Goal: Information Seeking & Learning: Learn about a topic

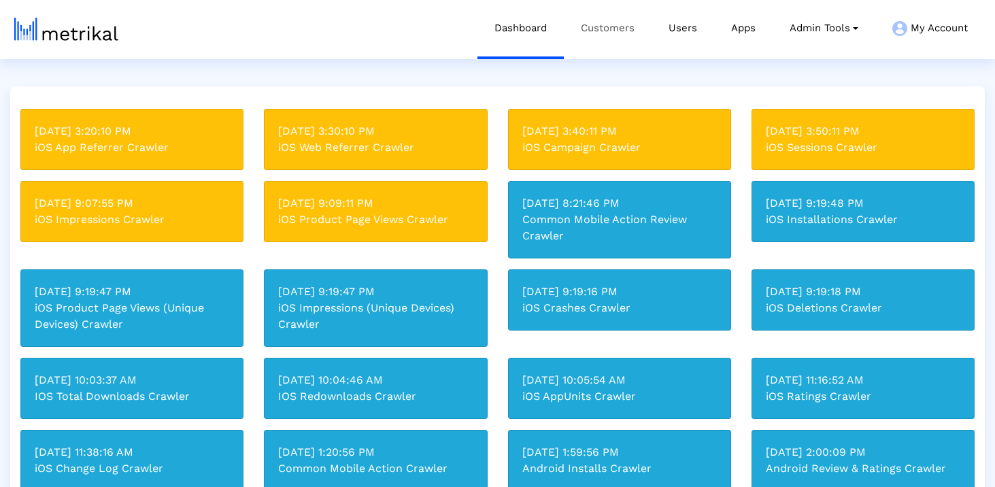
click at [632, 34] on link "Customers" at bounding box center [608, 28] width 88 height 56
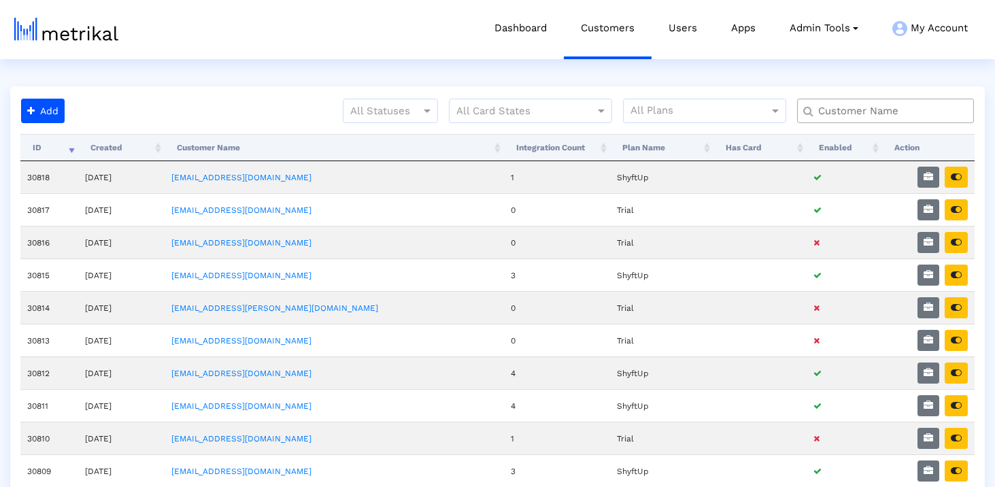
click at [825, 112] on input "text" at bounding box center [888, 111] width 160 height 14
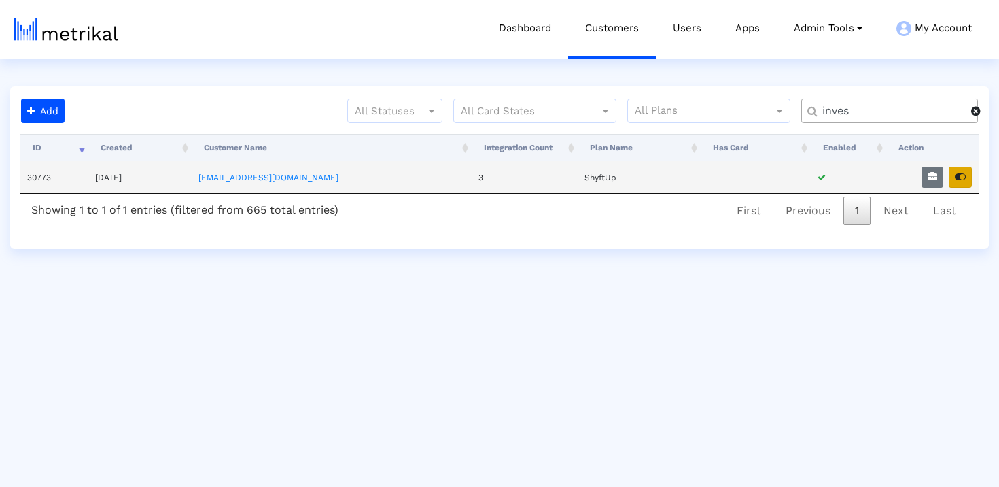
type input "inves"
click at [964, 180] on icon "button" at bounding box center [960, 177] width 11 height 10
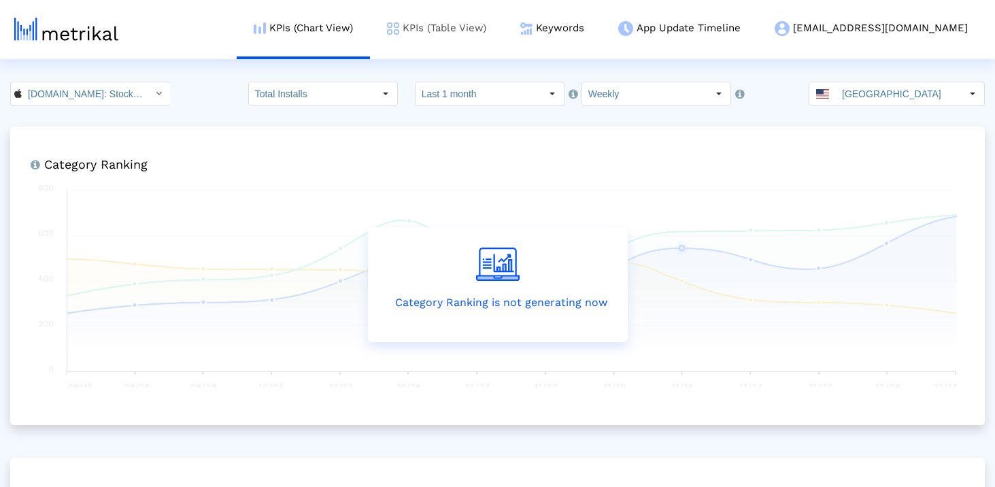
click at [503, 33] on link "KPIs (Table View)" at bounding box center [436, 28] width 133 height 56
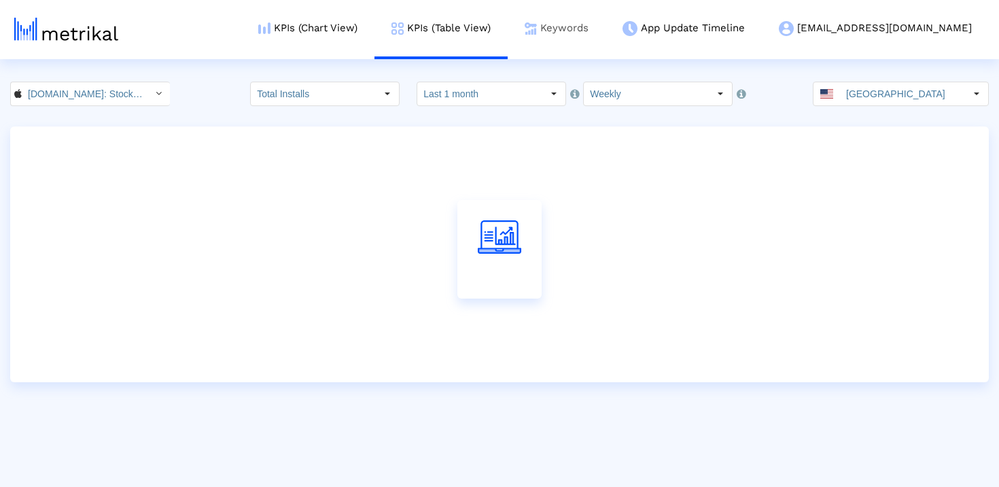
click at [598, 31] on link "Keywords" at bounding box center [557, 28] width 98 height 56
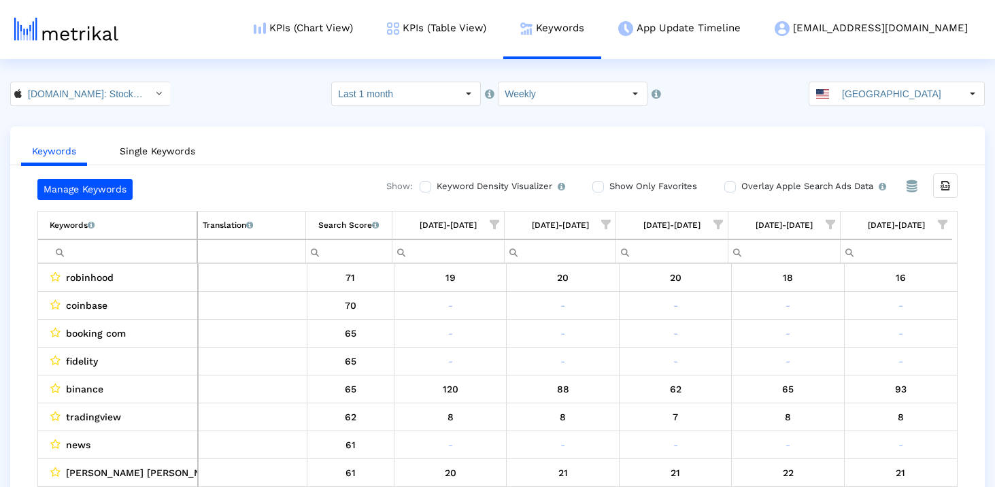
click at [141, 249] on input "Filter cell" at bounding box center [123, 251] width 147 height 22
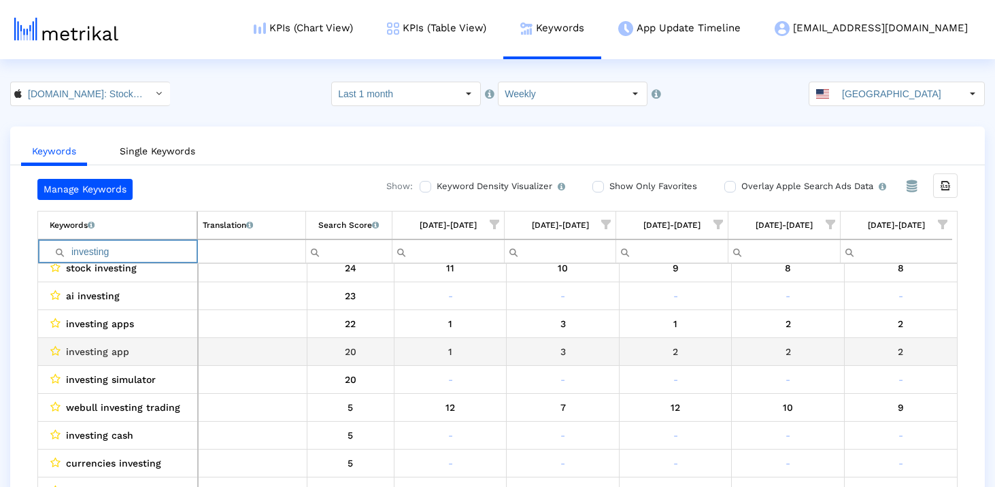
scroll to position [214, 0]
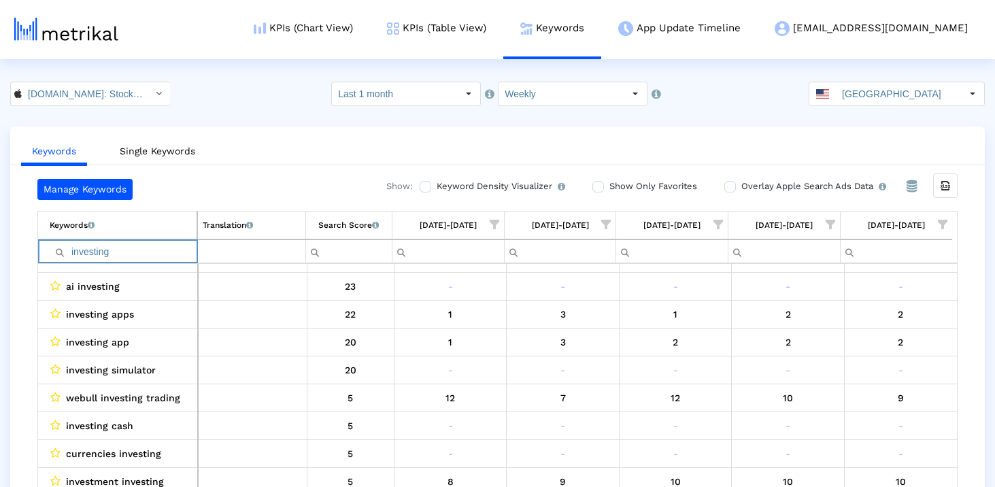
click at [165, 252] on input "investing" at bounding box center [123, 251] width 147 height 22
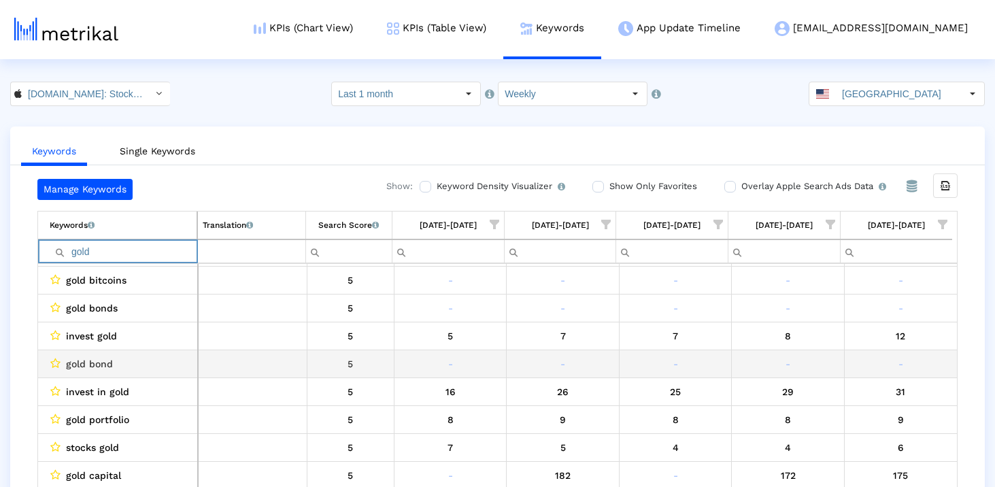
scroll to position [0, 0]
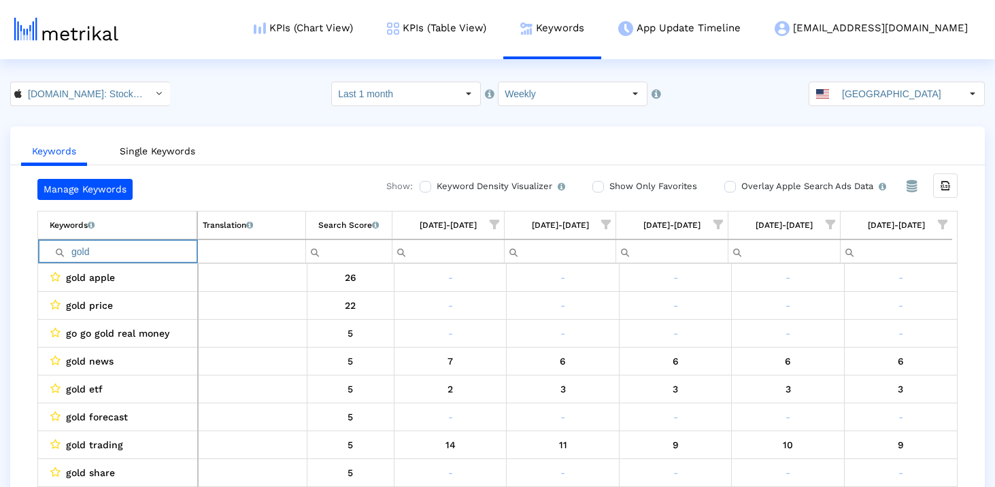
click at [122, 260] on input "gold" at bounding box center [123, 251] width 147 height 22
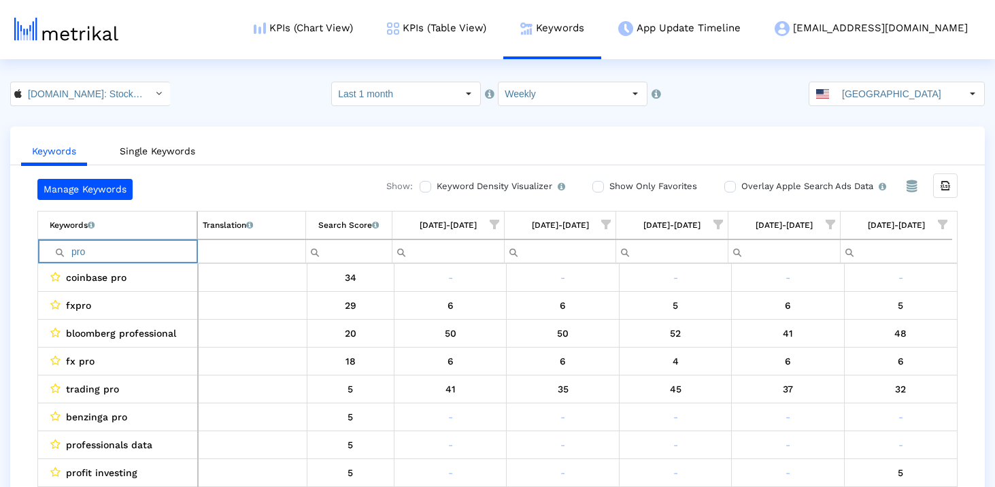
click at [162, 245] on input "pro" at bounding box center [123, 251] width 147 height 22
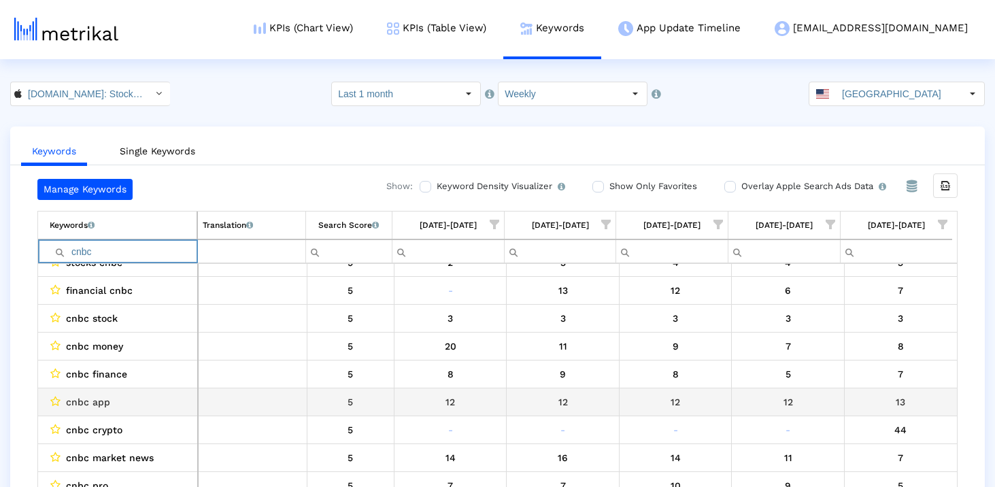
scroll to position [133, 0]
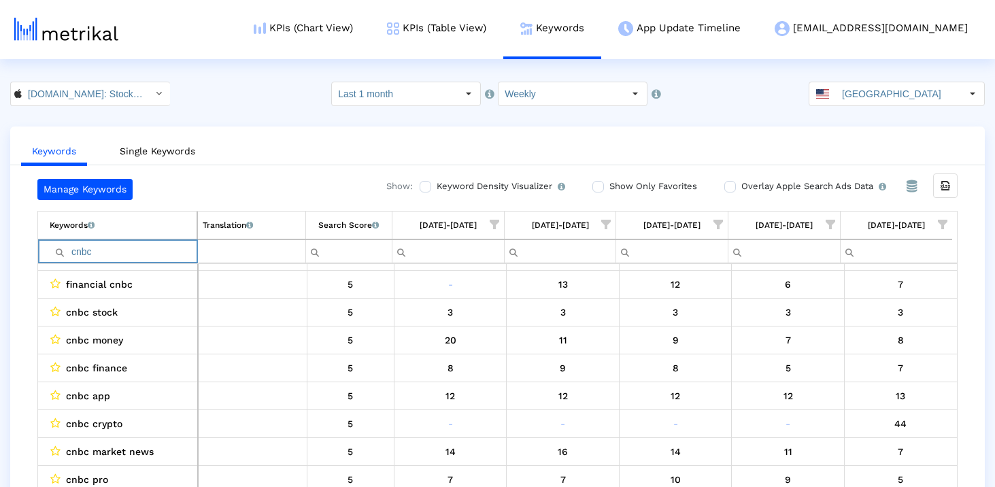
click at [122, 253] on input "cnbc" at bounding box center [123, 251] width 147 height 22
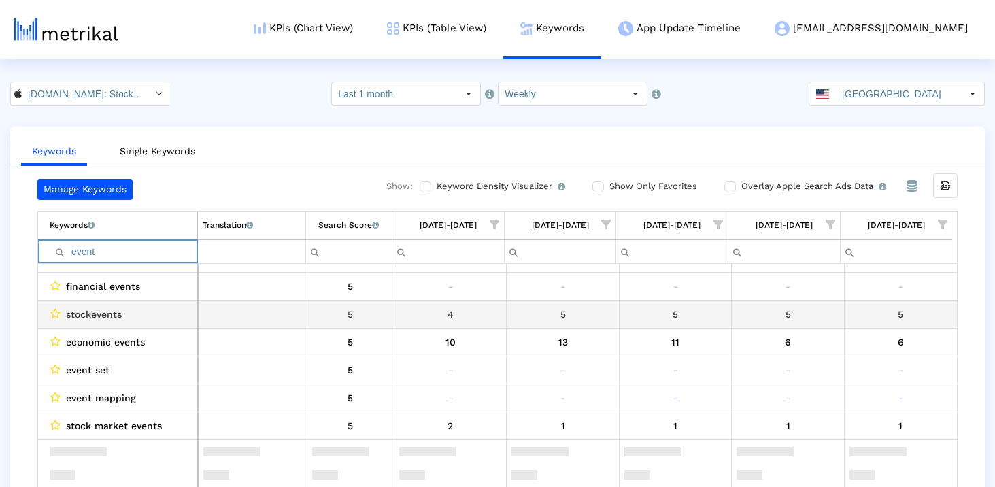
scroll to position [0, 0]
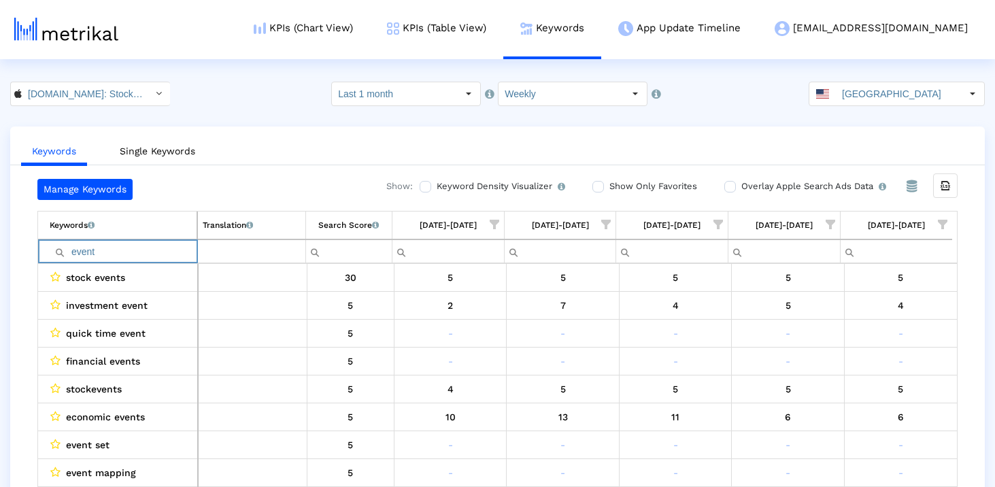
click at [141, 249] on input "event" at bounding box center [123, 251] width 147 height 22
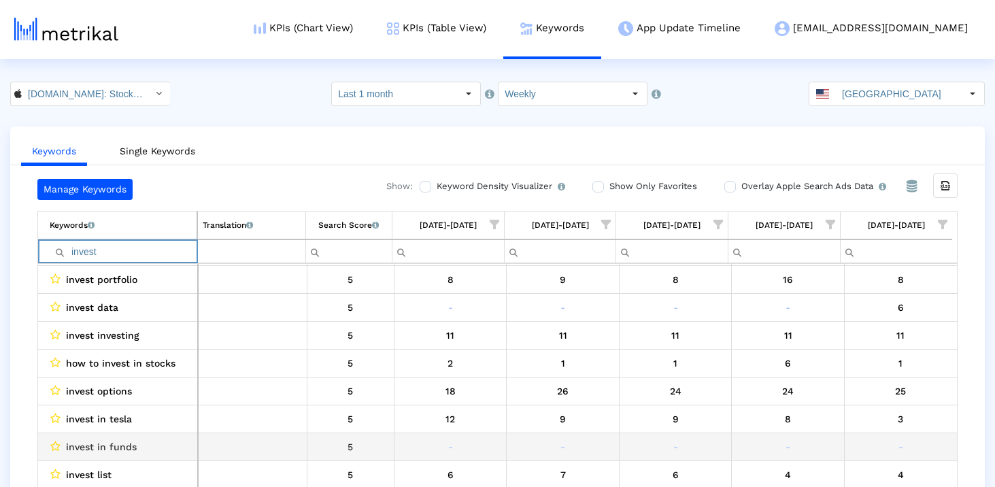
scroll to position [1056, 0]
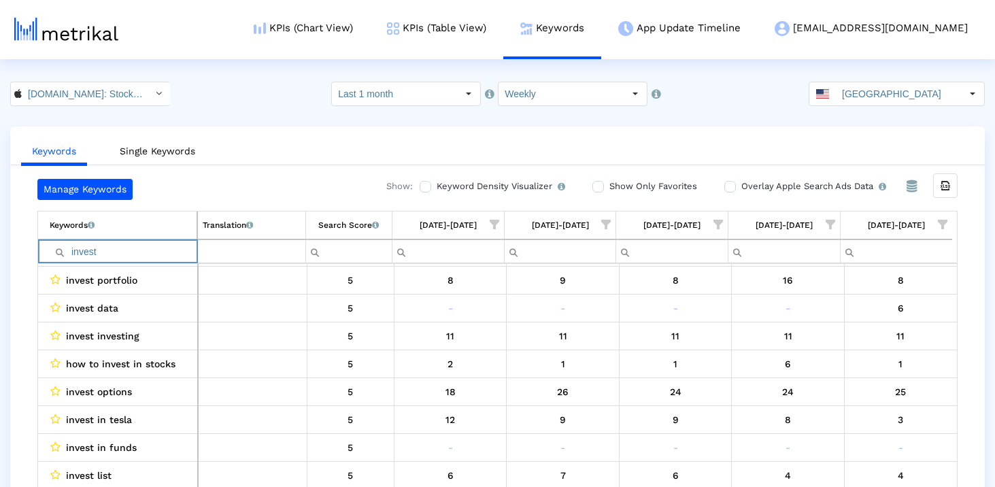
click at [136, 256] on input "invest" at bounding box center [123, 251] width 147 height 22
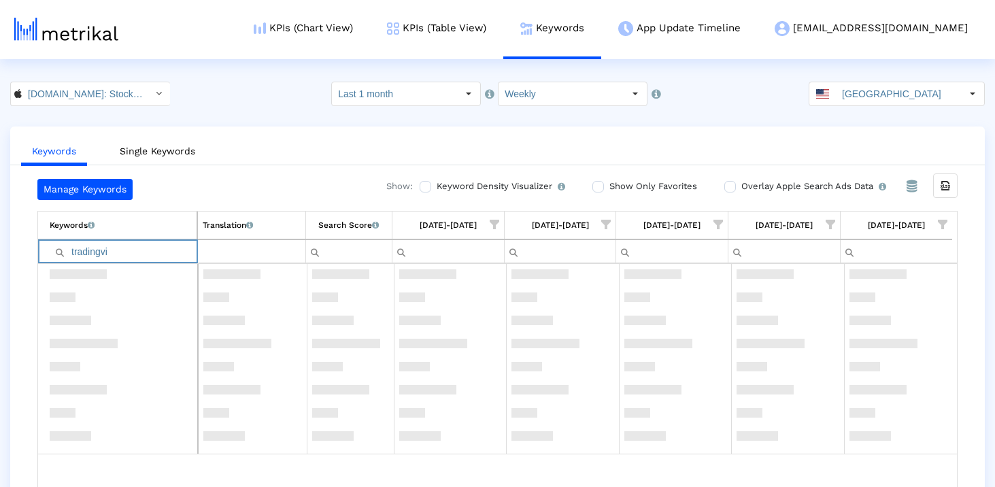
scroll to position [0, 0]
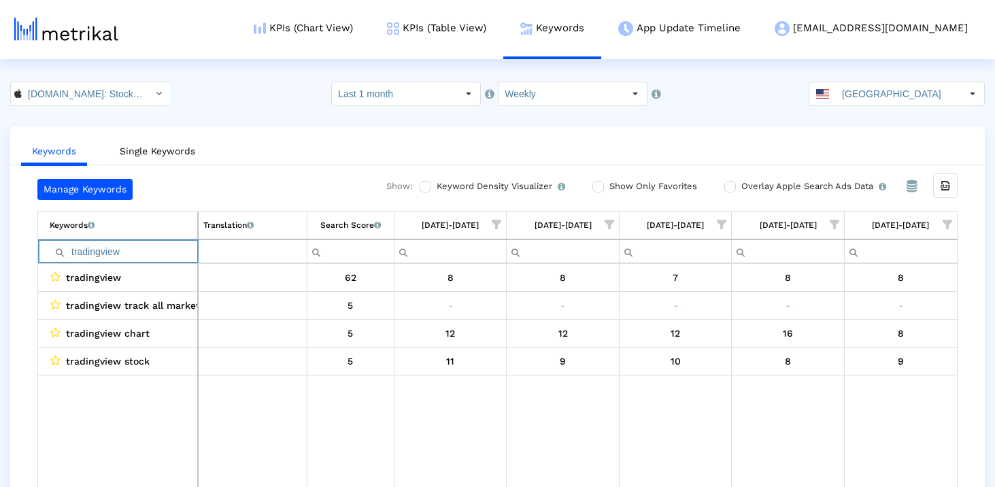
click at [154, 260] on input "tradingview" at bounding box center [124, 251] width 148 height 22
click at [152, 252] on input "tradingview" at bounding box center [124, 251] width 148 height 22
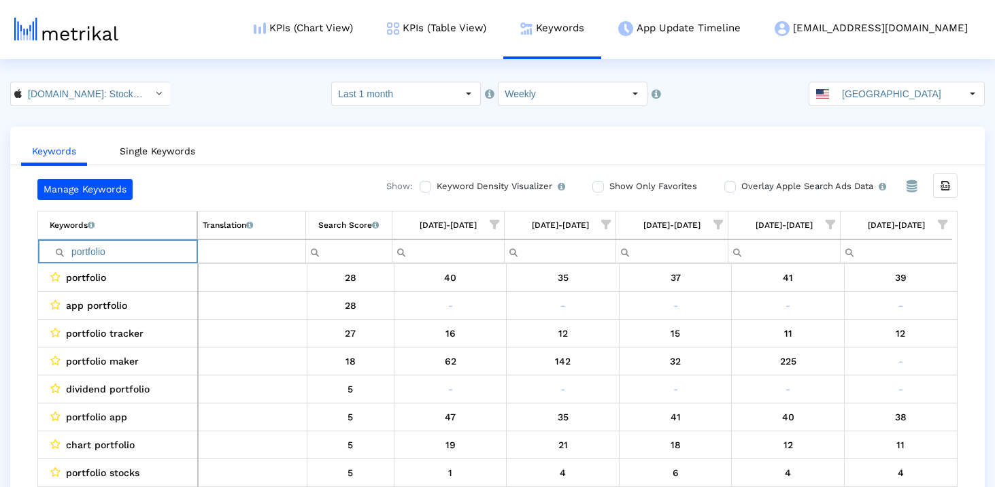
click at [160, 251] on input "portfolio" at bounding box center [123, 251] width 147 height 22
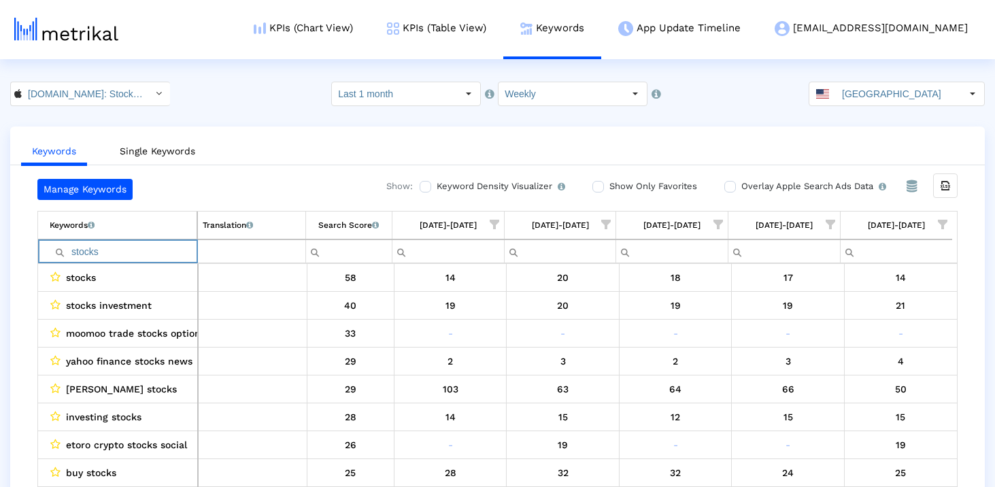
click at [167, 257] on input "stocks" at bounding box center [123, 251] width 147 height 22
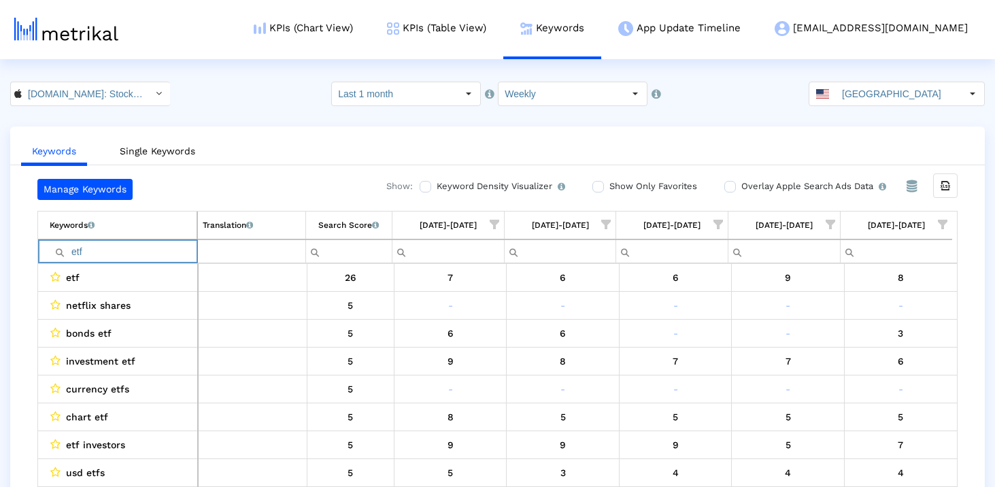
click at [159, 249] on input "etf" at bounding box center [123, 251] width 147 height 22
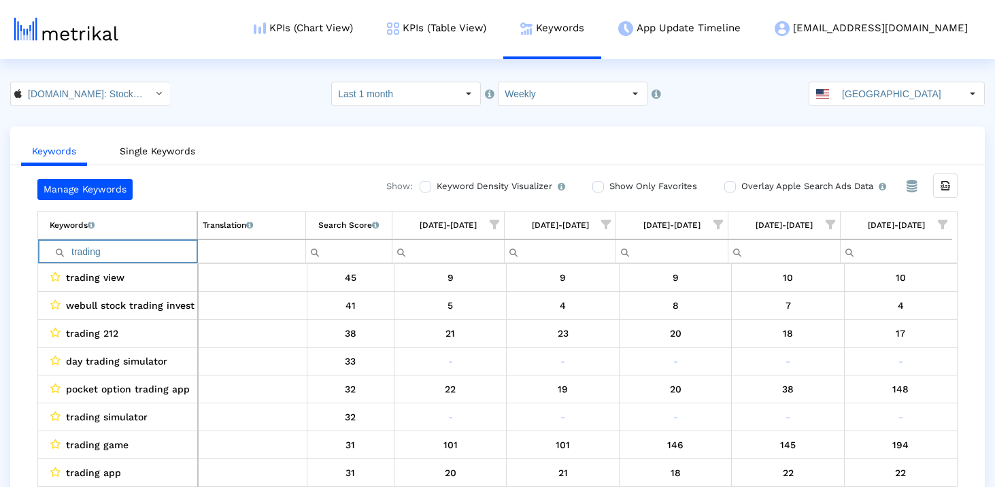
click at [126, 256] on input "trading" at bounding box center [123, 251] width 147 height 22
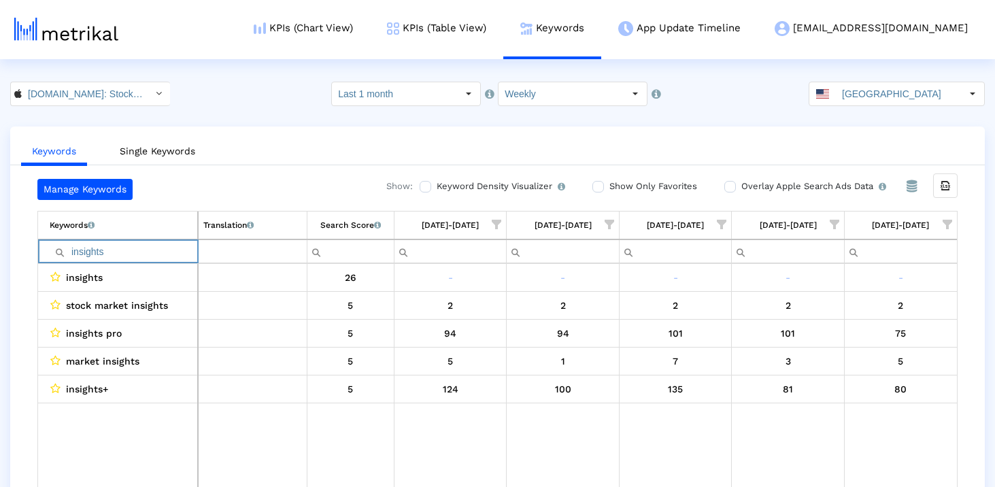
click at [155, 246] on input "insights" at bounding box center [124, 251] width 148 height 22
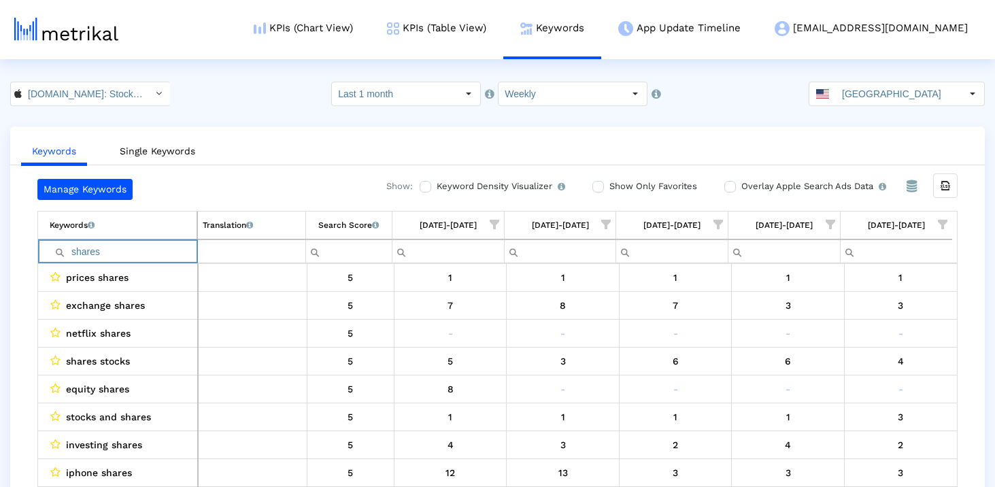
click at [161, 252] on input "shares" at bounding box center [123, 251] width 147 height 22
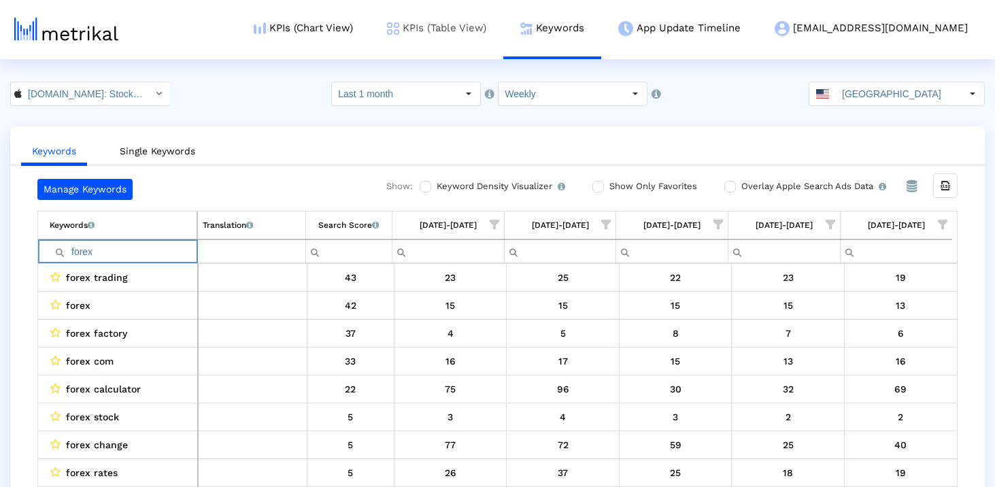
type input "forex"
click at [86, 252] on input "forex" at bounding box center [123, 251] width 147 height 22
click at [7, 265] on div "Keywords Single Keywords Manage Keywords Show: Keyword Density Visualizer Turn …" at bounding box center [497, 320] width 995 height 388
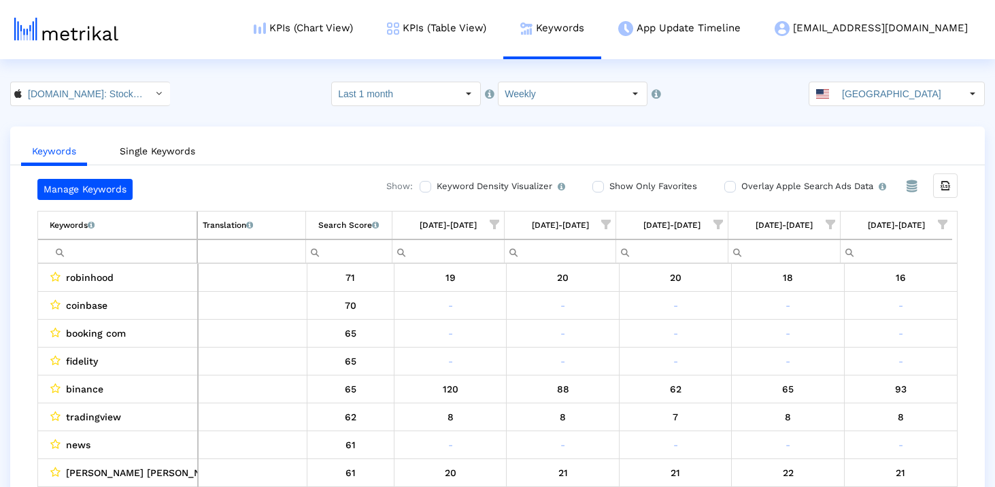
click at [93, 251] on input "Filter cell" at bounding box center [123, 251] width 147 height 22
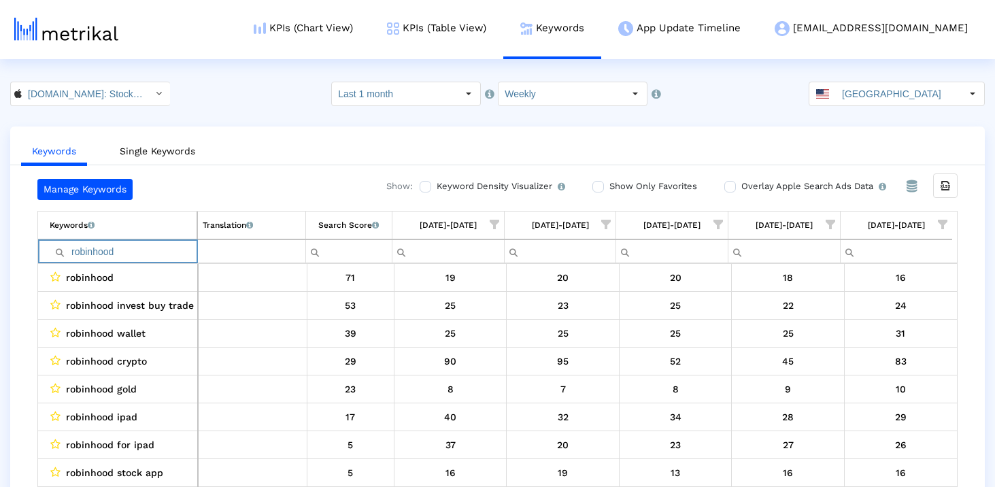
click at [135, 258] on input "robinhood" at bounding box center [123, 251] width 147 height 22
type input "cyrp"
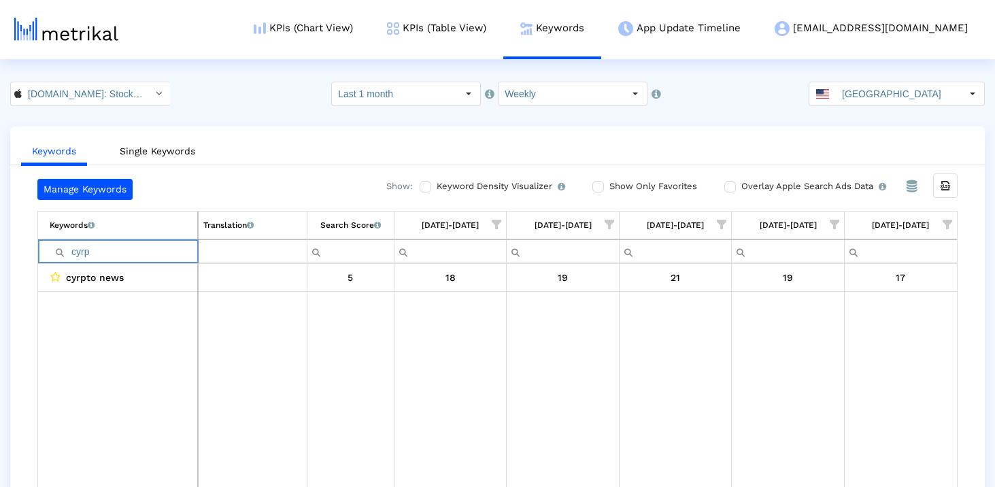
click at [135, 258] on input "cyrp" at bounding box center [124, 251] width 148 height 22
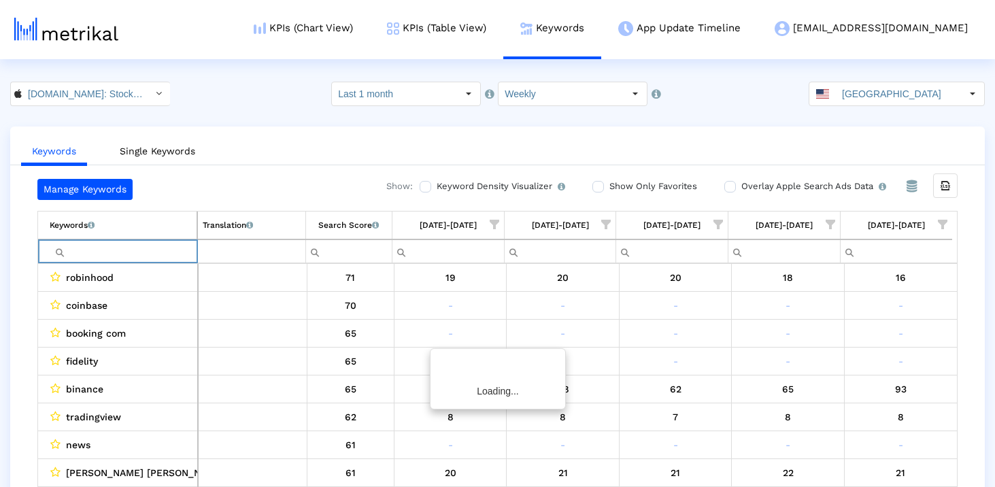
click at [7, 273] on div "Keywords Single Keywords Manage Keywords Show: Keyword Density Visualizer Turn …" at bounding box center [497, 320] width 995 height 388
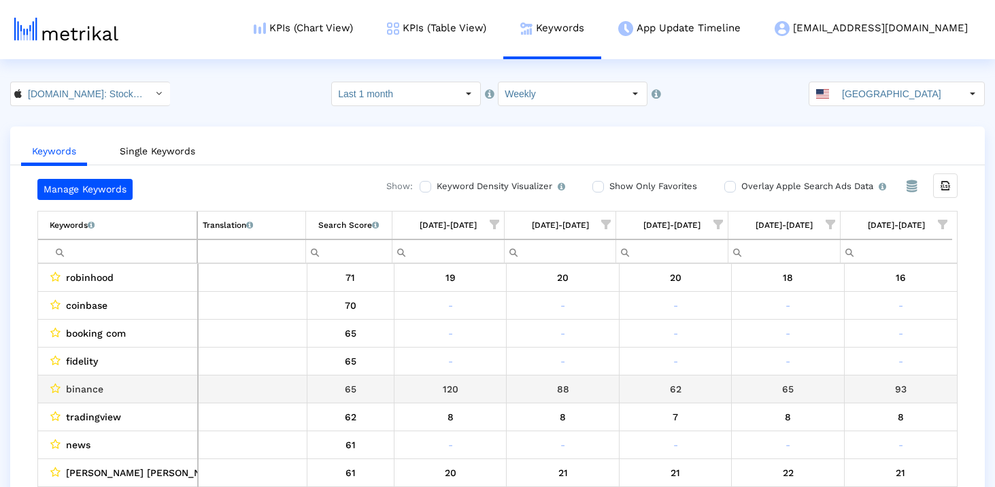
click at [82, 391] on span "binance" at bounding box center [84, 389] width 37 height 18
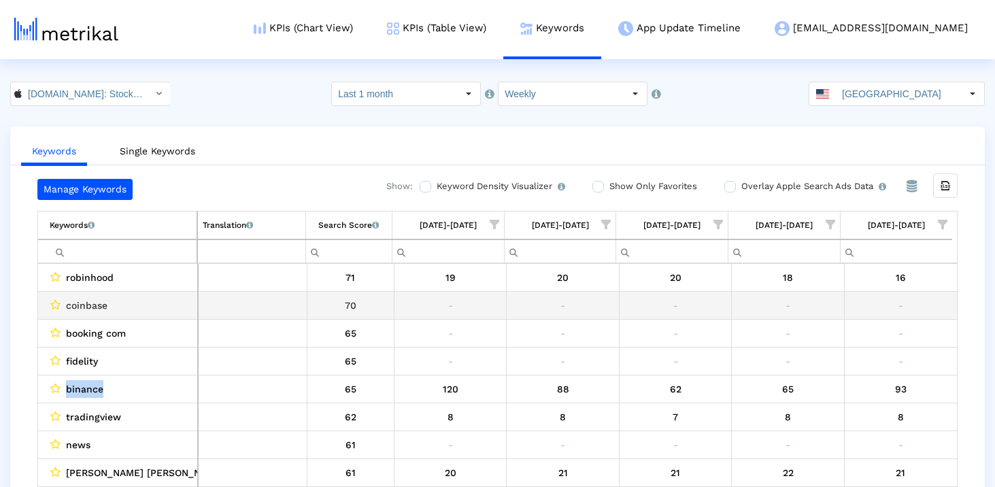
copy span "binance"
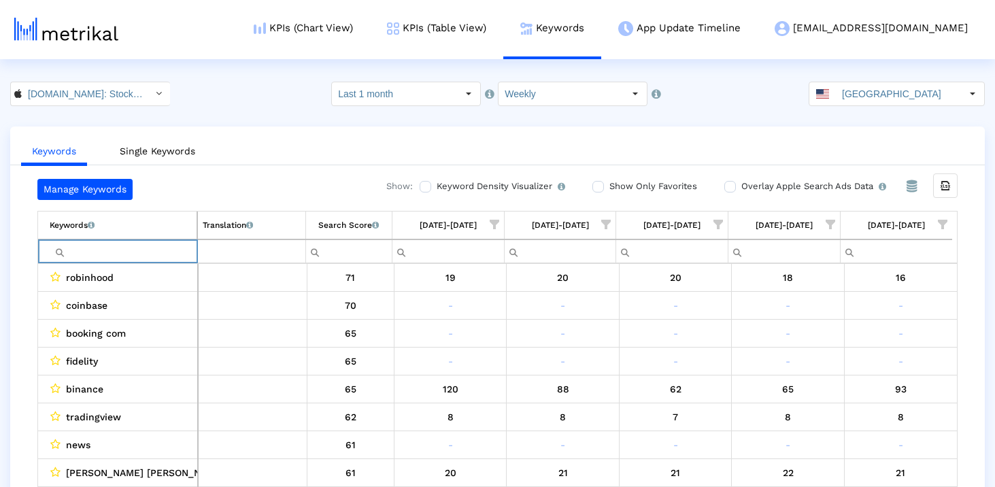
click at [114, 256] on input "Filter cell" at bounding box center [123, 251] width 147 height 22
paste input "binance"
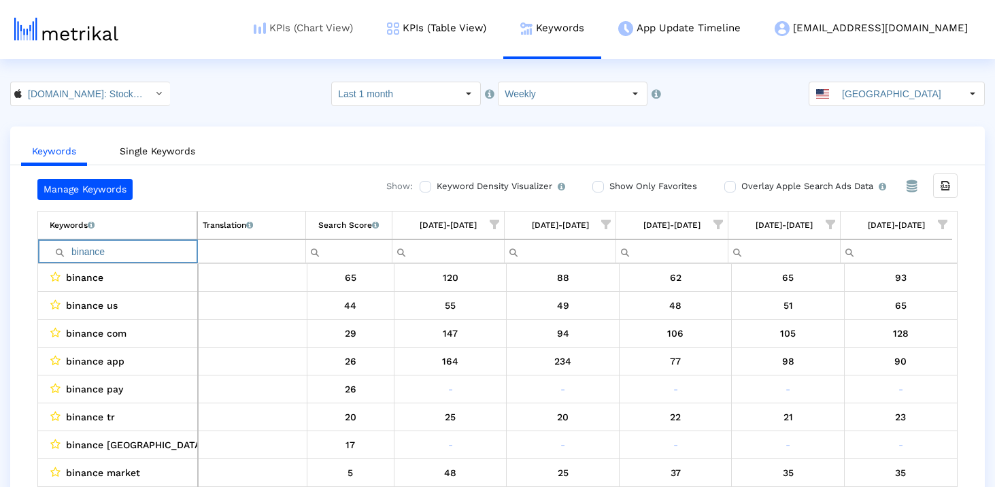
type input "binance"
click at [142, 258] on input "binance" at bounding box center [123, 251] width 147 height 22
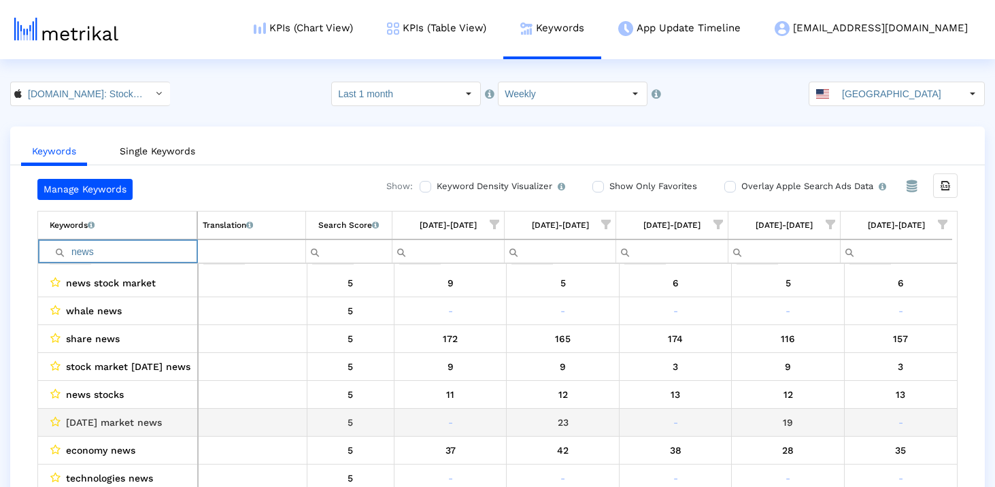
scroll to position [532, 0]
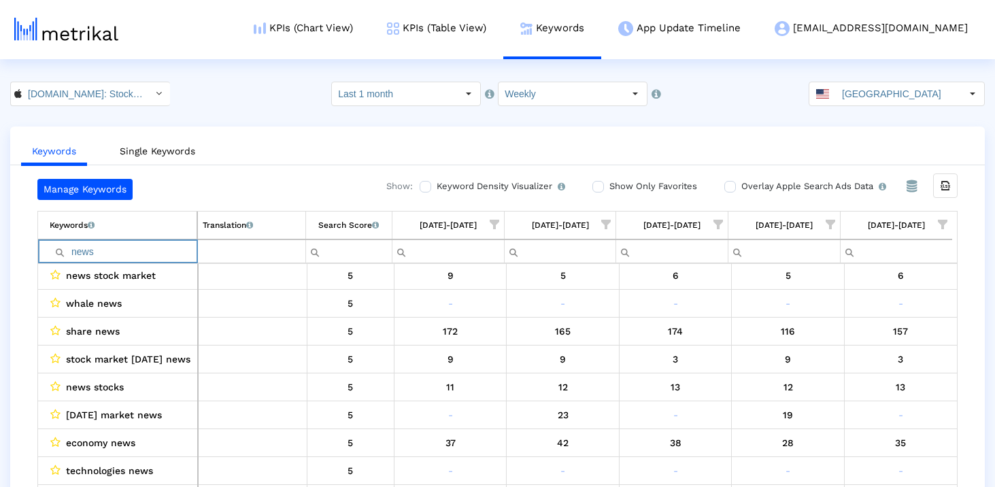
click at [145, 244] on input "news" at bounding box center [123, 251] width 147 height 22
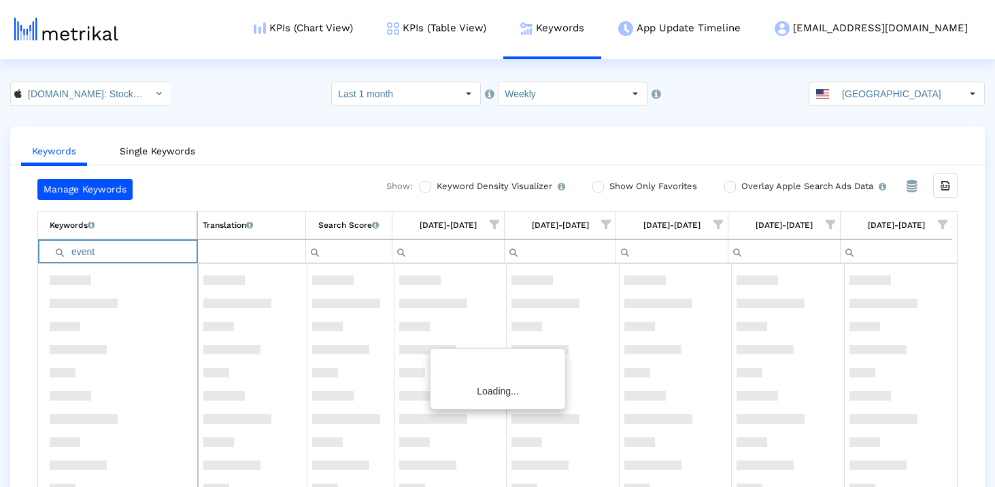
scroll to position [0, 0]
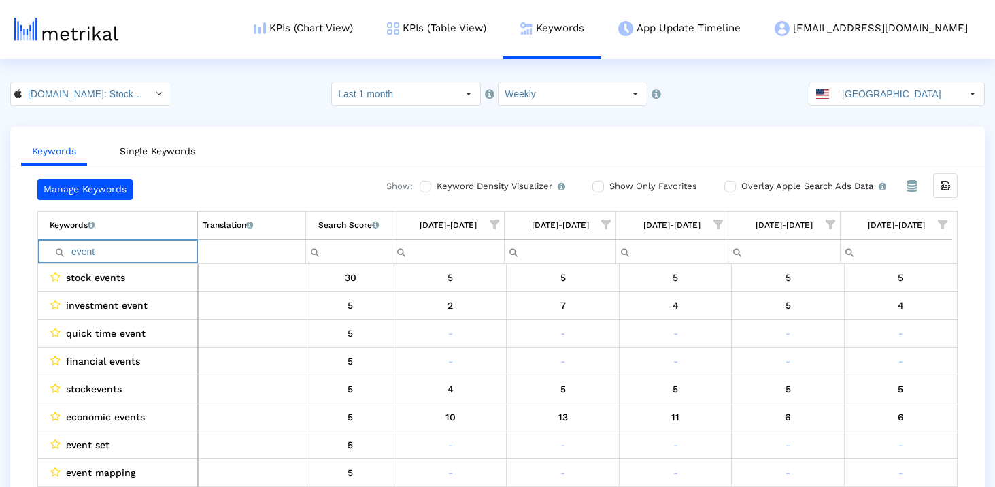
click at [154, 254] on input "event" at bounding box center [123, 251] width 147 height 22
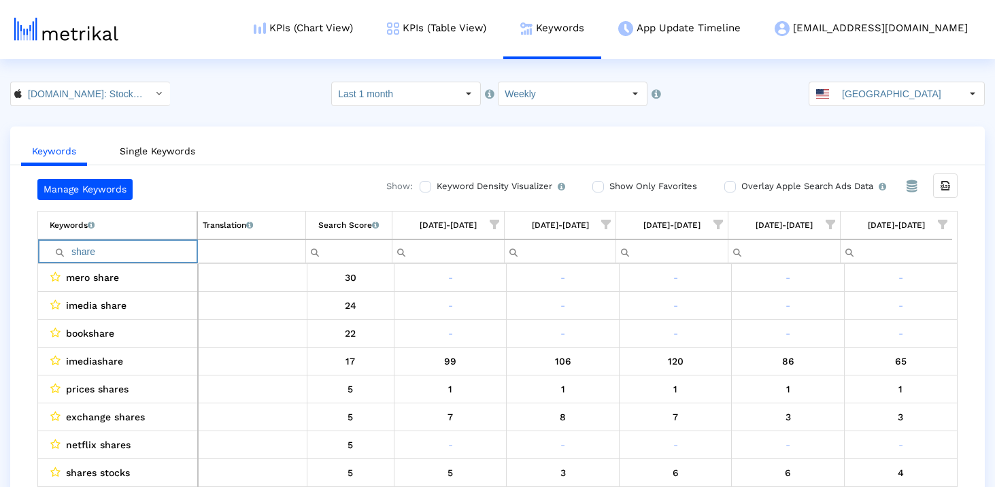
click at [129, 252] on input "share" at bounding box center [123, 251] width 147 height 22
type input "robinhoo"
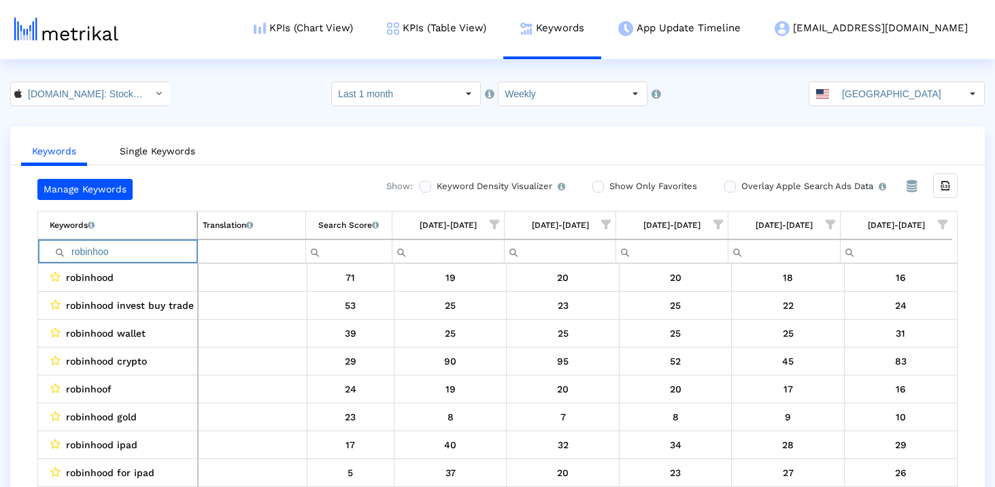
click at [124, 260] on input "robinhoo" at bounding box center [123, 251] width 147 height 22
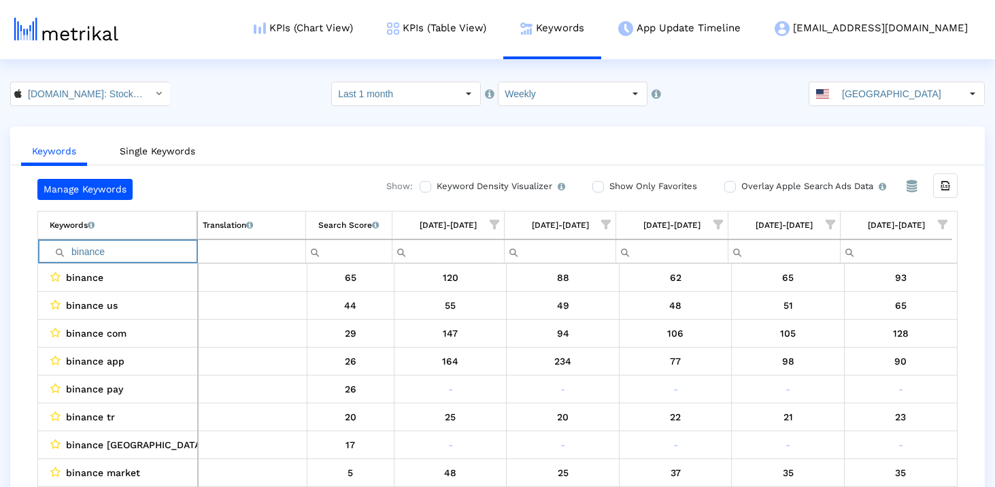
click at [124, 249] on input "binance" at bounding box center [123, 251] width 147 height 22
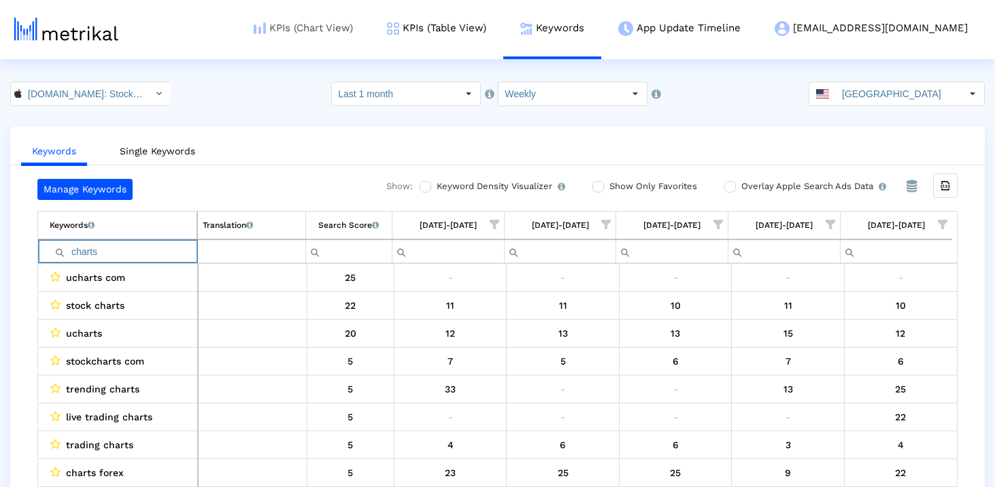
type input "charts"
click at [150, 251] on input "charts" at bounding box center [123, 251] width 147 height 22
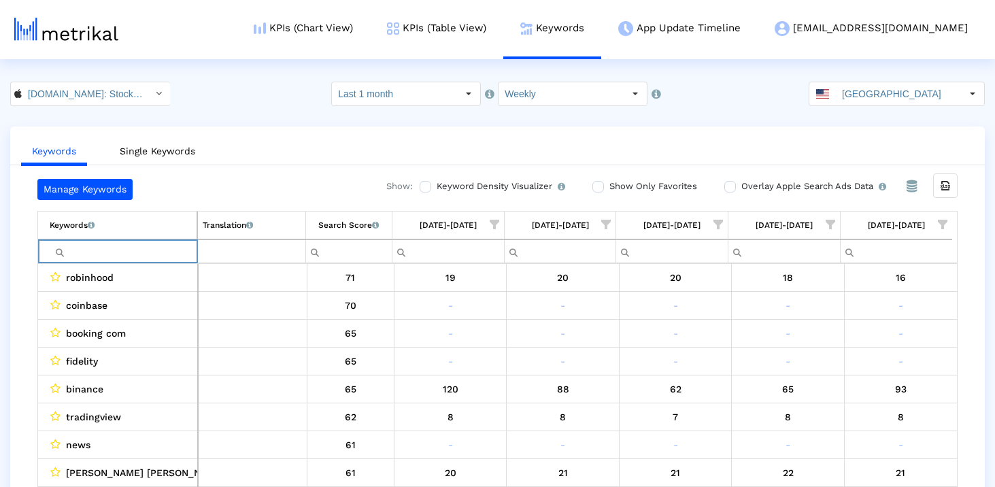
click at [25, 325] on div "Manage Keywords Show: Keyword Density Visualizer Turn this on to view where and…" at bounding box center [497, 336] width 974 height 315
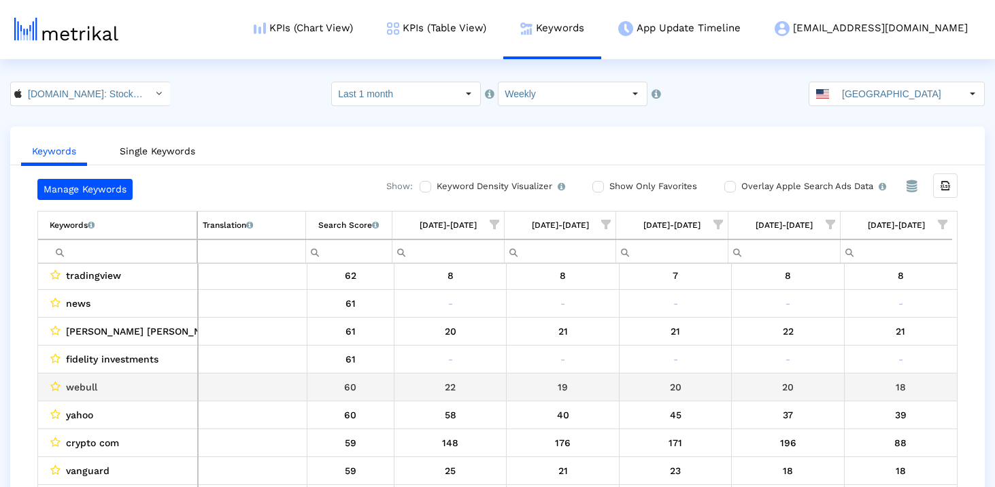
scroll to position [143, 0]
click at [90, 387] on span "webull" at bounding box center [81, 386] width 31 height 18
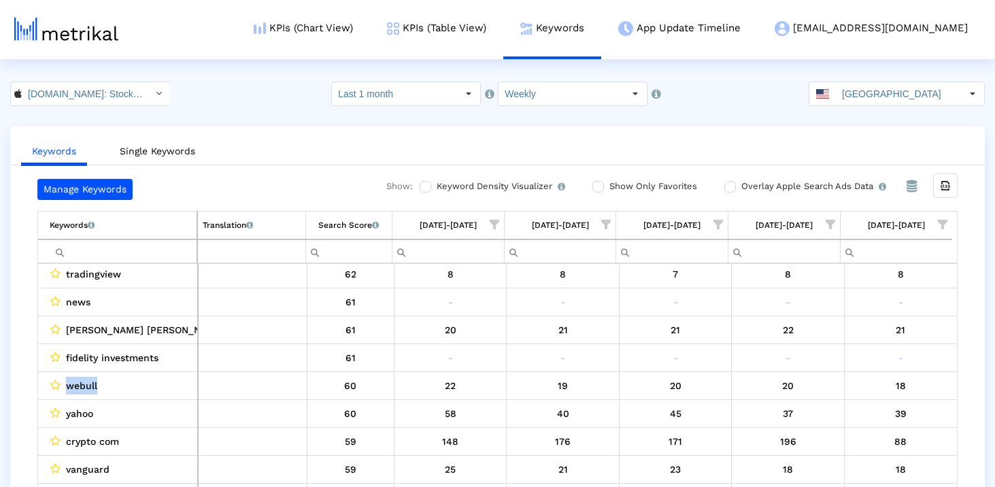
copy span "webull"
click at [131, 245] on input "Filter cell" at bounding box center [123, 251] width 147 height 22
paste input "webull"
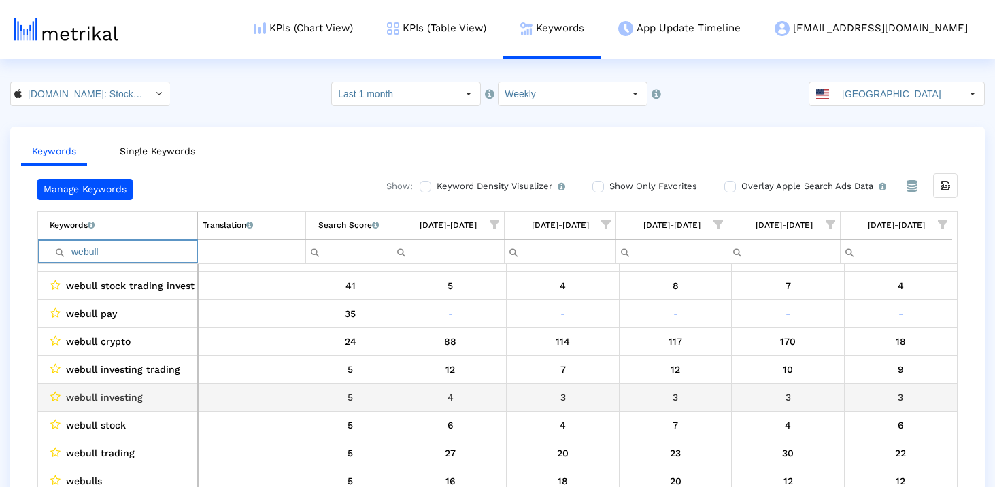
scroll to position [0, 0]
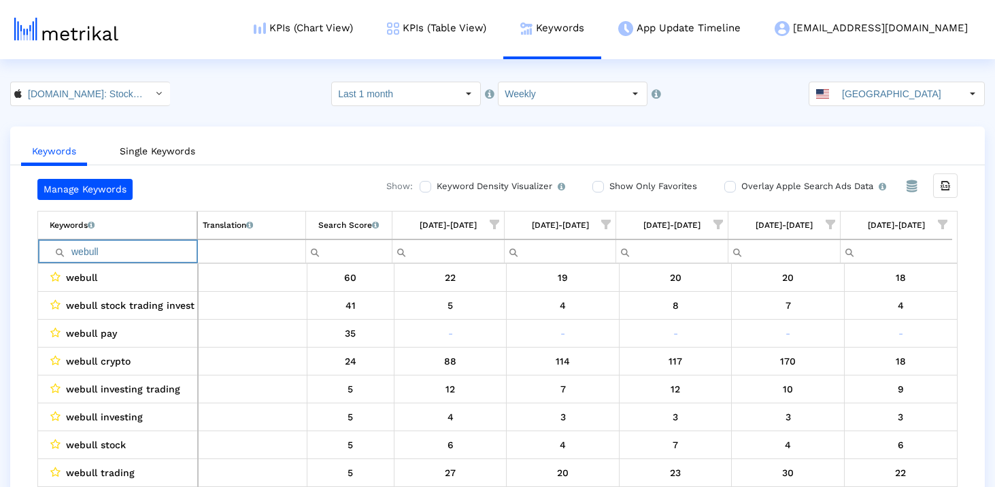
click at [133, 259] on input "webull" at bounding box center [123, 251] width 147 height 22
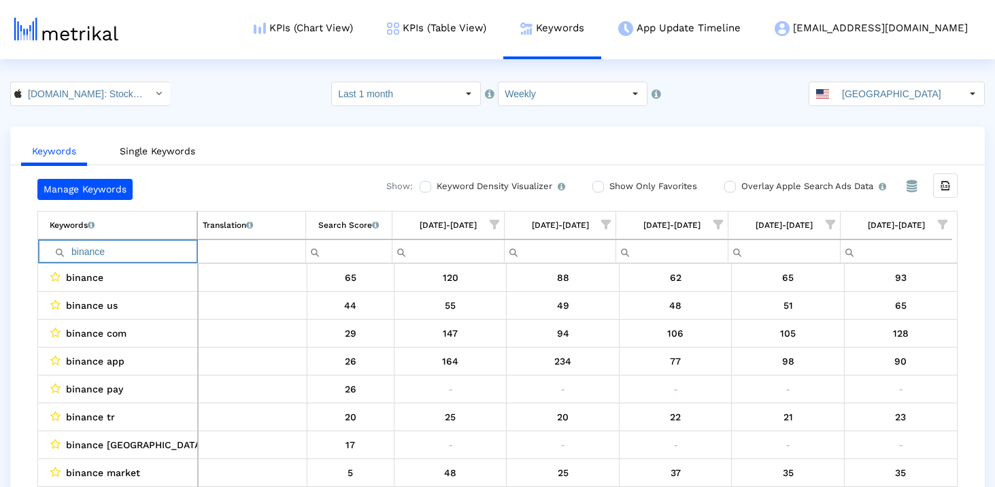
type input "binance"
click at [154, 238] on td "Keywords List of keywords that are currently being tracked in Mobile Action." at bounding box center [117, 225] width 159 height 28
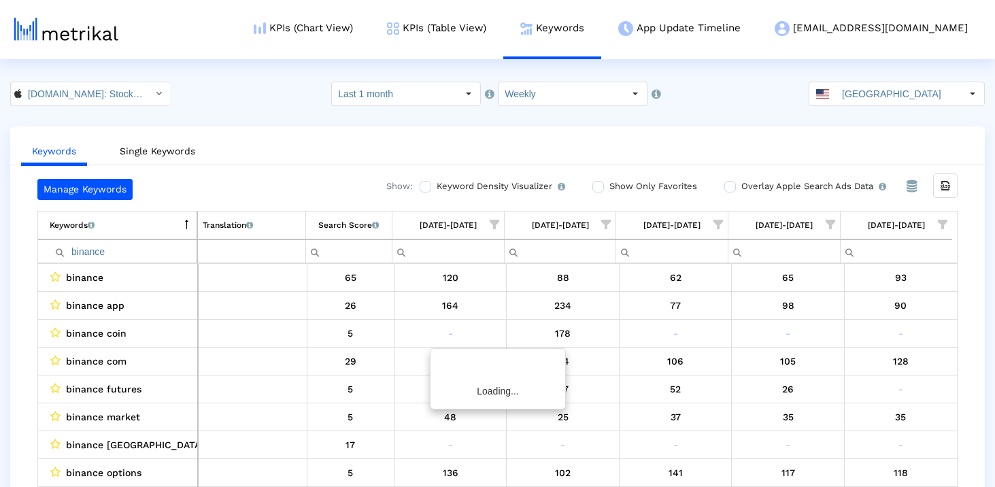
click at [154, 238] on td "Keywords List of keywords that are currently being tracked in Mobile Action." at bounding box center [117, 225] width 159 height 28
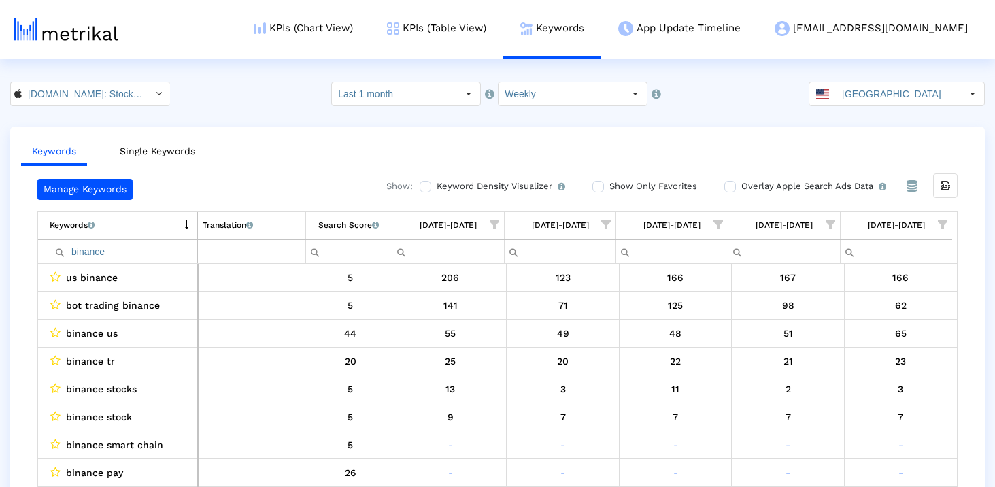
click at [156, 230] on td "Keywords List of keywords that are currently being tracked in Mobile Action." at bounding box center [117, 225] width 159 height 28
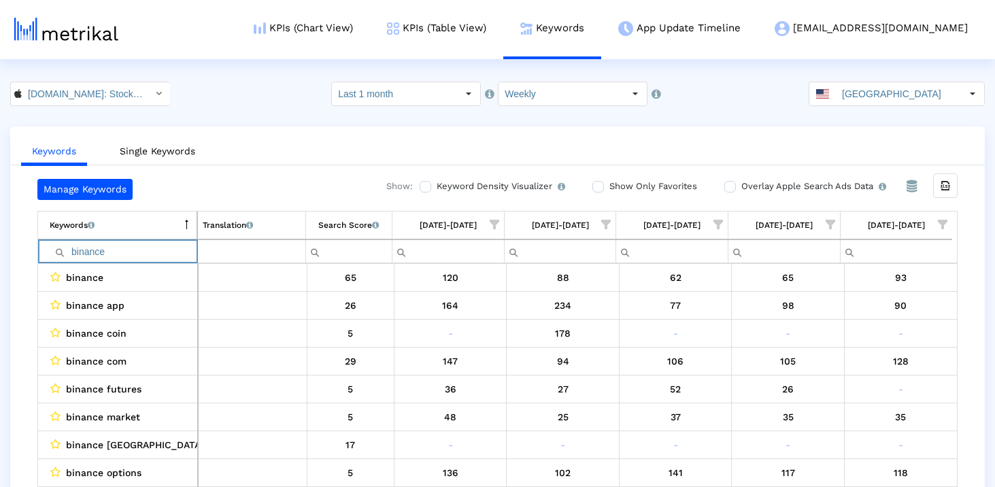
click at [154, 248] on input "binance" at bounding box center [123, 251] width 147 height 22
click at [238, 226] on div "Translation English translations of all keywords that are currently being track…" at bounding box center [228, 225] width 50 height 18
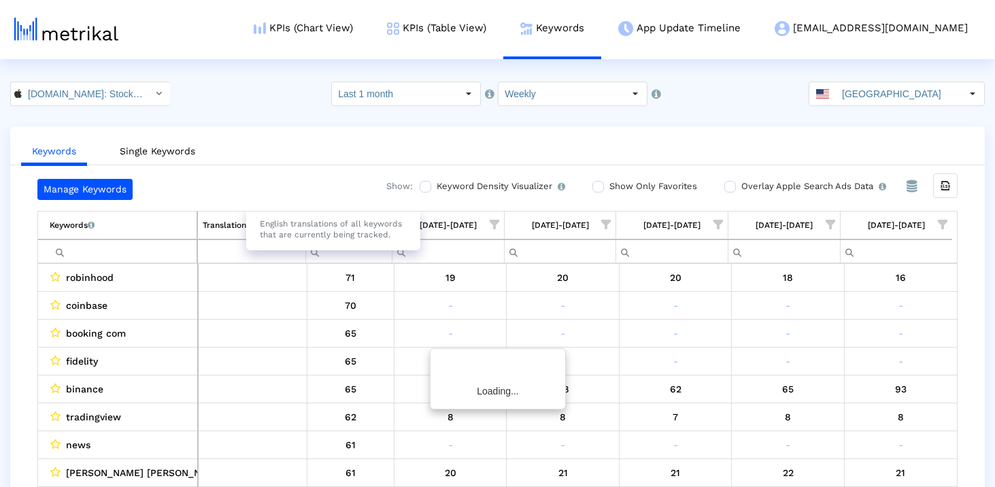
click at [330, 226] on div "English translations of all keywords that are currently being tracked." at bounding box center [333, 229] width 174 height 42
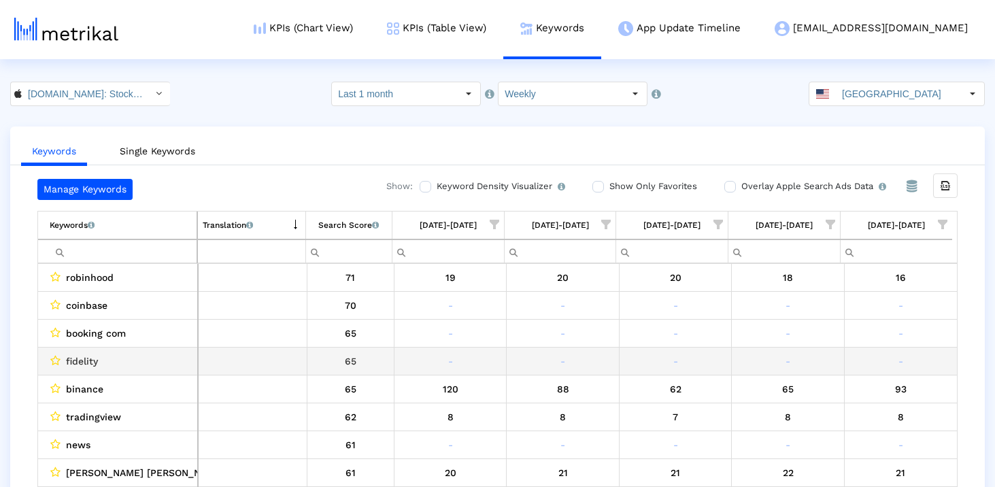
click at [94, 366] on span "fidelity" at bounding box center [82, 361] width 32 height 18
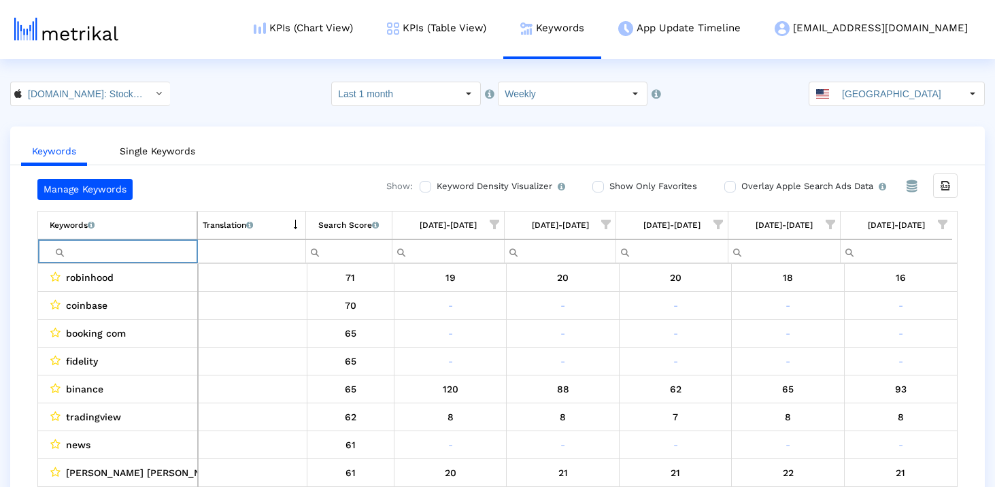
click at [113, 249] on input "Filter cell" at bounding box center [123, 251] width 147 height 22
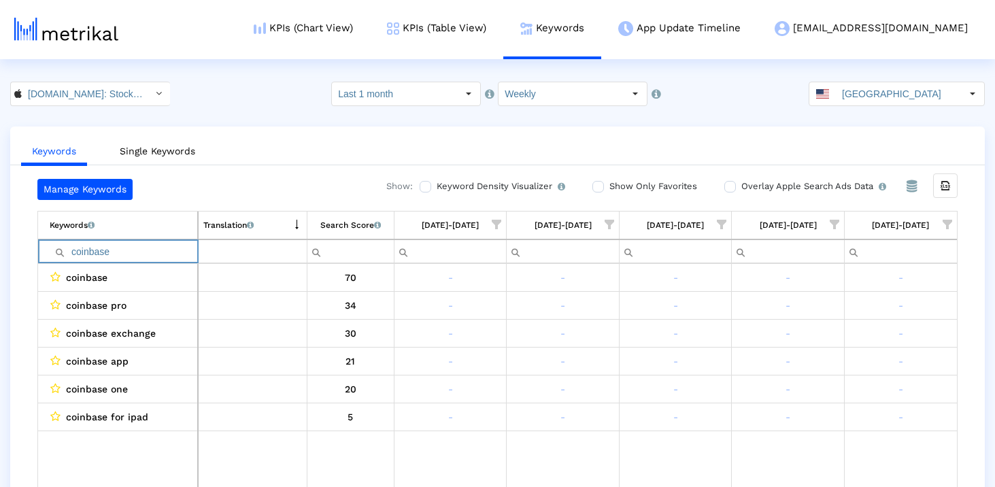
click at [131, 245] on input "coinbase" at bounding box center [124, 251] width 148 height 22
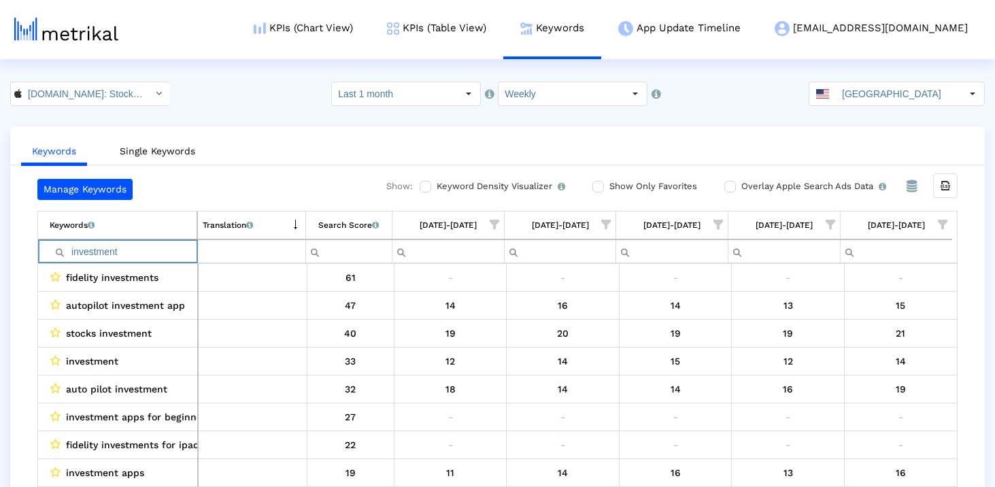
click at [145, 252] on input "investment" at bounding box center [123, 251] width 147 height 22
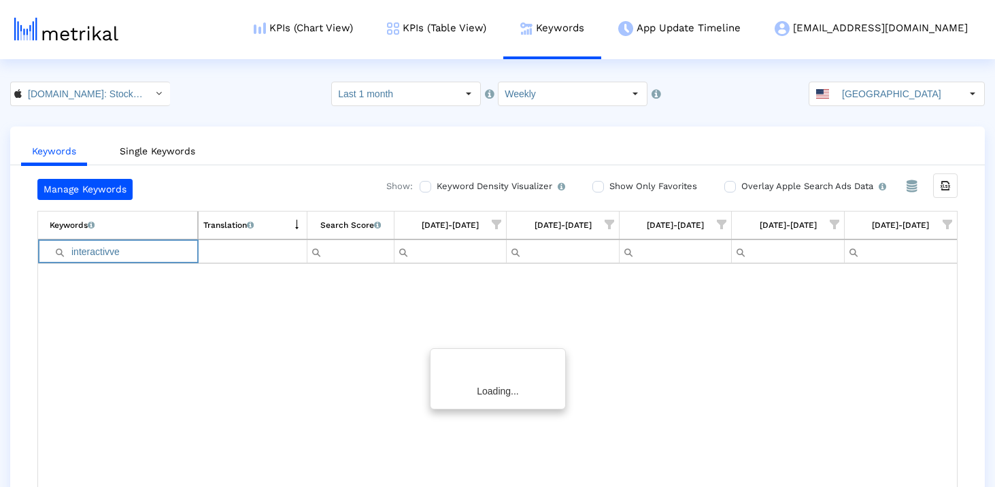
click at [112, 249] on input "interactivve" at bounding box center [124, 251] width 148 height 22
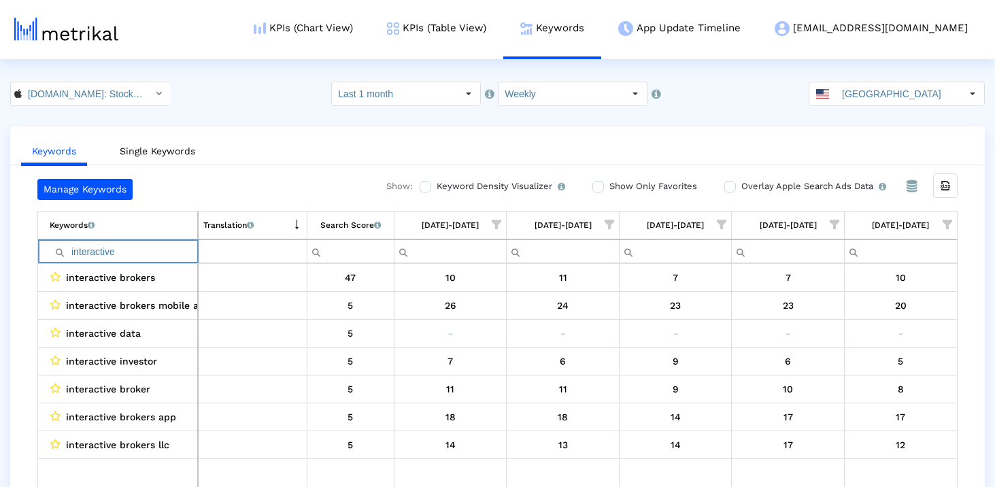
click at [129, 258] on input "interactive" at bounding box center [124, 251] width 148 height 22
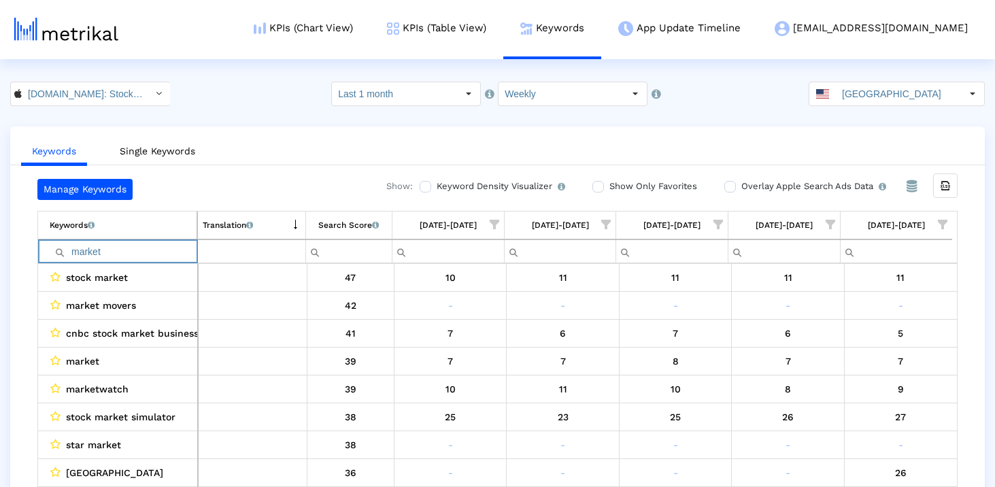
click at [126, 257] on input "market" at bounding box center [123, 251] width 147 height 22
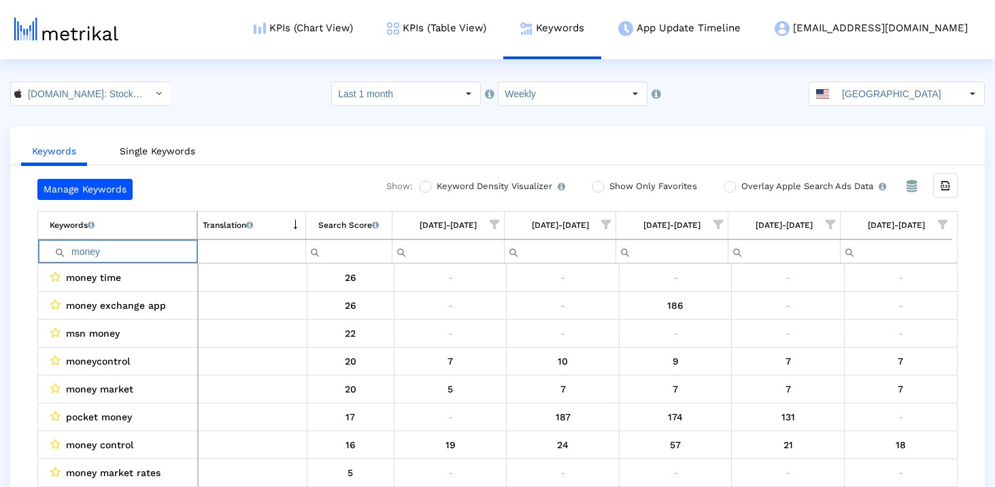
click at [148, 254] on input "money" at bounding box center [123, 251] width 147 height 22
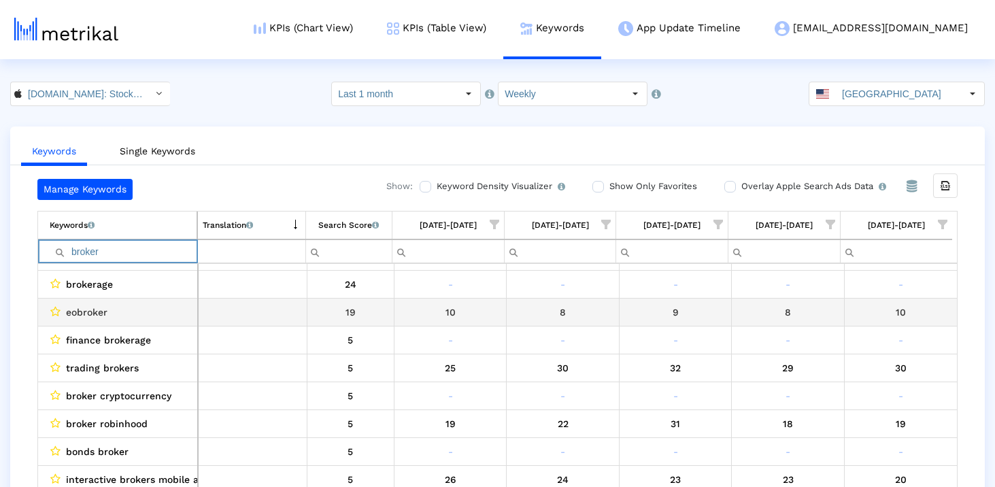
scroll to position [202, 0]
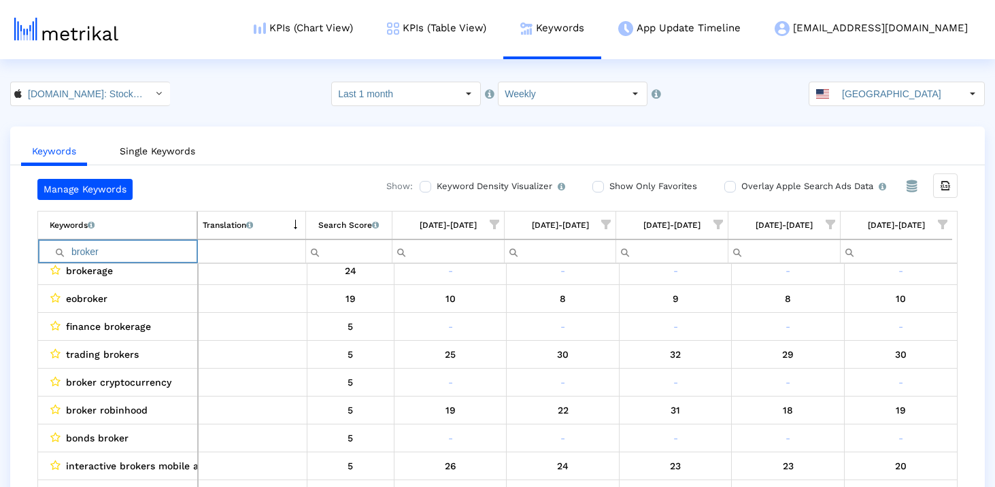
click at [156, 252] on input "broker" at bounding box center [123, 251] width 147 height 22
paste input "analysis"
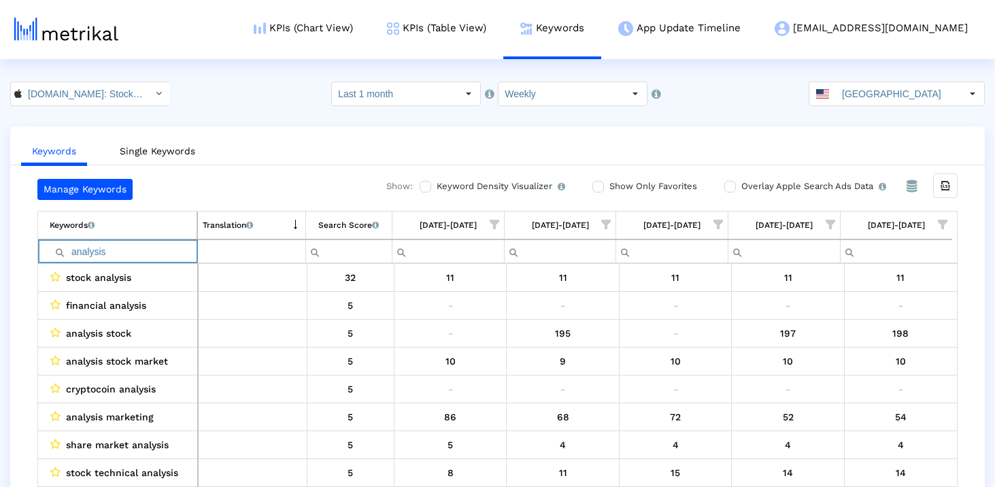
click at [151, 241] on input "analysis" at bounding box center [123, 251] width 147 height 22
paste input "yahoo"
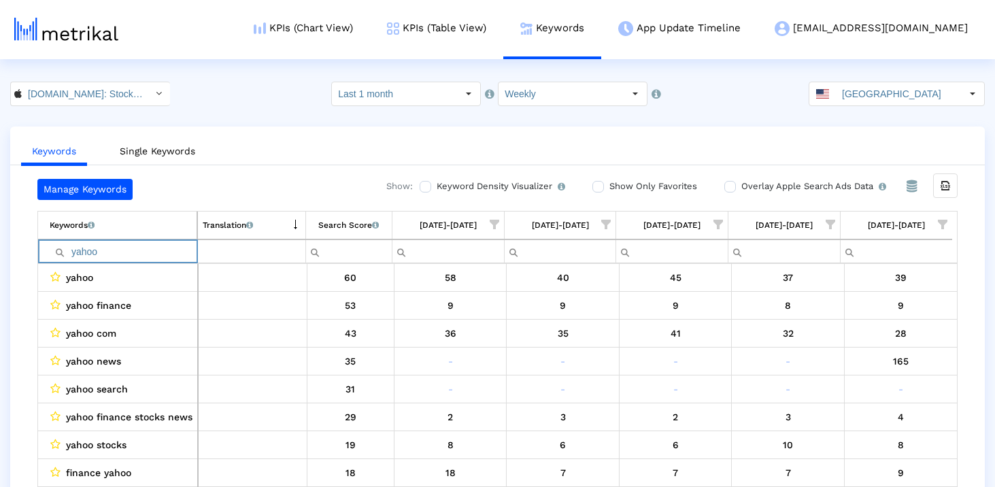
click at [126, 254] on input "yahoo" at bounding box center [123, 251] width 147 height 22
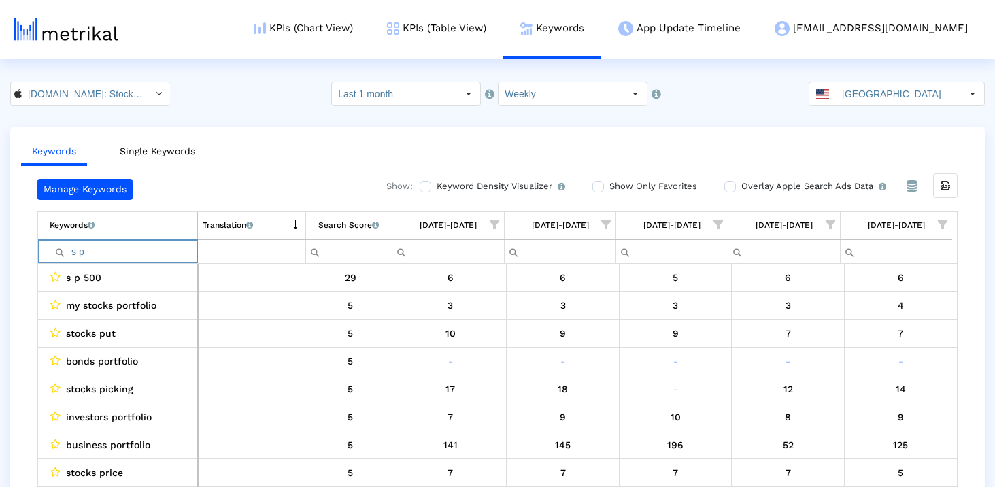
click at [144, 260] on input "s p" at bounding box center [123, 251] width 147 height 22
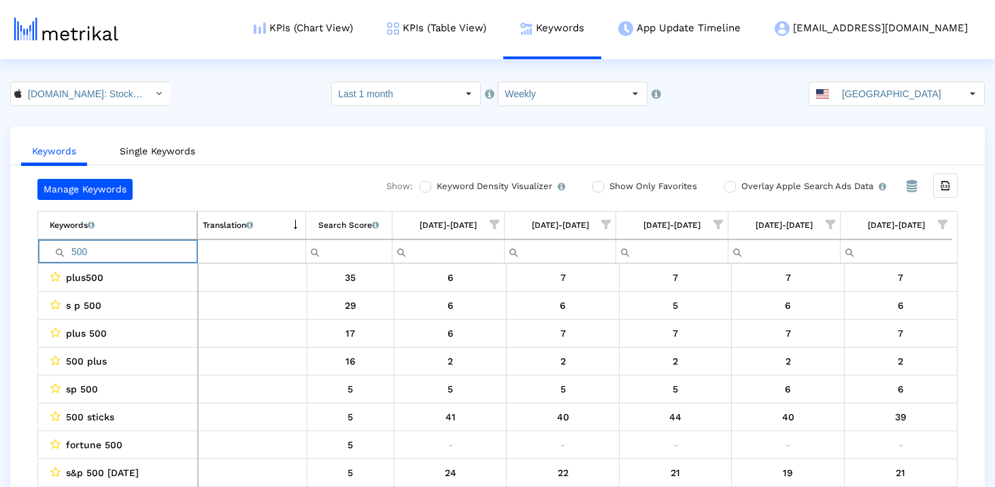
click at [133, 245] on input "500" at bounding box center [123, 251] width 147 height 22
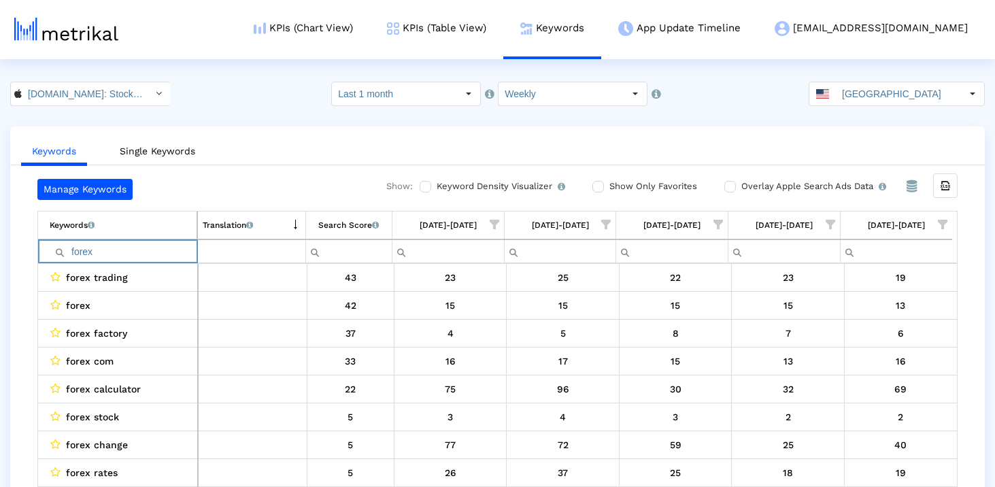
click at [149, 251] on input "forex" at bounding box center [123, 251] width 147 height 22
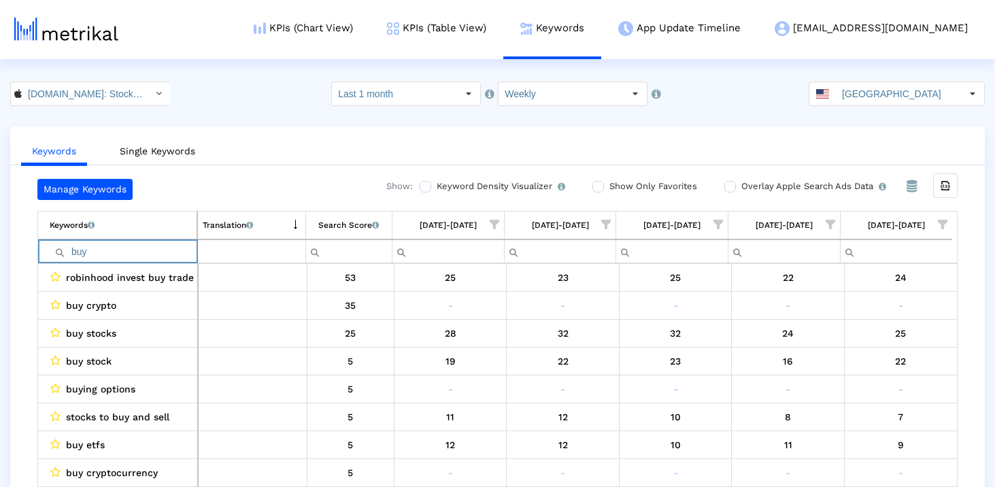
click at [133, 242] on input "buy" at bounding box center [123, 251] width 147 height 22
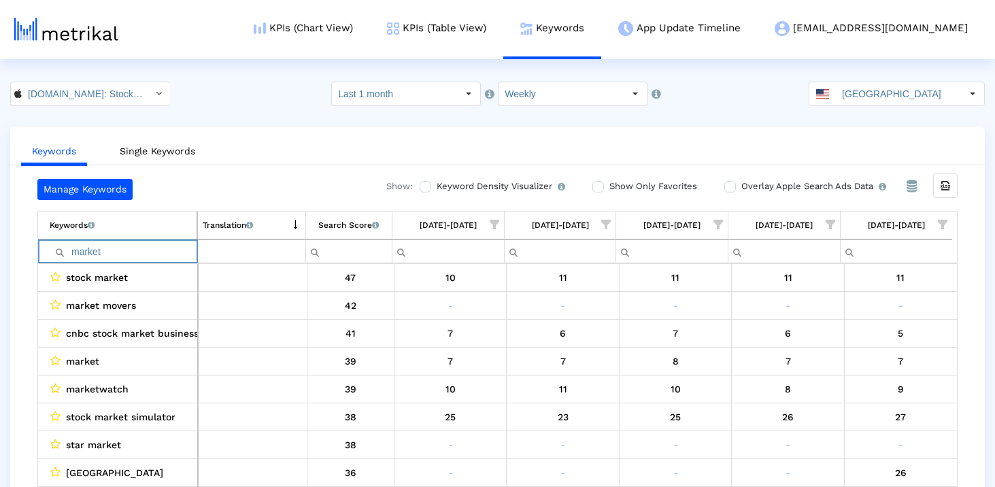
click at [154, 251] on input "market" at bounding box center [123, 251] width 147 height 22
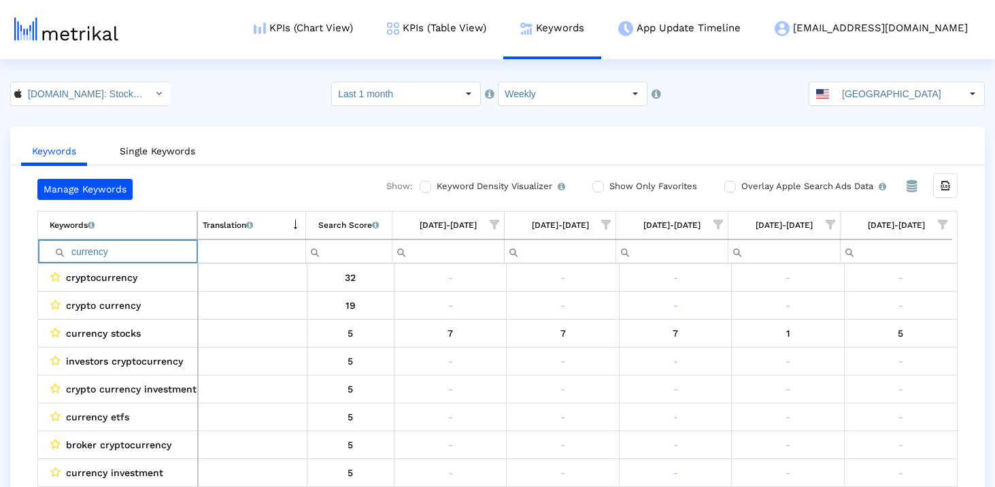
click at [139, 254] on input "currency" at bounding box center [123, 251] width 147 height 22
click at [171, 247] on input "commodi" at bounding box center [123, 251] width 147 height 22
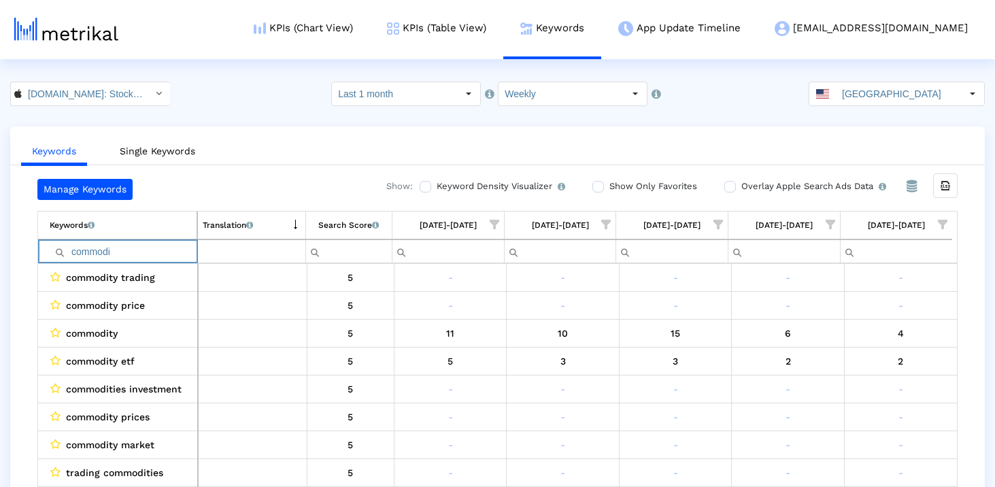
click at [171, 247] on input "commodi" at bounding box center [123, 251] width 147 height 22
click at [169, 247] on input "economy" at bounding box center [123, 251] width 147 height 22
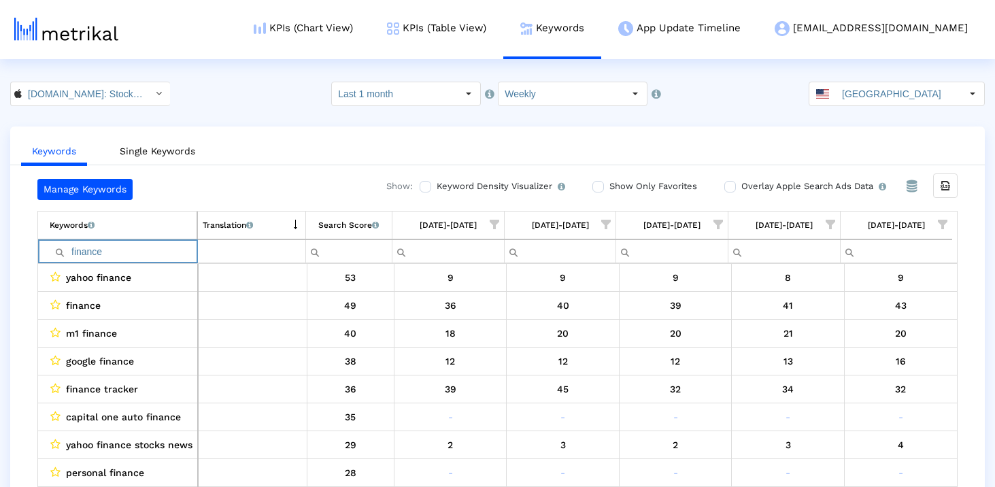
click at [126, 252] on input "finance" at bounding box center [123, 251] width 147 height 22
type input "finance"
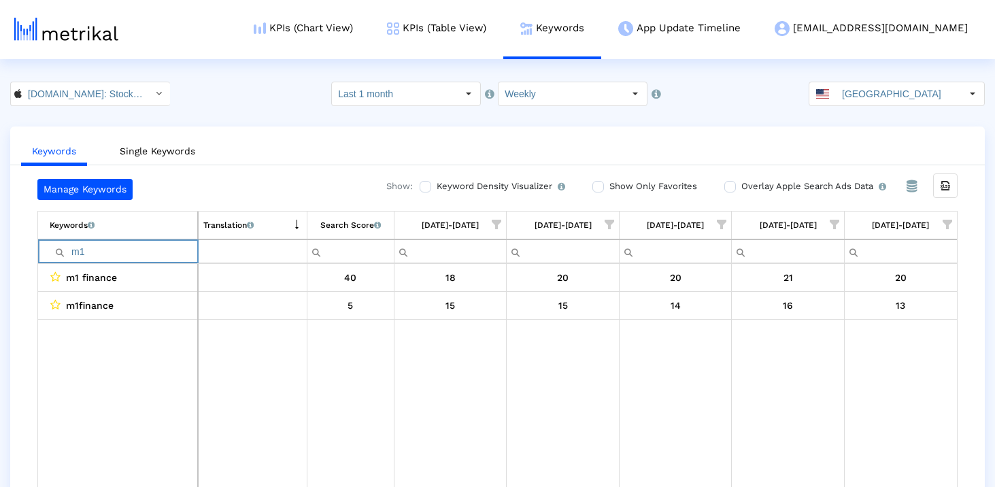
click at [134, 243] on input "m1" at bounding box center [124, 251] width 148 height 22
click at [150, 243] on input "breaking" at bounding box center [124, 251] width 148 height 22
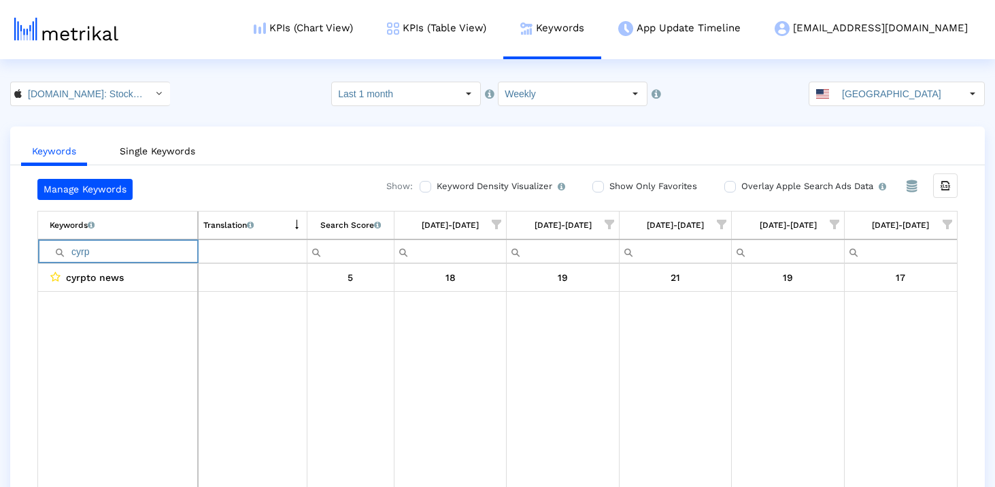
click at [247, 225] on div "Translation English translations of all keywords that are currently being track…" at bounding box center [228, 225] width 50 height 18
click at [115, 258] on input "cyrp" at bounding box center [124, 251] width 148 height 22
type input "c"
paste input "Cryptocurrency Chart"
click at [141, 254] on input "Cryptocurrency Chart" at bounding box center [124, 251] width 148 height 22
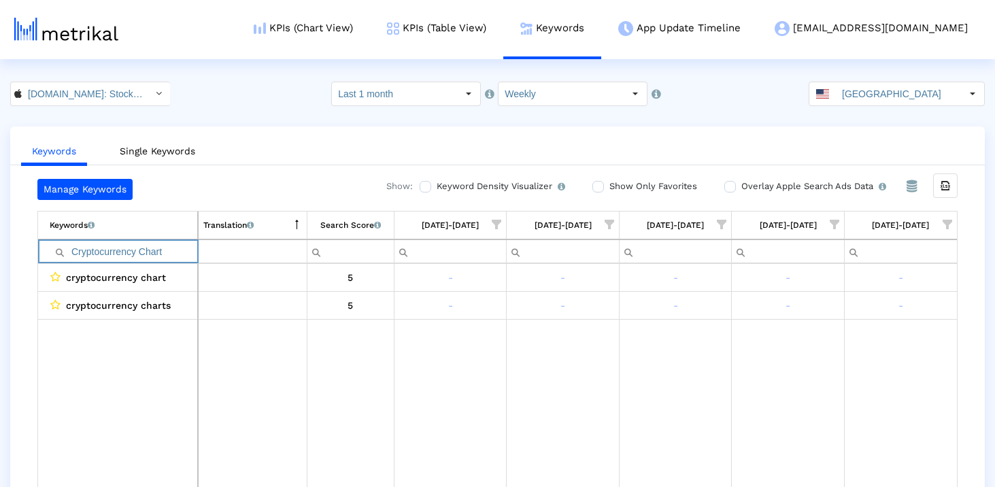
click at [141, 254] on input "Cryptocurrency Chart" at bounding box center [124, 251] width 148 height 22
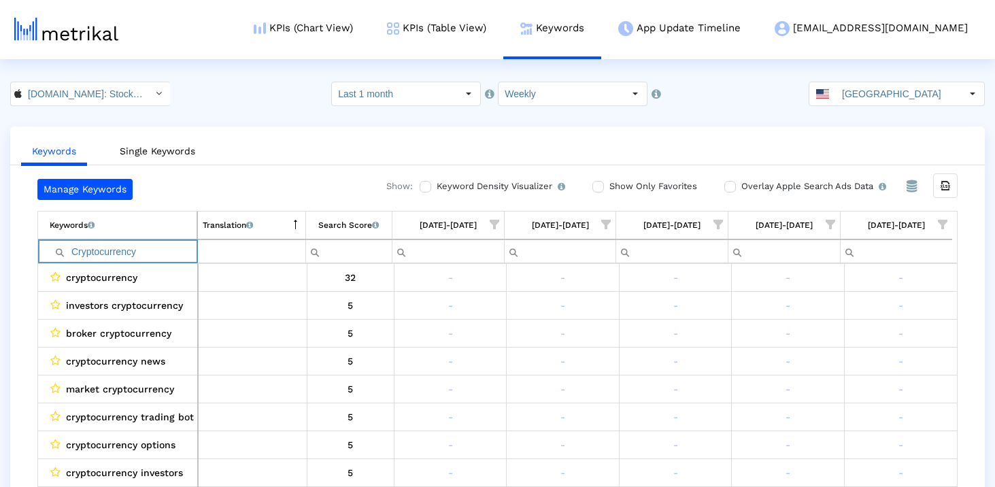
type input "Cryptocurrency"
click at [94, 253] on input "Cryptocurrency" at bounding box center [123, 251] width 147 height 22
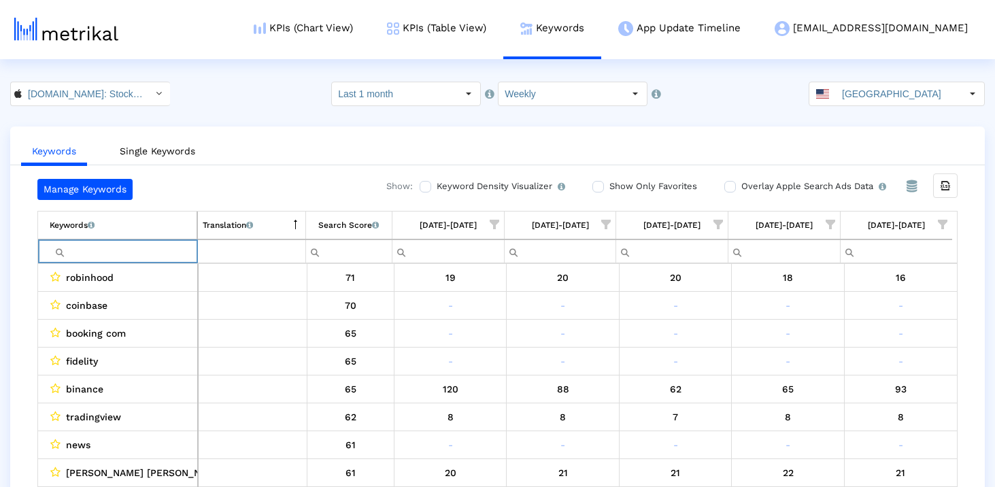
click at [27, 289] on div "Manage Keywords Show: Keyword Density Visualizer Turn this on to view where and…" at bounding box center [497, 336] width 974 height 315
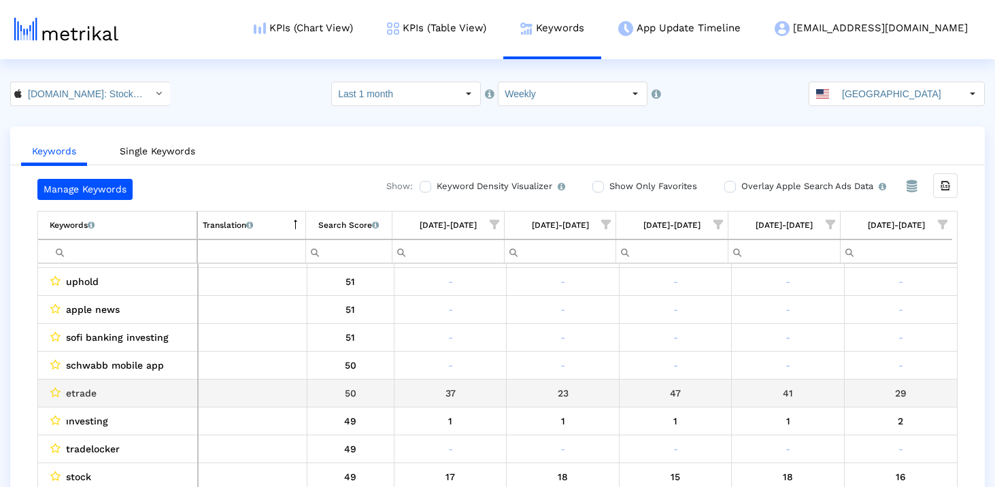
scroll to position [666, 0]
click at [83, 390] on span "etrade" at bounding box center [81, 392] width 31 height 18
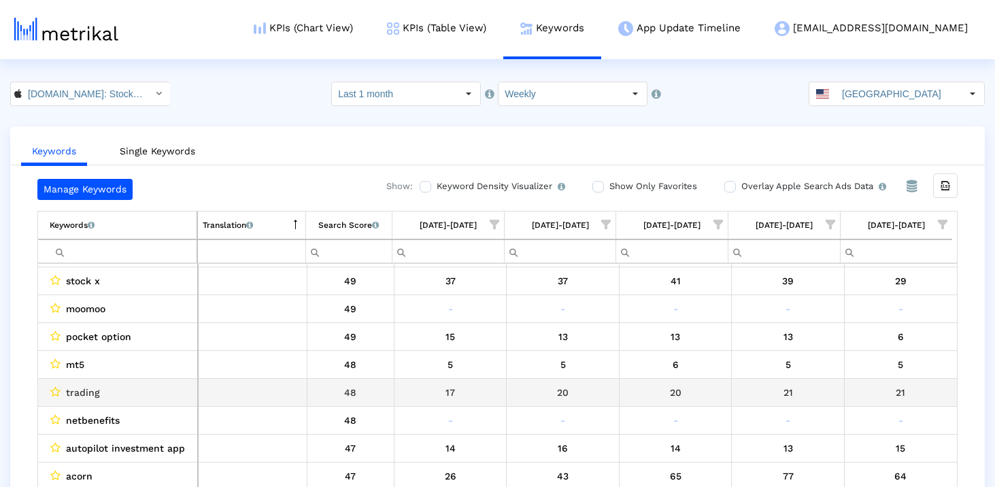
scroll to position [973, 0]
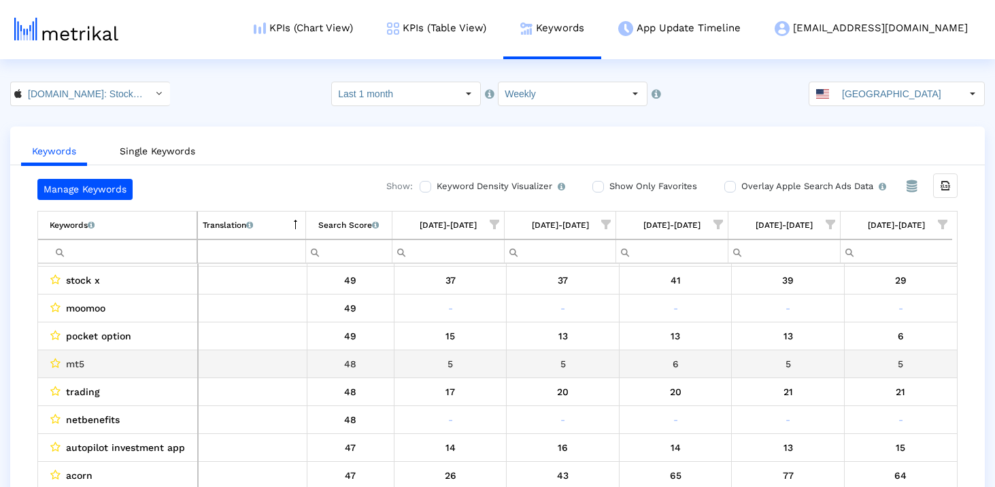
click at [74, 361] on span "mt5" at bounding box center [75, 364] width 18 height 18
copy span "mt5"
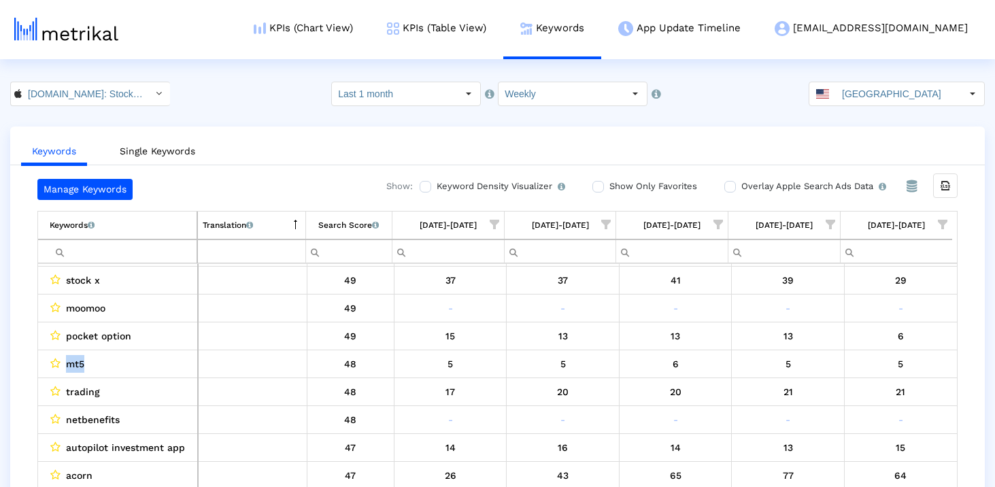
click at [86, 251] on input "Filter cell" at bounding box center [123, 251] width 147 height 22
paste input "mt5"
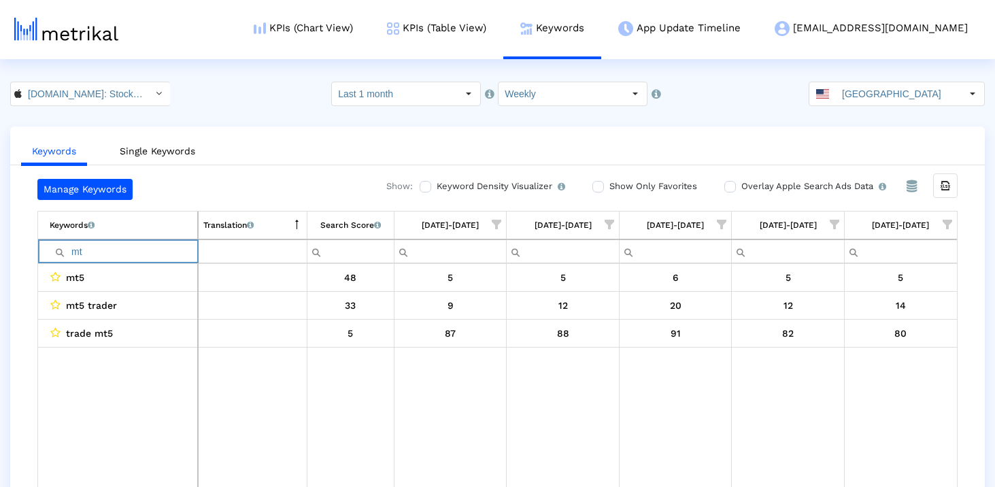
type input "m"
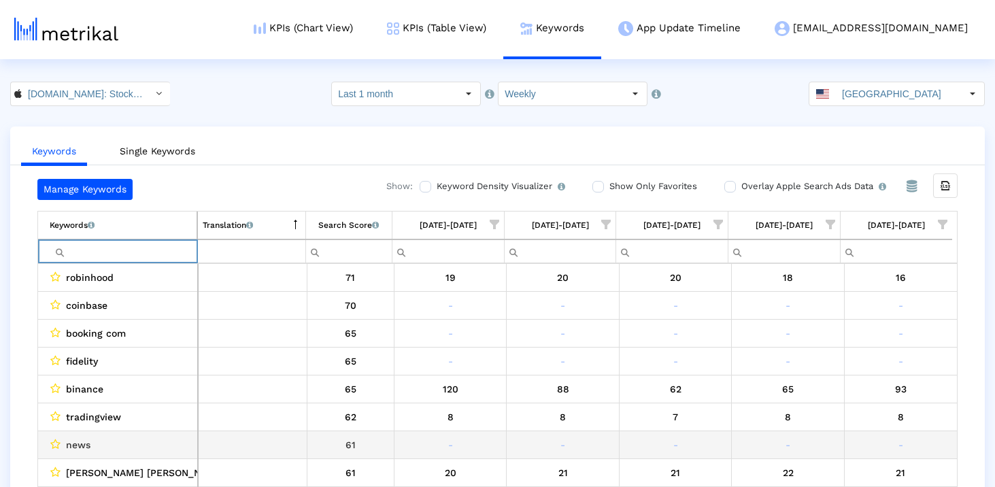
scroll to position [31, 0]
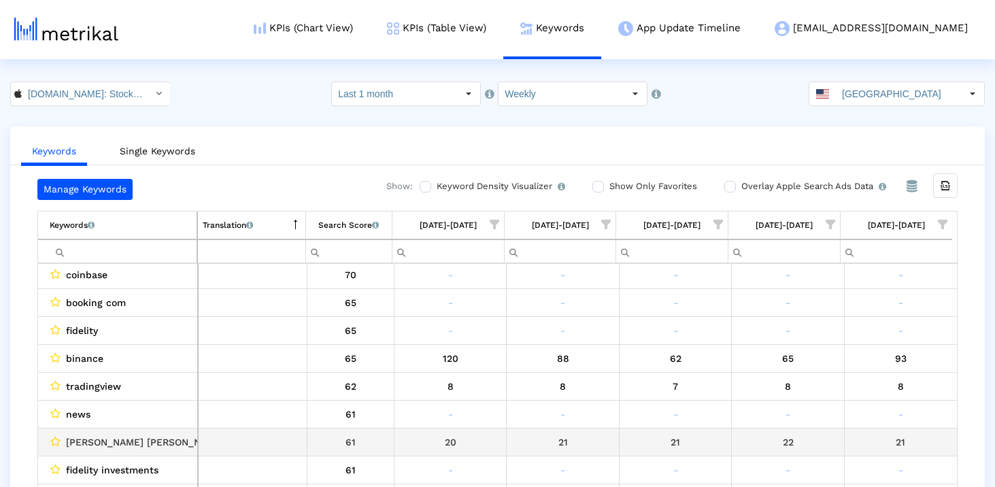
click at [120, 443] on span "[PERSON_NAME] [PERSON_NAME]" at bounding box center [145, 442] width 158 height 18
copy span "[PERSON_NAME]"
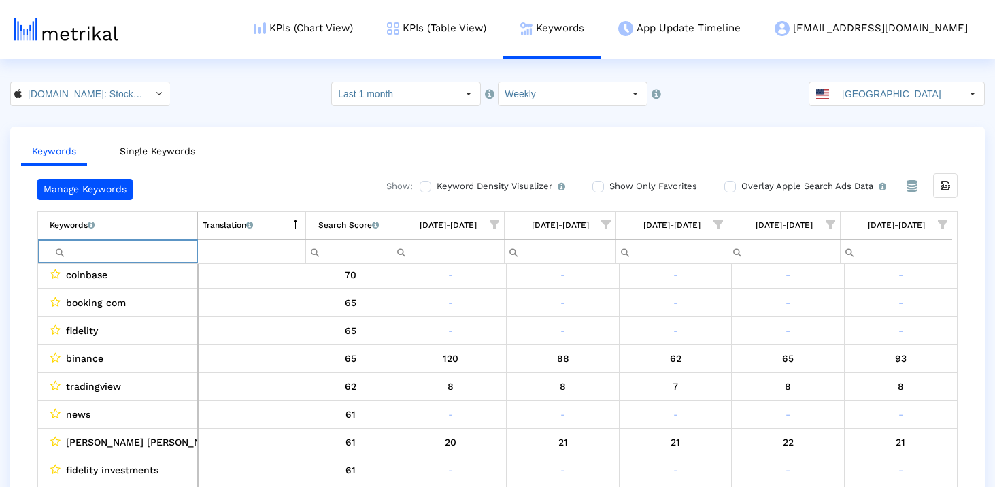
click at [110, 257] on input "Filter cell" at bounding box center [123, 251] width 147 height 22
paste input "[PERSON_NAME]"
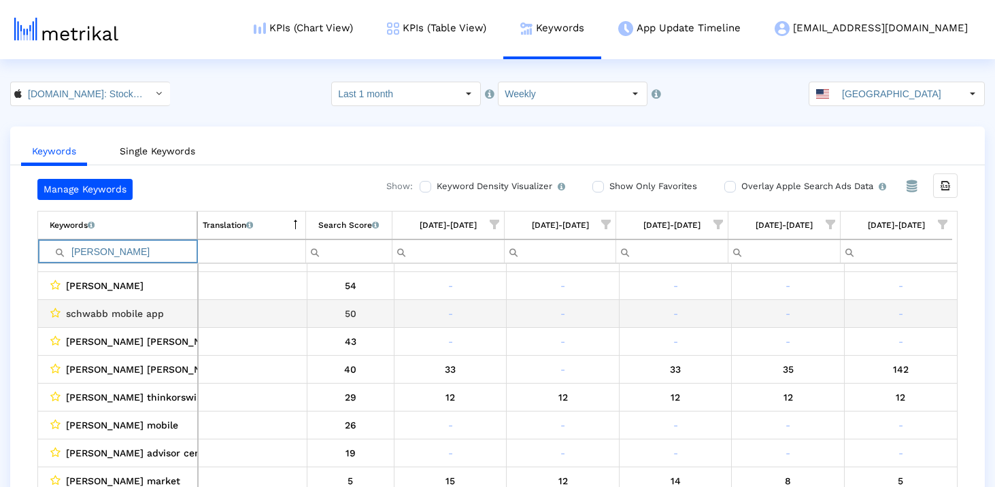
scroll to position [14, 0]
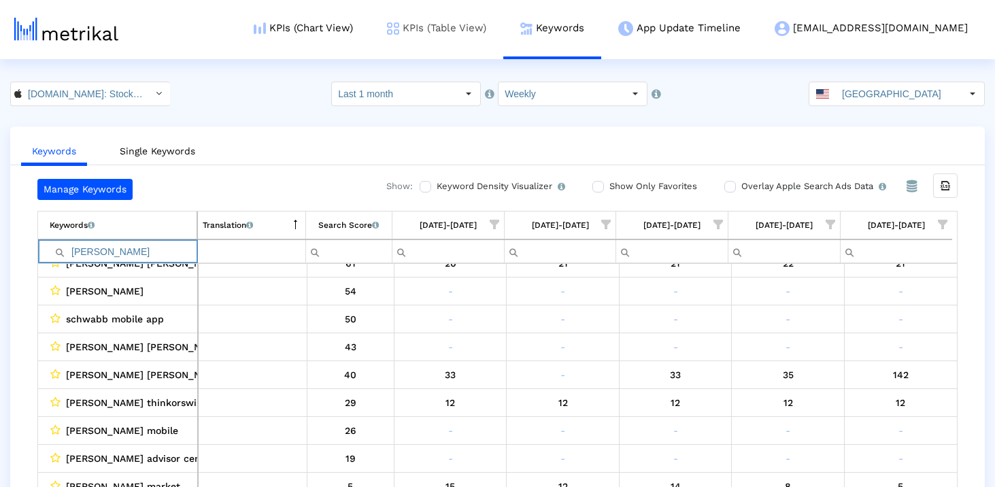
type input "[PERSON_NAME]"
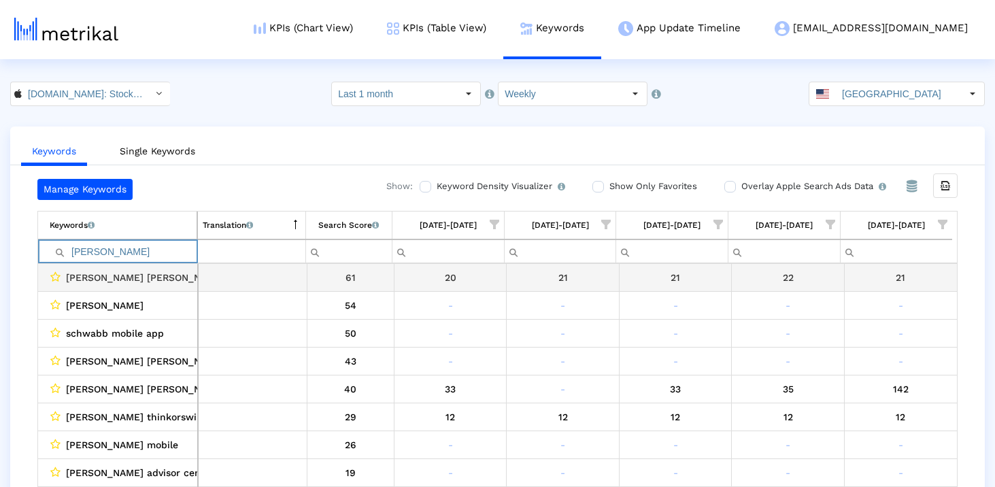
click at [74, 265] on td "[PERSON_NAME] [PERSON_NAME]" at bounding box center [118, 278] width 160 height 28
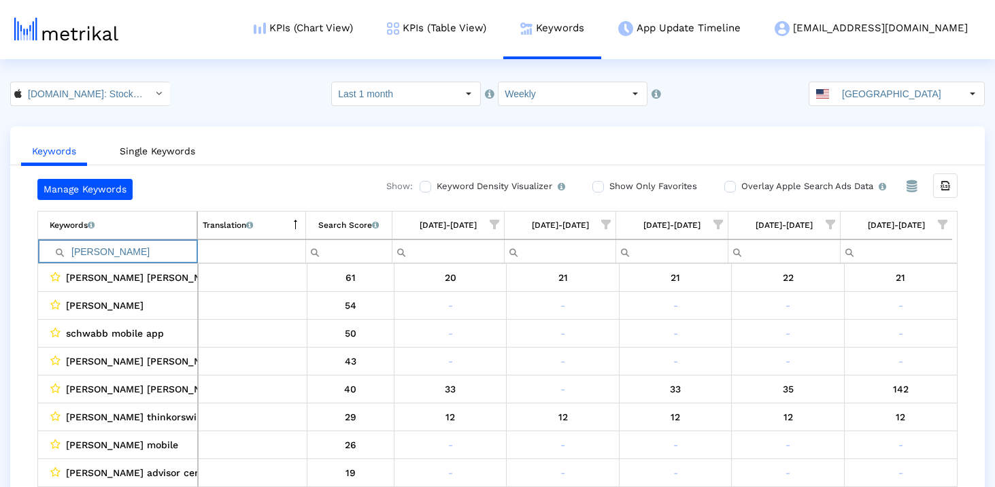
click at [78, 254] on input "[PERSON_NAME]" at bounding box center [123, 251] width 147 height 22
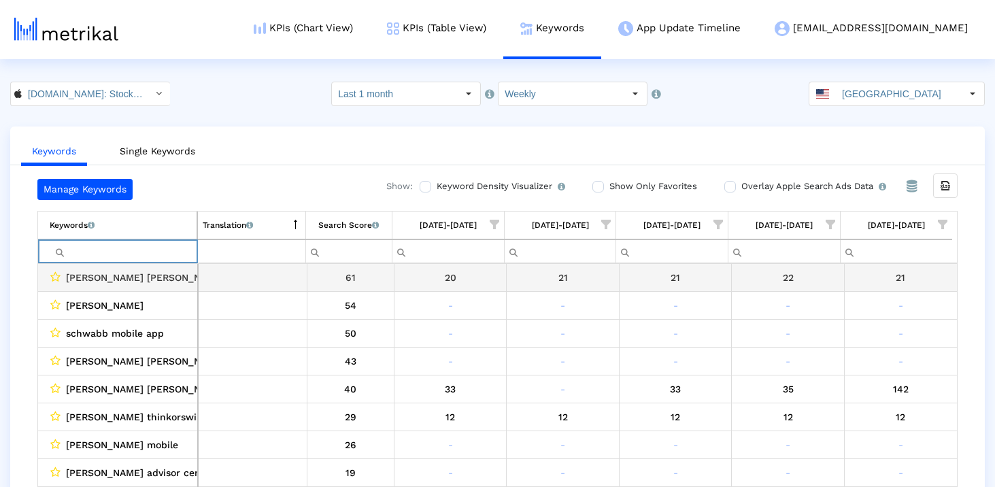
click at [24, 271] on div "Manage Keywords Show: Keyword Density Visualizer Turn this on to view where and…" at bounding box center [497, 336] width 974 height 315
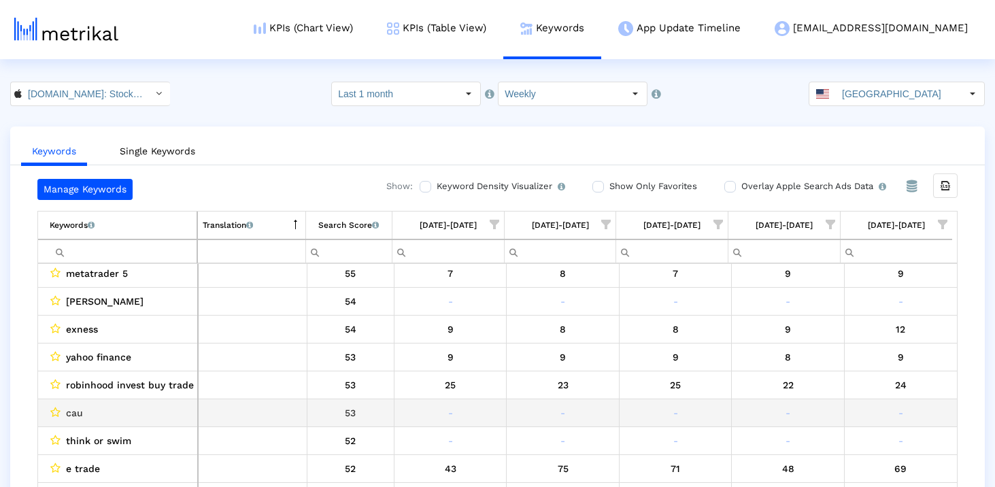
scroll to position [480, 0]
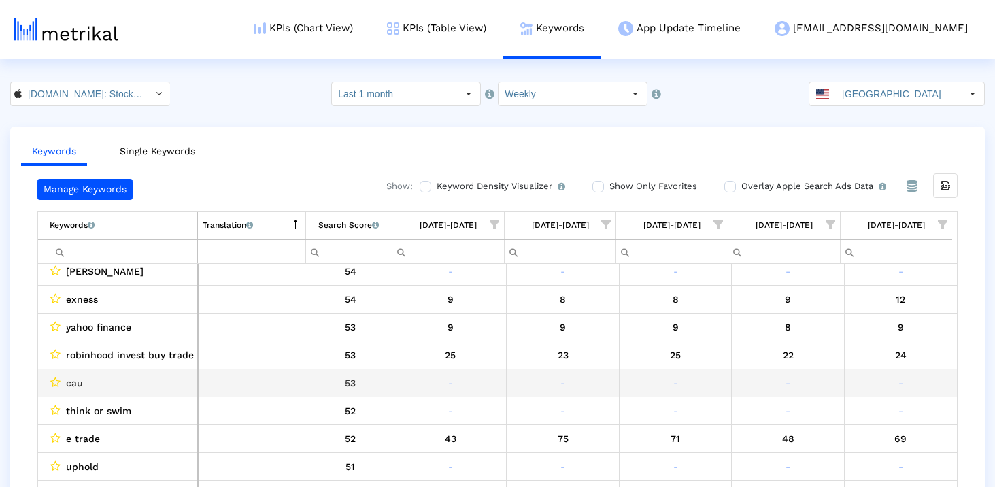
click at [78, 383] on span "cau" at bounding box center [74, 383] width 17 height 18
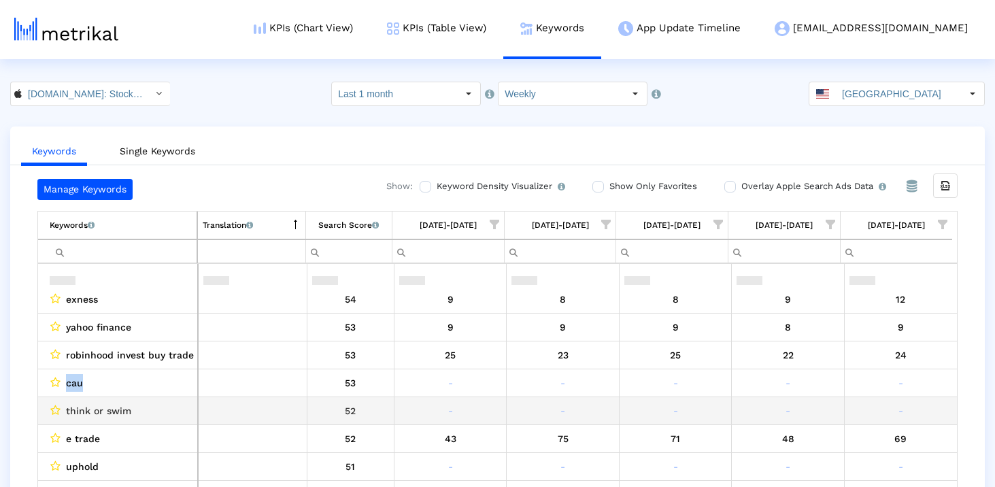
scroll to position [540, 0]
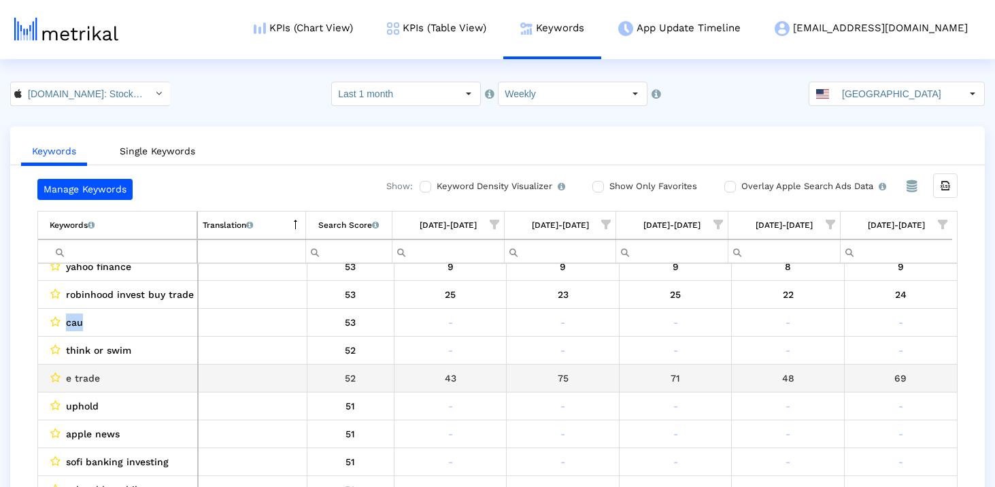
copy span "cau"
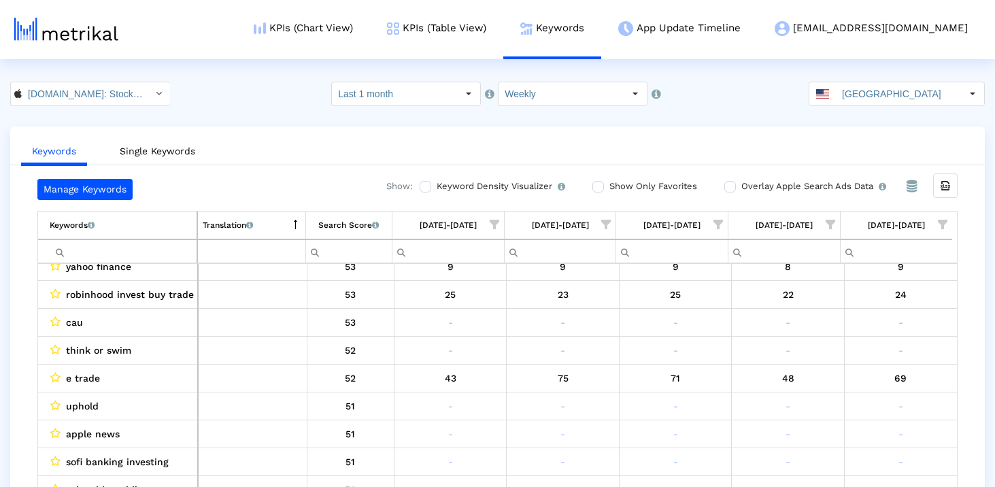
click at [95, 258] on input "Filter cell" at bounding box center [123, 251] width 147 height 22
paste input "cau"
type input "cau"
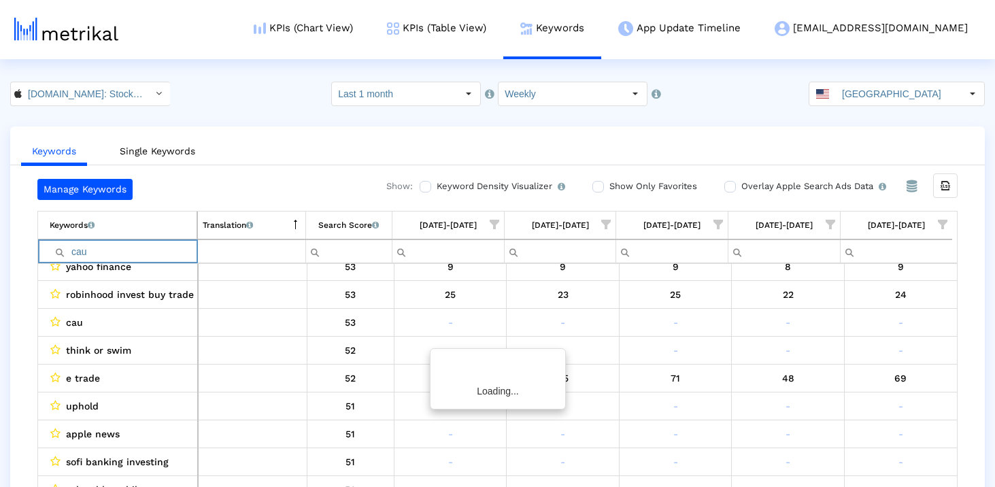
scroll to position [0, 0]
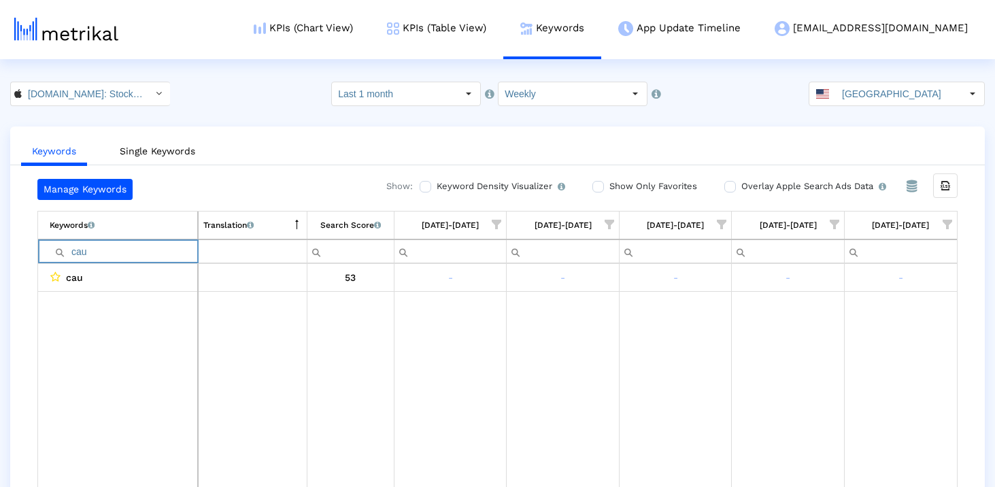
click at [95, 258] on input "cau" at bounding box center [124, 251] width 148 height 22
click at [21, 264] on div "Manage Keywords Show: Keyword Density Visualizer Turn this on to view where and…" at bounding box center [497, 336] width 974 height 315
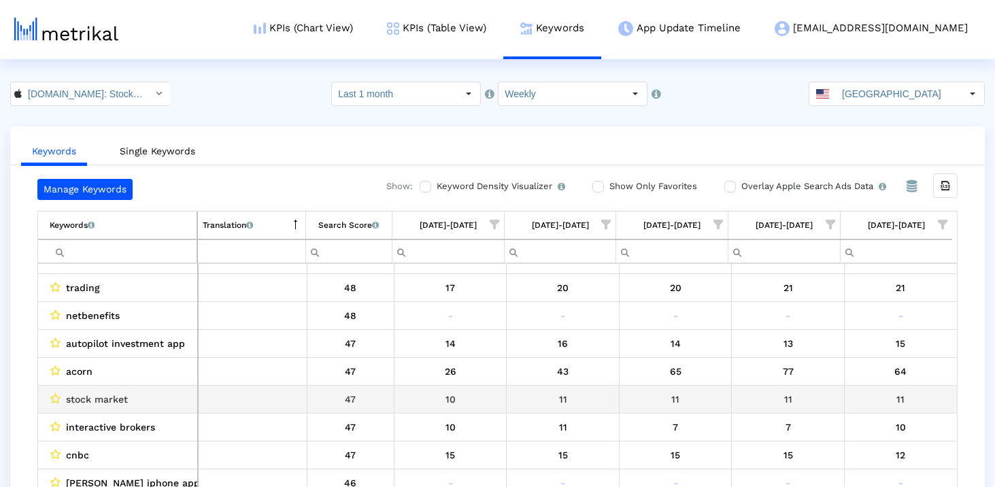
scroll to position [1078, 0]
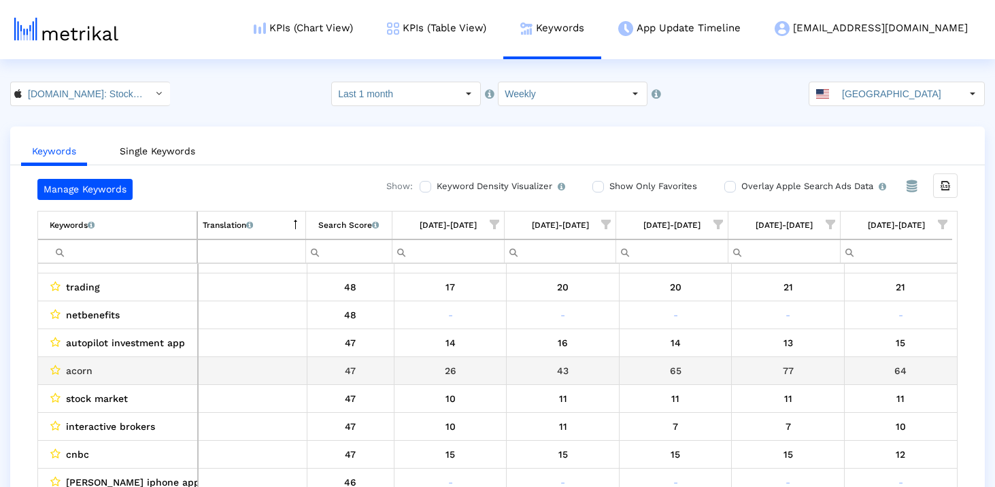
click at [86, 373] on span "acorn" at bounding box center [79, 371] width 27 height 18
copy span "acorn"
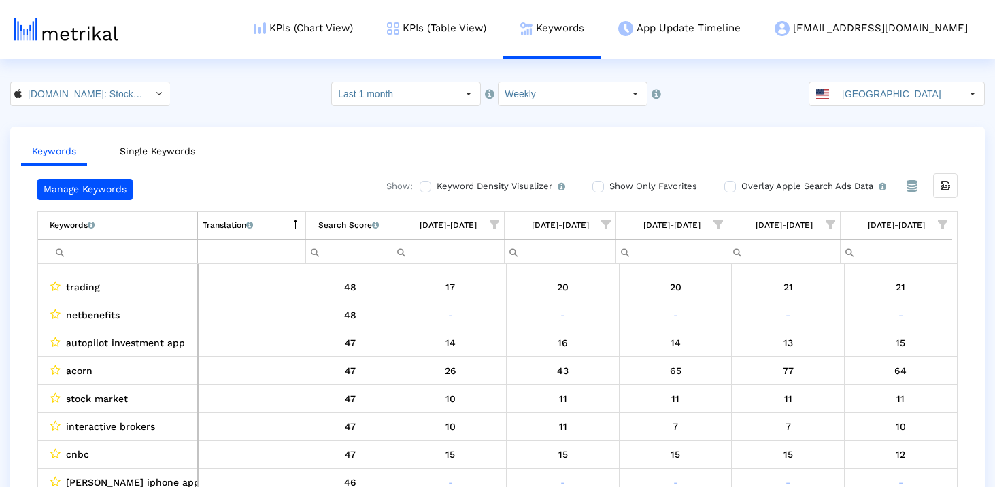
click at [156, 245] on input "Filter cell" at bounding box center [123, 251] width 147 height 22
paste input "acorn"
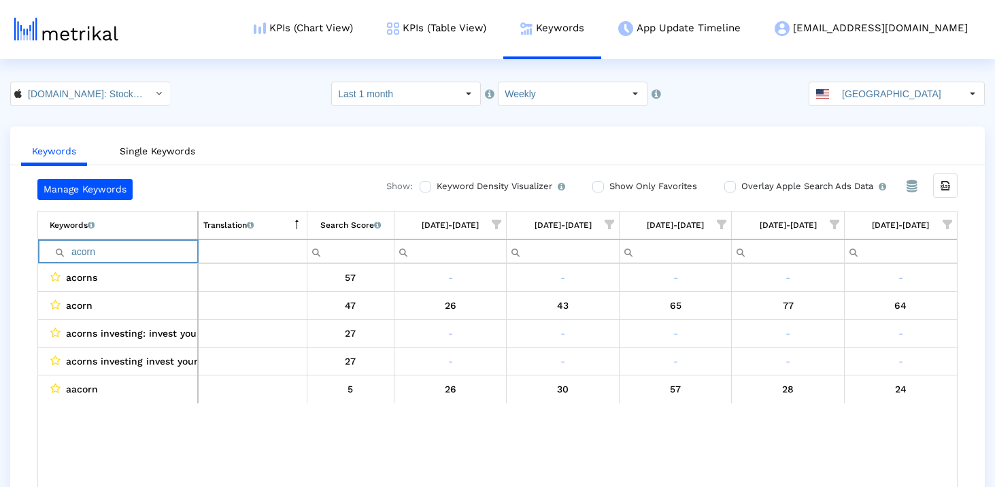
scroll to position [0, 0]
type input "acorn"
click at [171, 253] on input "acorn" at bounding box center [124, 251] width 148 height 22
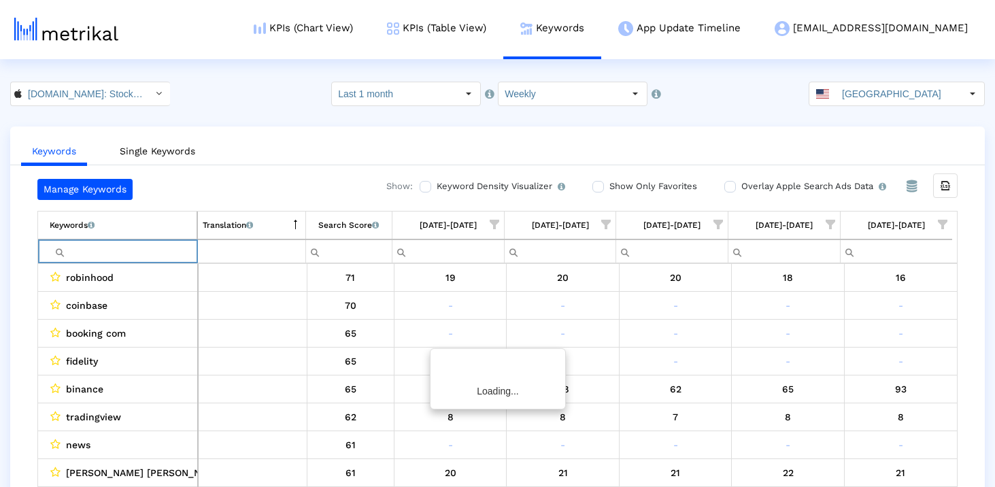
click at [20, 289] on div "Manage Keywords Show: Keyword Density Visualizer Turn this on to view where and…" at bounding box center [497, 336] width 974 height 315
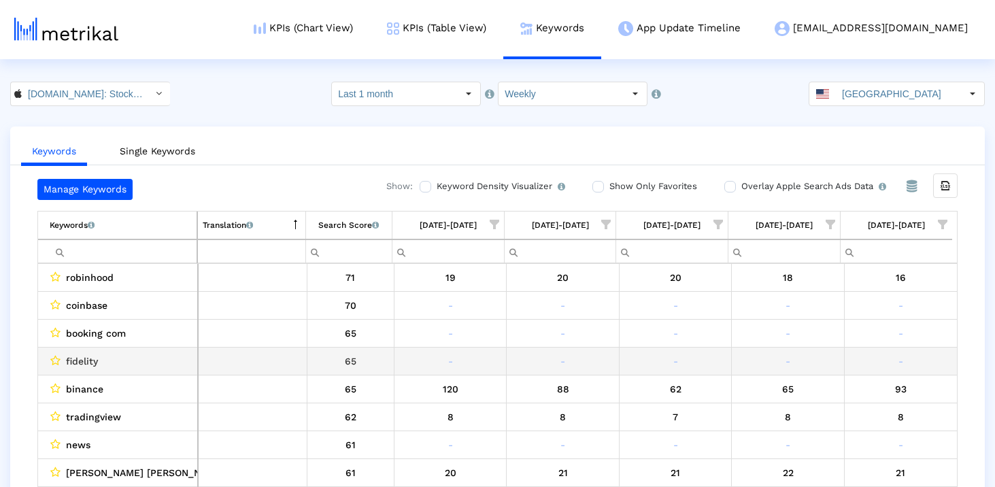
click at [88, 359] on span "fidelity" at bounding box center [82, 361] width 32 height 18
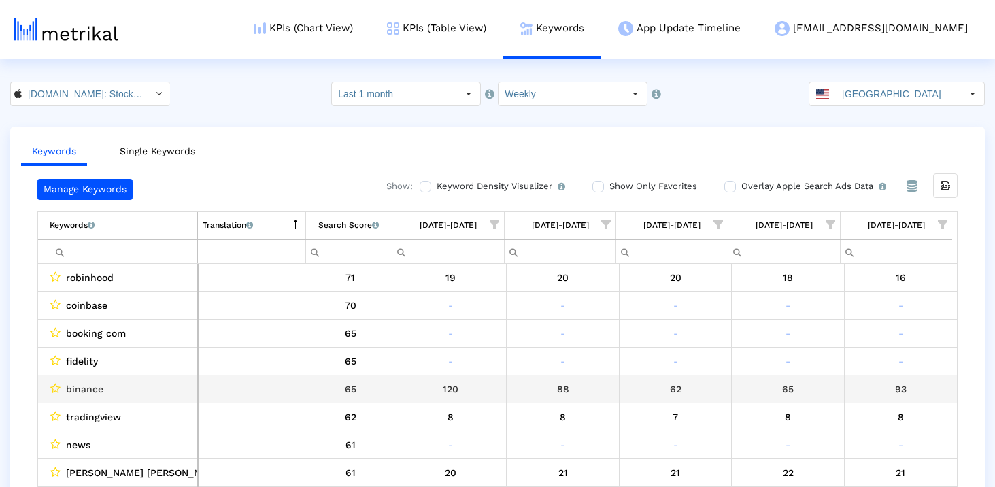
click at [85, 387] on span "binance" at bounding box center [84, 389] width 37 height 18
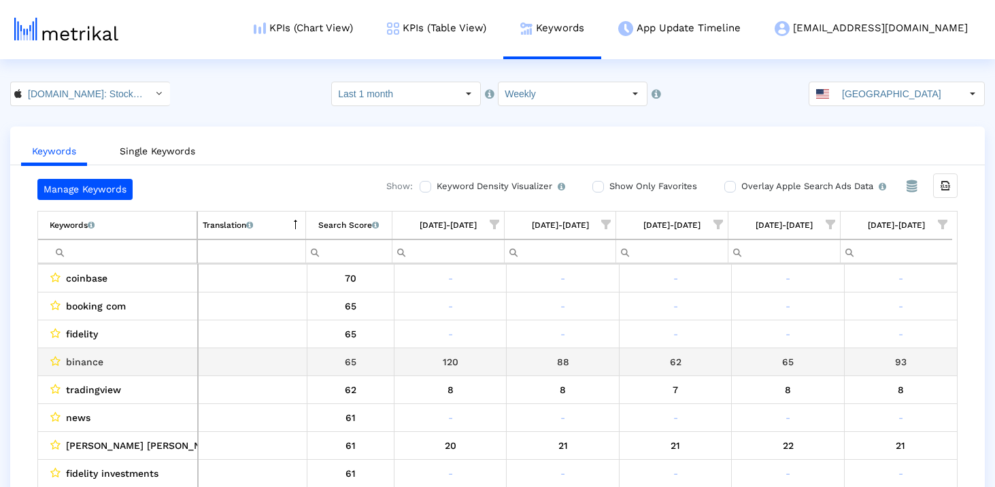
scroll to position [28, 0]
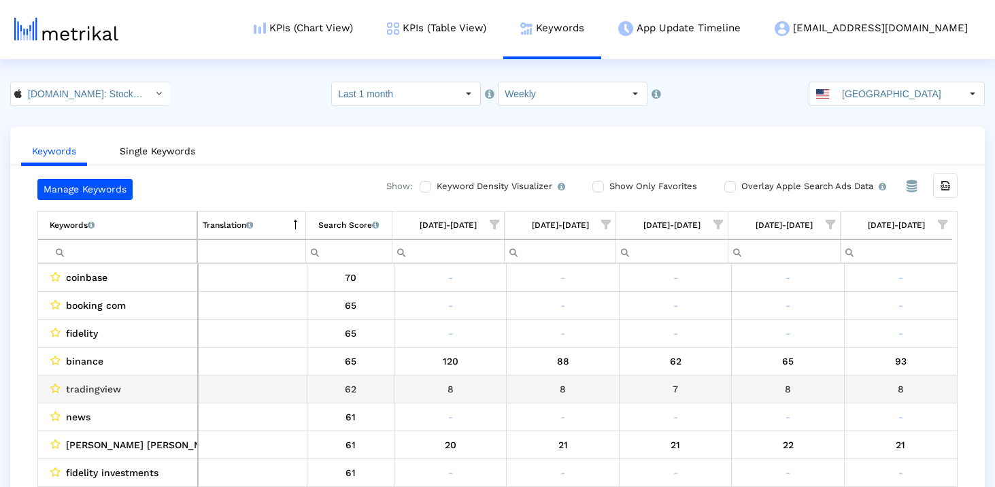
click at [85, 388] on span "tradingview" at bounding box center [93, 389] width 55 height 18
click at [85, 407] on td "news" at bounding box center [118, 416] width 160 height 28
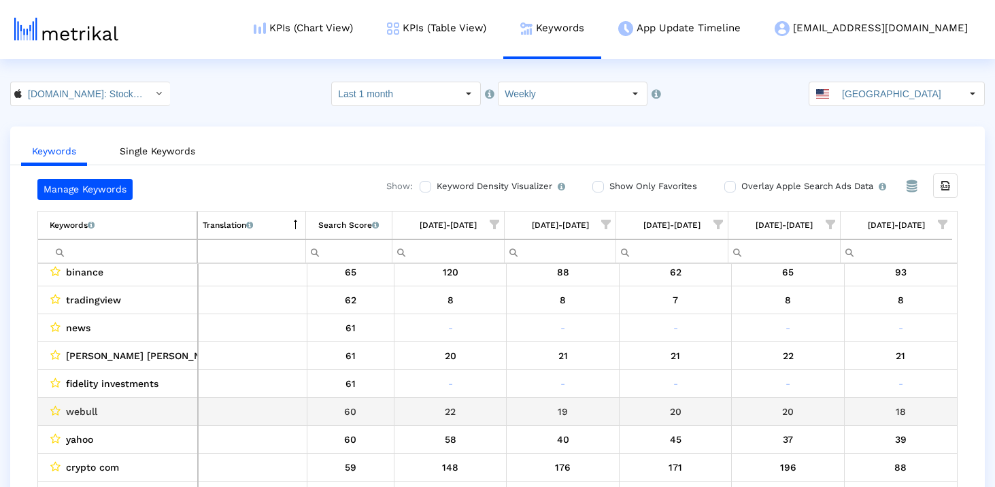
scroll to position [143, 0]
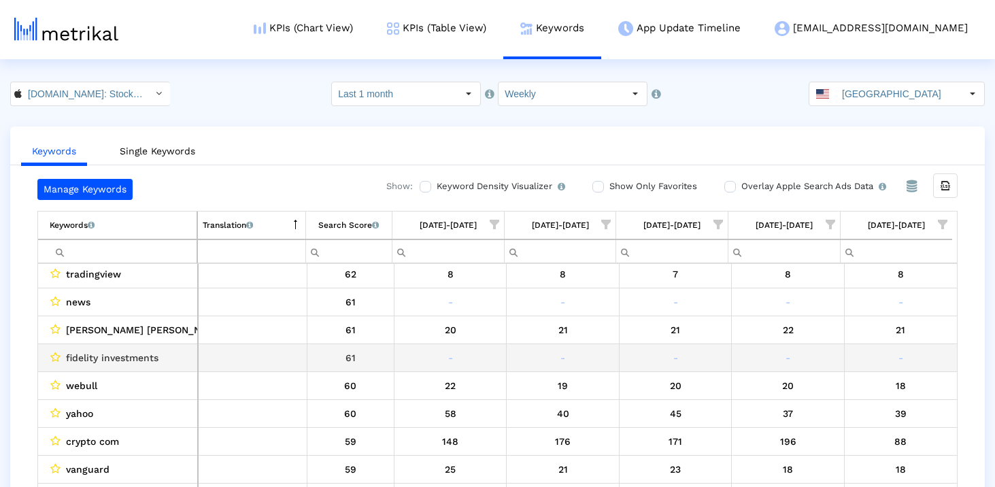
click at [77, 356] on span "fidelity investments" at bounding box center [112, 358] width 92 height 18
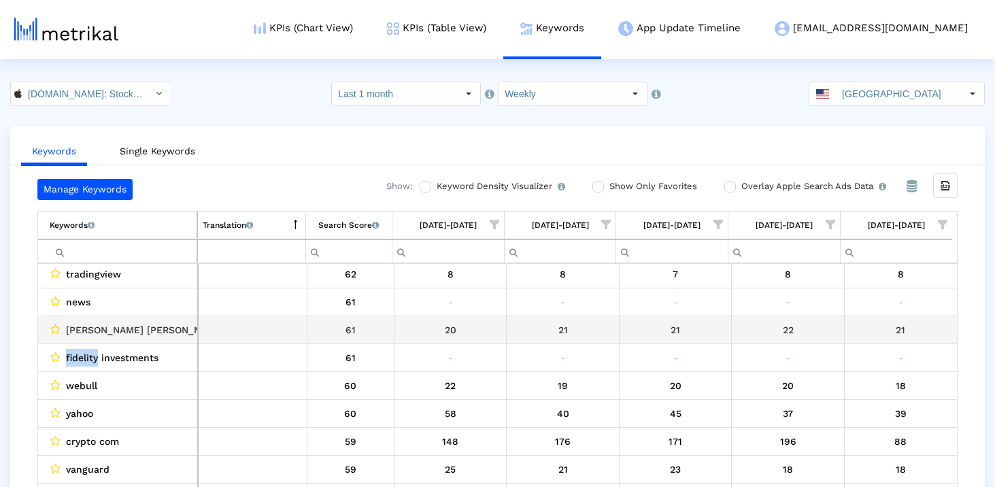
copy span "fidelity"
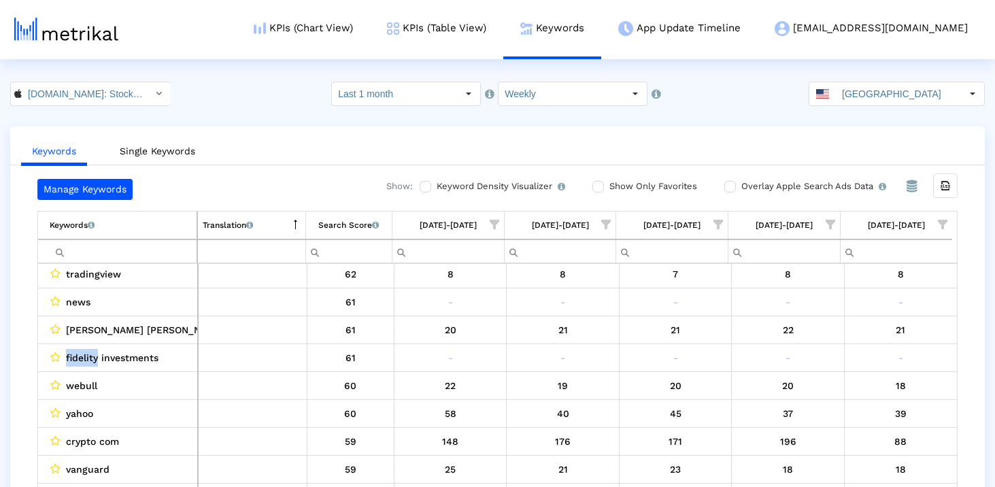
click at [111, 254] on input "Filter cell" at bounding box center [123, 251] width 147 height 22
paste input "fidelity"
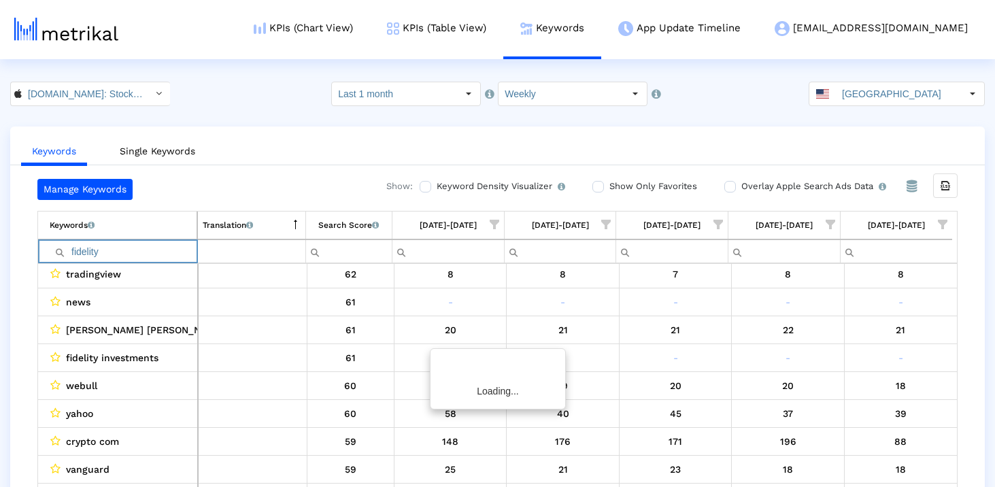
scroll to position [0, 0]
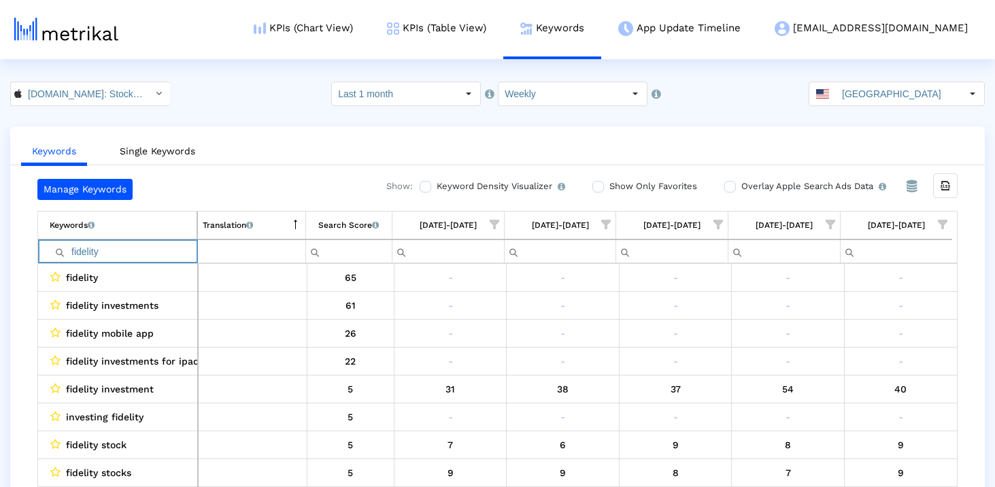
click at [111, 254] on input "fidelity" at bounding box center [123, 251] width 147 height 22
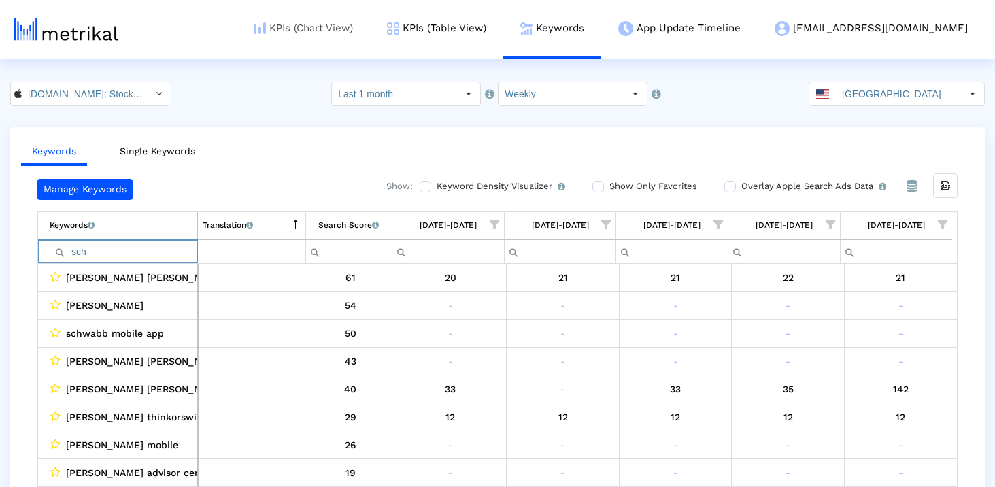
type input "sch"
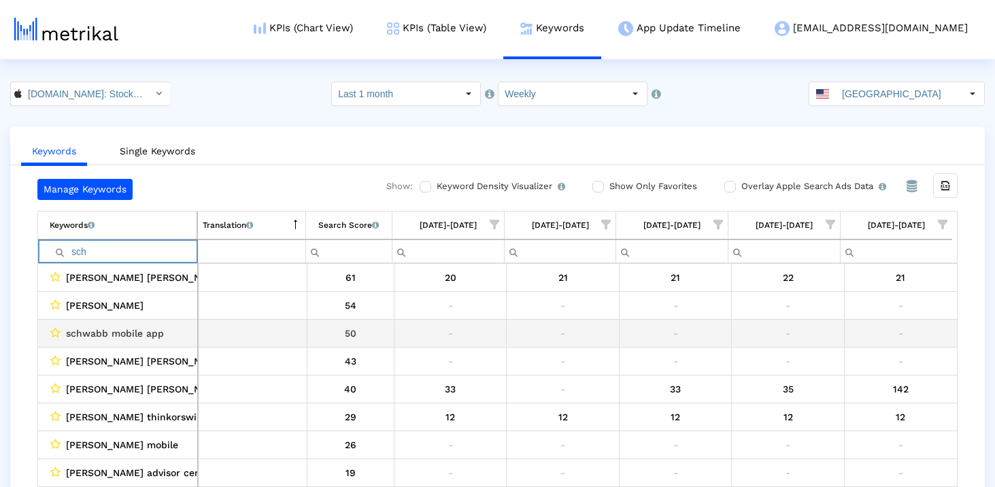
scroll to position [22, 0]
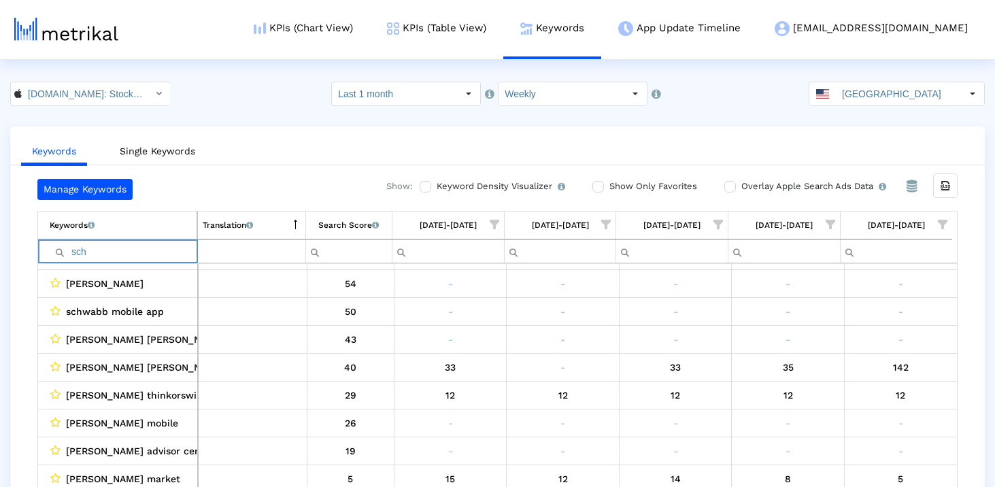
click at [131, 251] on input "sch" at bounding box center [123, 251] width 147 height 22
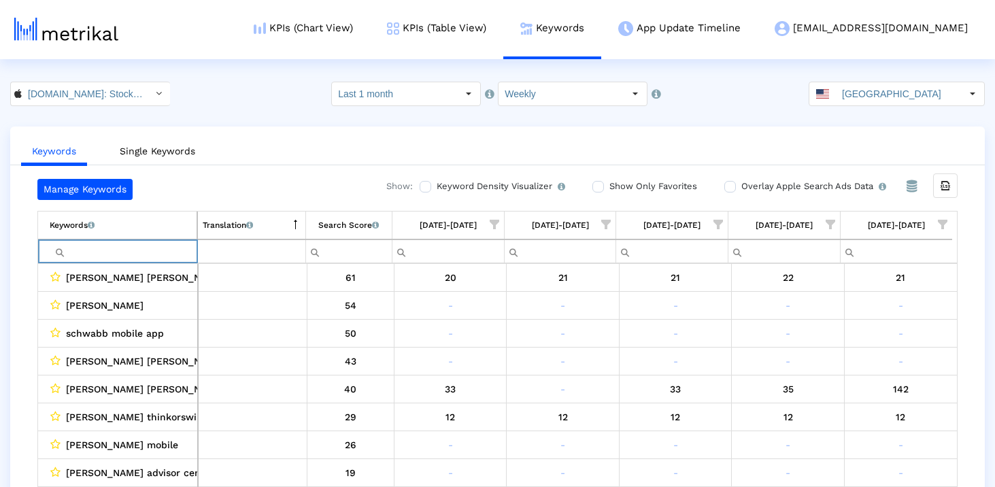
click at [2, 337] on div "Keywords Single Keywords Manage Keywords Show: Keyword Density Visualizer Turn …" at bounding box center [497, 320] width 995 height 388
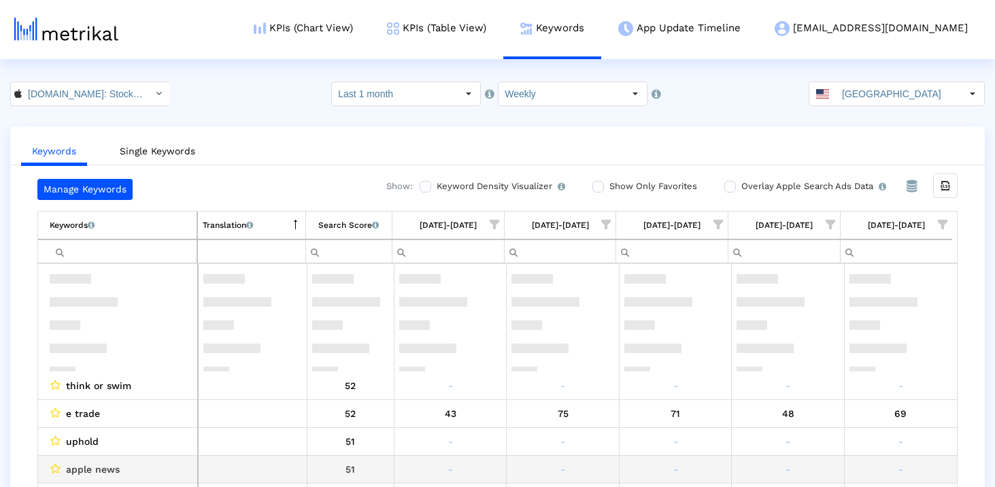
scroll to position [661, 0]
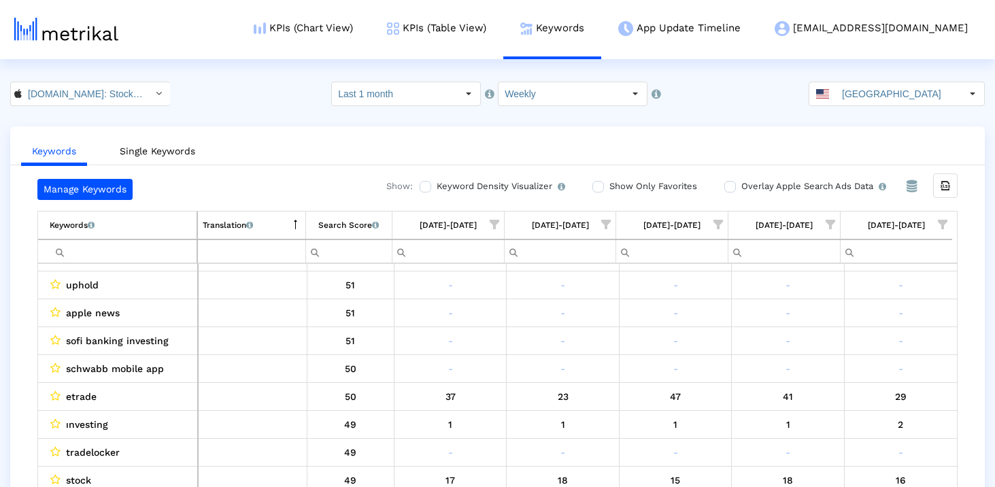
click at [111, 253] on input "Filter cell" at bounding box center [123, 251] width 147 height 22
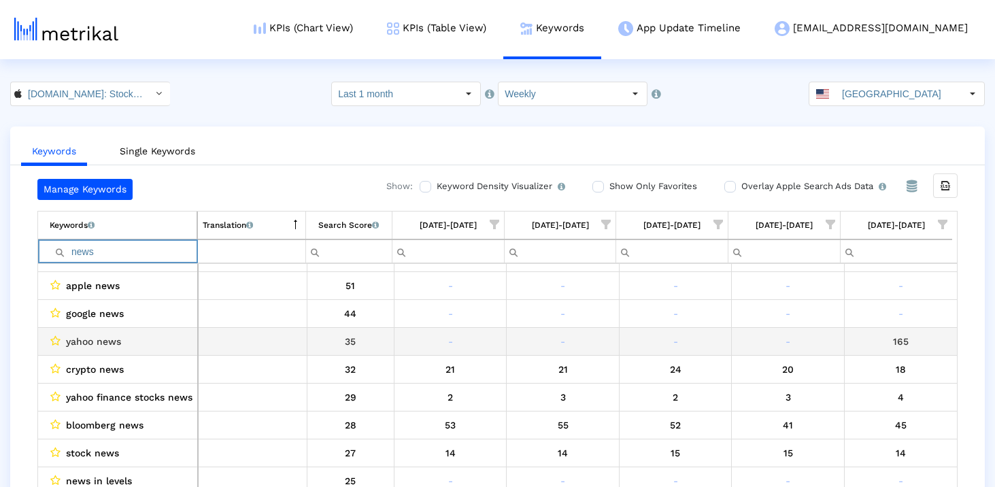
scroll to position [0, 0]
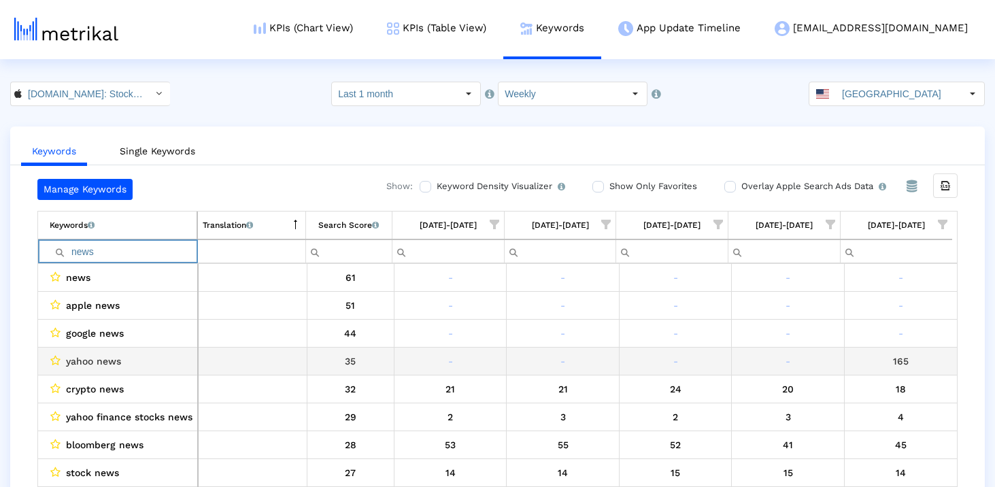
click at [111, 358] on span "yahoo news" at bounding box center [93, 361] width 55 height 18
copy span "news"
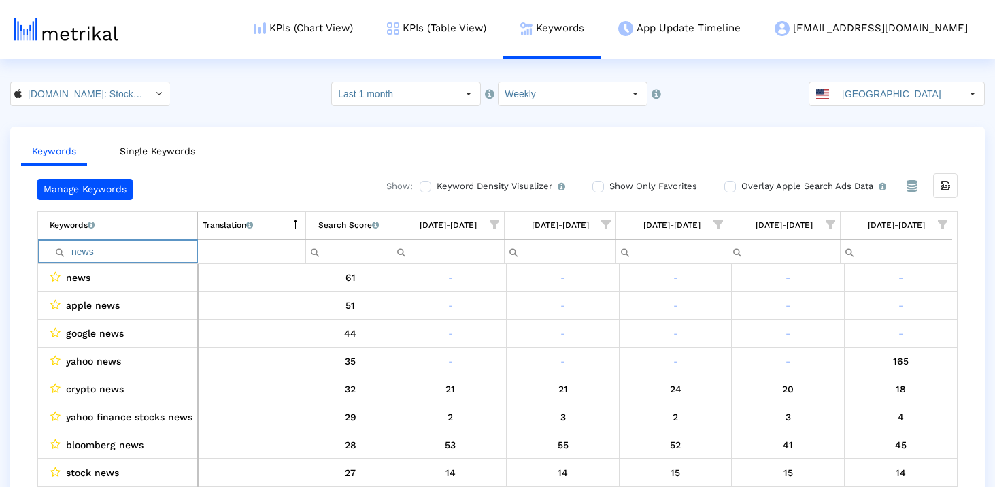
click at [150, 245] on input "news" at bounding box center [123, 251] width 147 height 22
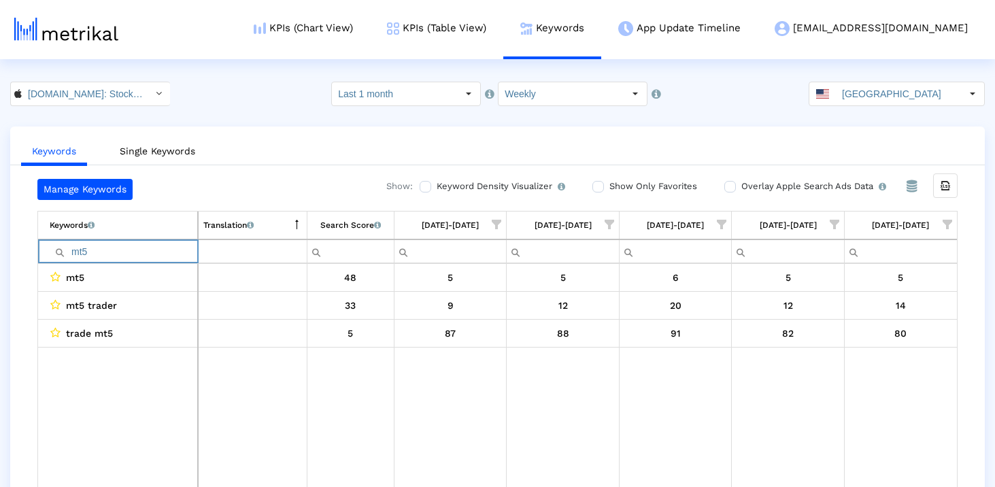
click at [118, 258] on input "mt5" at bounding box center [124, 251] width 148 height 22
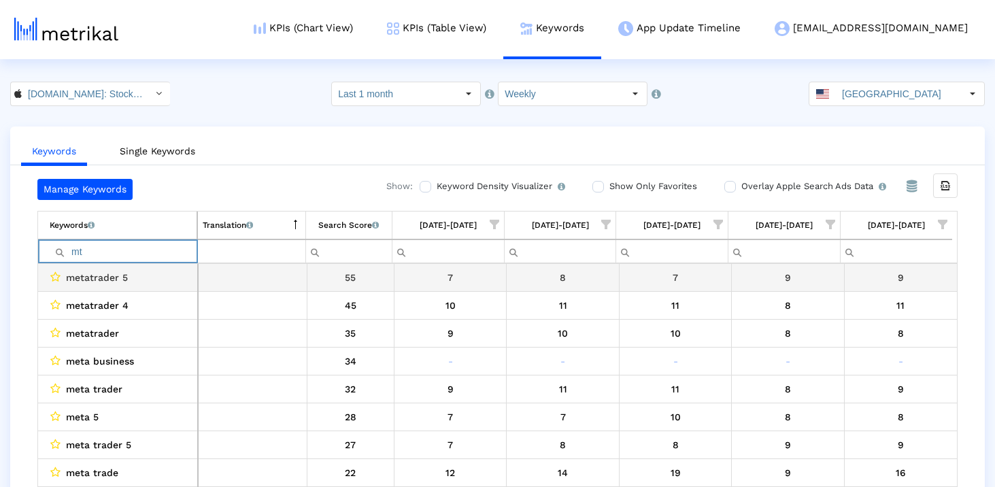
type input "mt5"
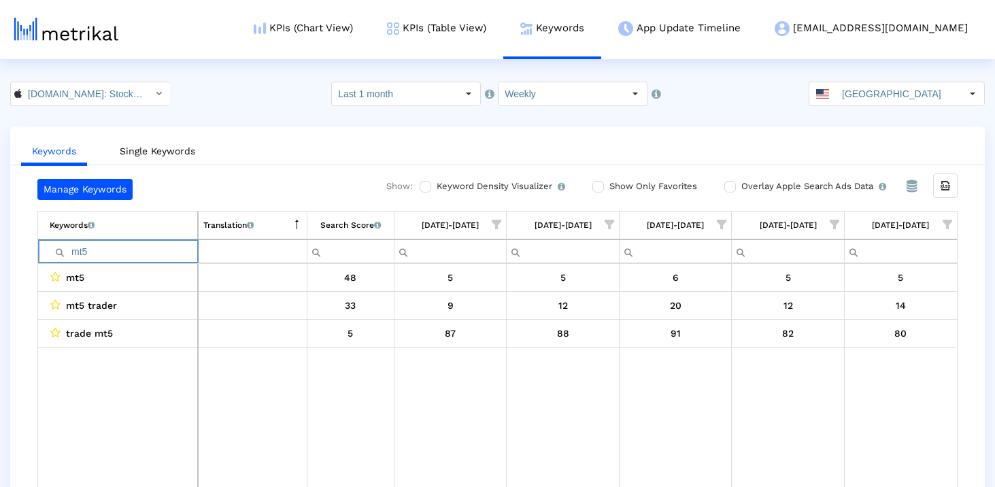
click at [150, 252] on input "mt5" at bounding box center [124, 251] width 148 height 22
type input "5"
click at [116, 249] on input "mt5" at bounding box center [124, 251] width 148 height 22
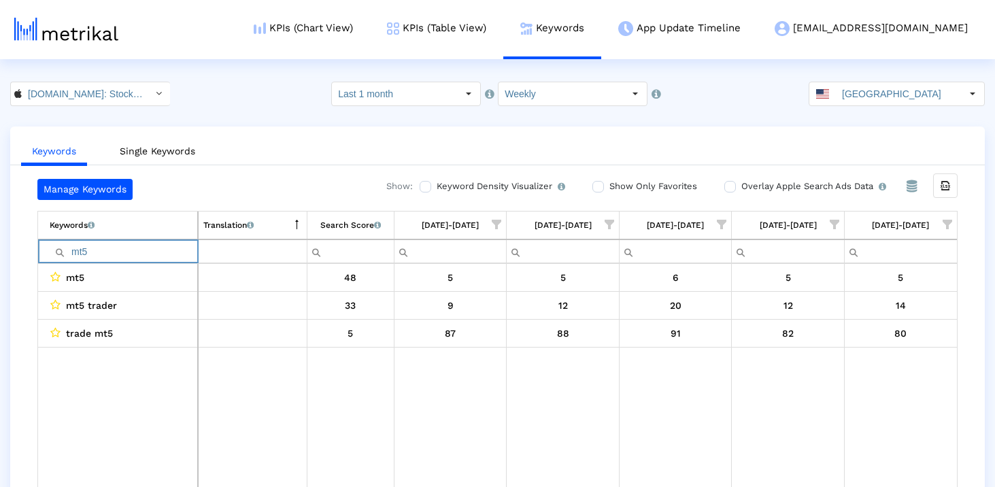
click at [116, 249] on input "mt5" at bounding box center [124, 251] width 148 height 22
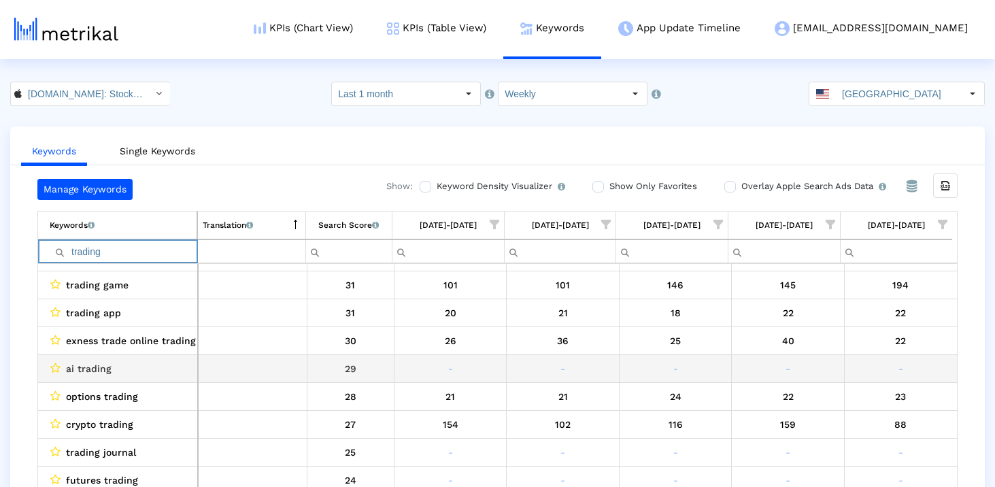
scroll to position [334, 0]
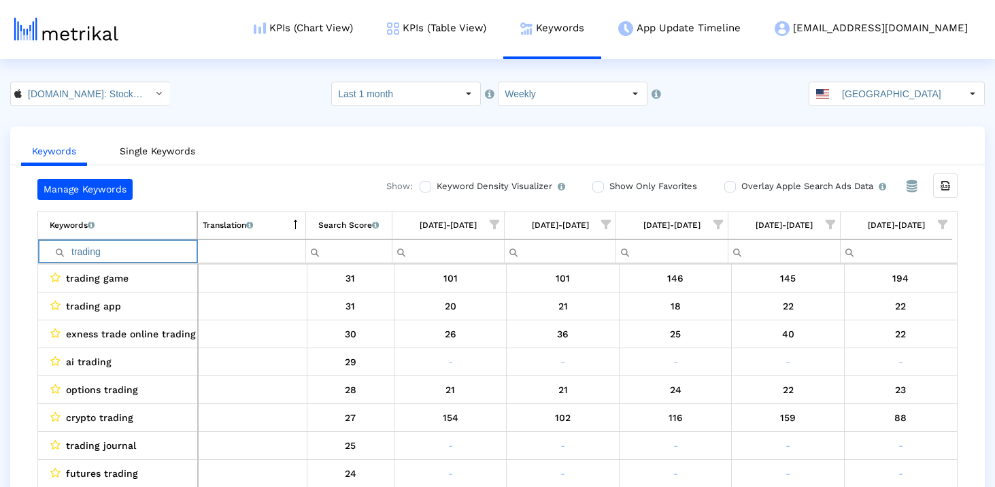
click at [152, 247] on input "trading" at bounding box center [123, 251] width 147 height 22
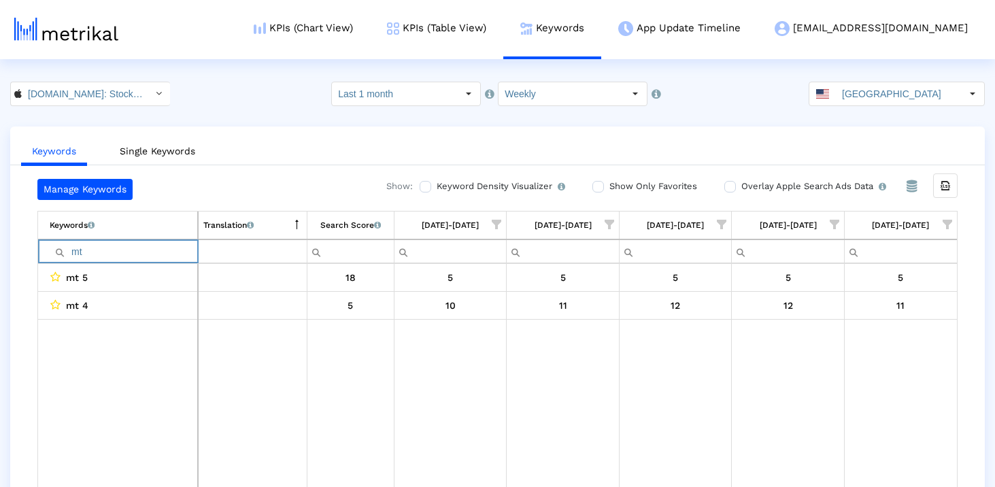
click at [99, 252] on input "mt" at bounding box center [124, 251] width 148 height 22
click at [99, 252] on input "mtwebull" at bounding box center [124, 251] width 148 height 22
click at [84, 252] on input "mtwebull" at bounding box center [124, 251] width 148 height 22
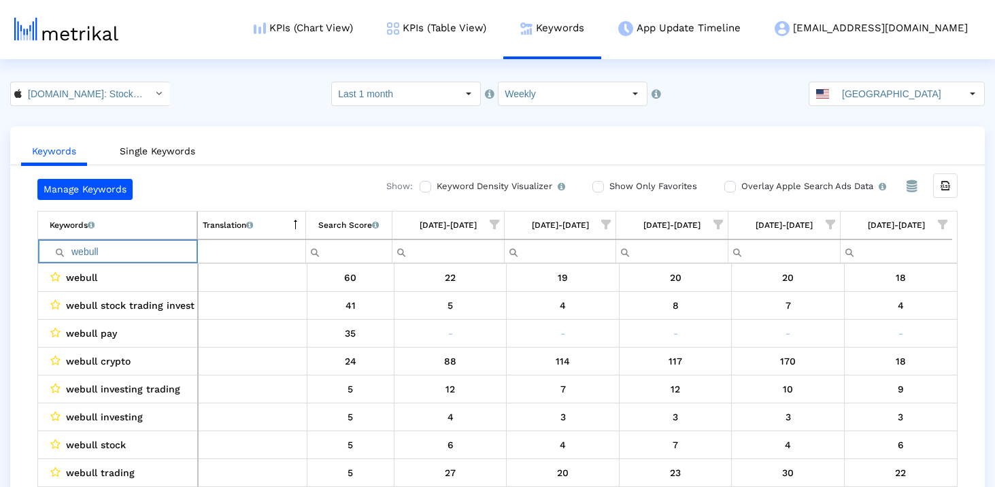
click at [134, 256] on input "webull" at bounding box center [123, 251] width 147 height 22
type input "binance"
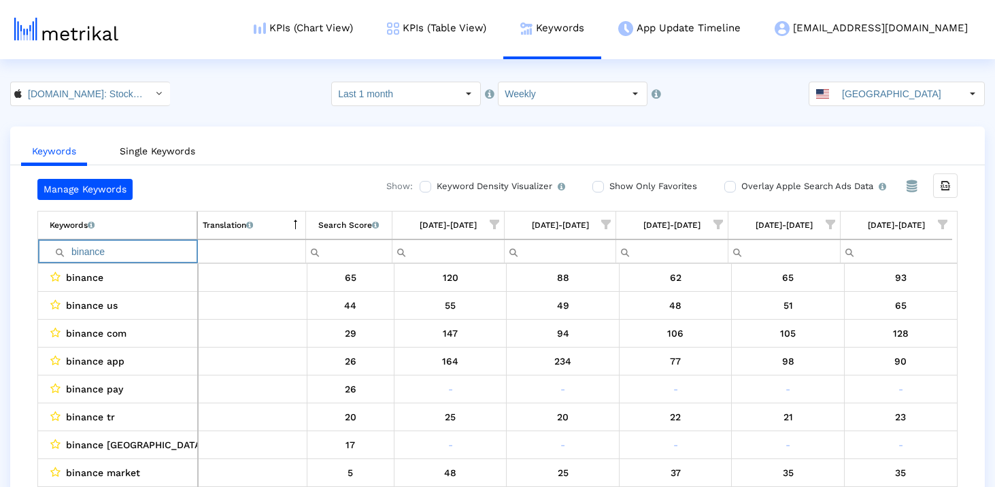
click at [141, 254] on input "binance" at bounding box center [123, 251] width 147 height 22
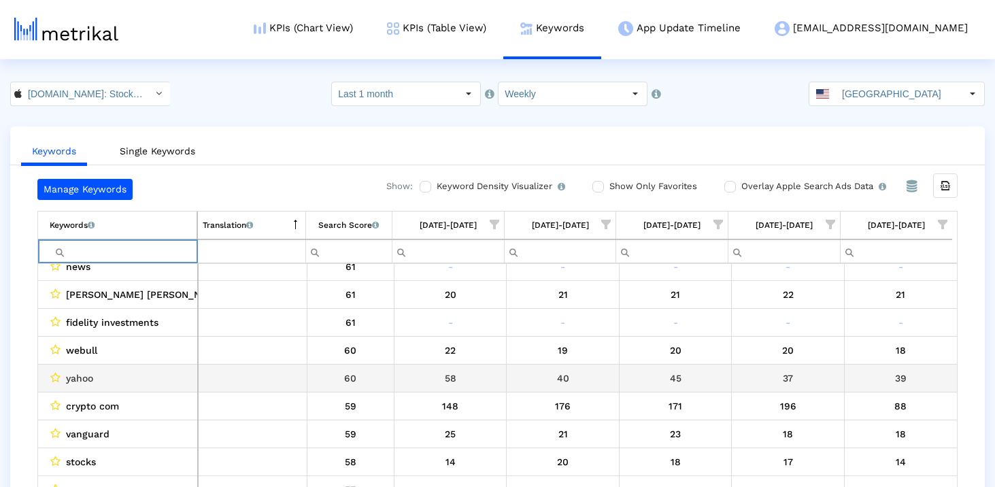
scroll to position [209, 0]
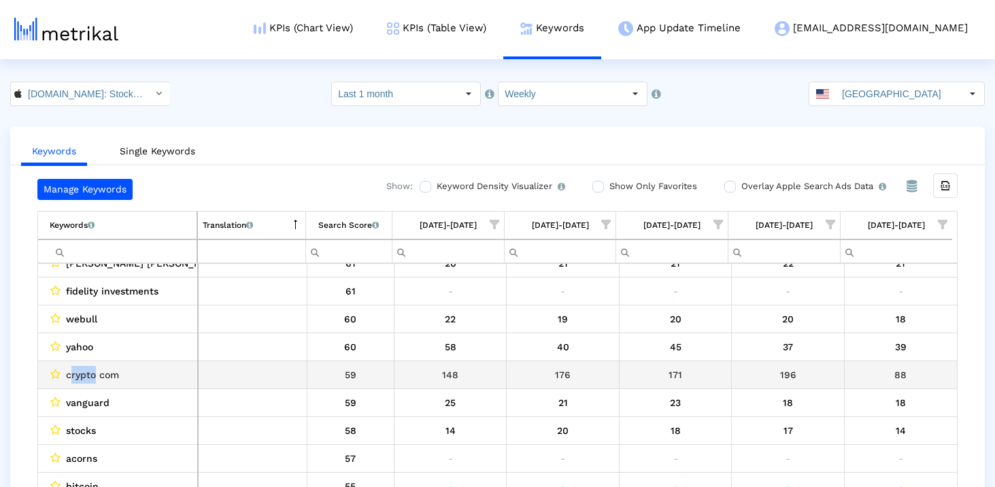
drag, startPoint x: 95, startPoint y: 374, endPoint x: 67, endPoint y: 373, distance: 27.9
click at [68, 373] on span "crypto com" at bounding box center [92, 375] width 53 height 18
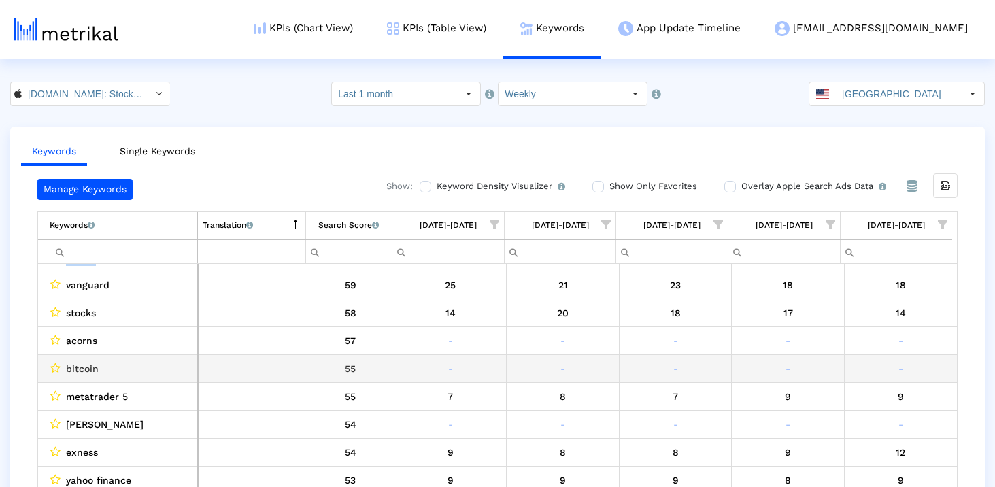
scroll to position [330, 0]
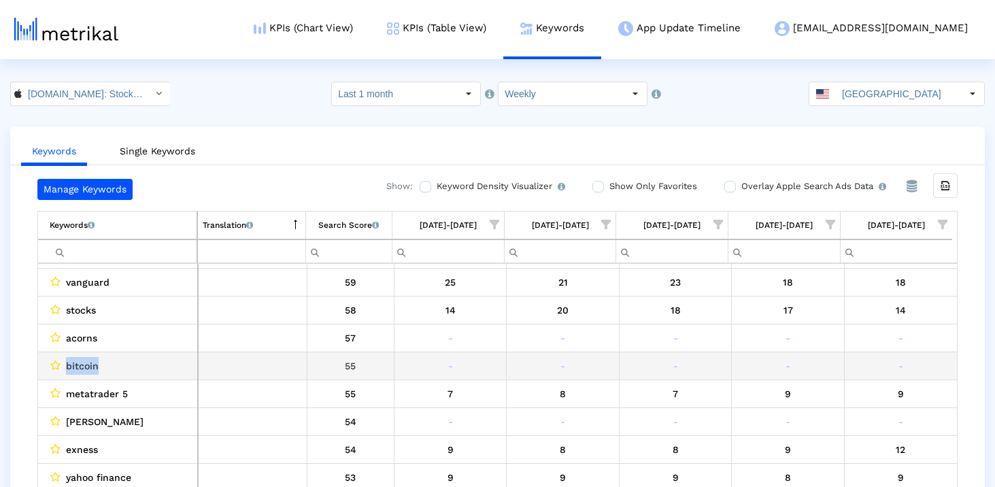
drag, startPoint x: 104, startPoint y: 370, endPoint x: 66, endPoint y: 371, distance: 38.1
click at [66, 371] on div "bitcoin" at bounding box center [121, 366] width 143 height 18
copy span "bitcoin"
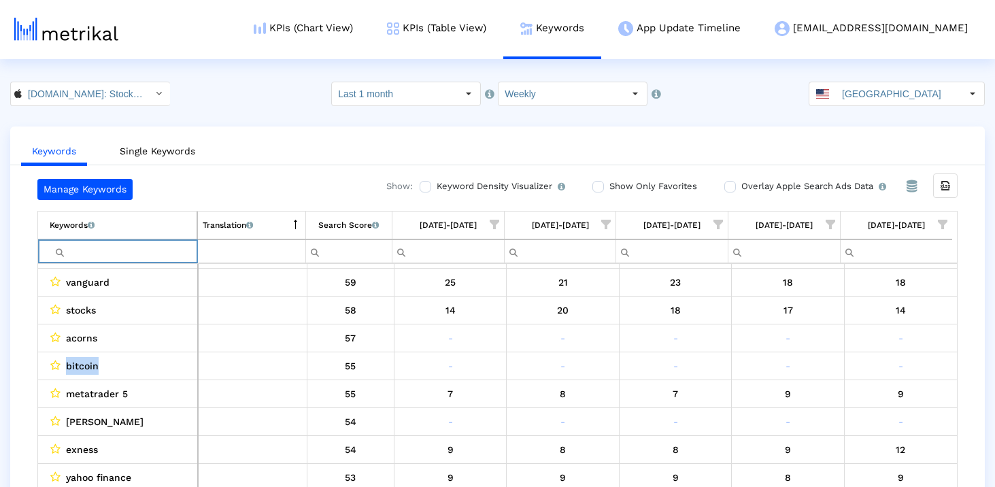
click at [137, 256] on input "Filter cell" at bounding box center [123, 251] width 147 height 22
paste input "bitcoin"
type input "bitcoin"
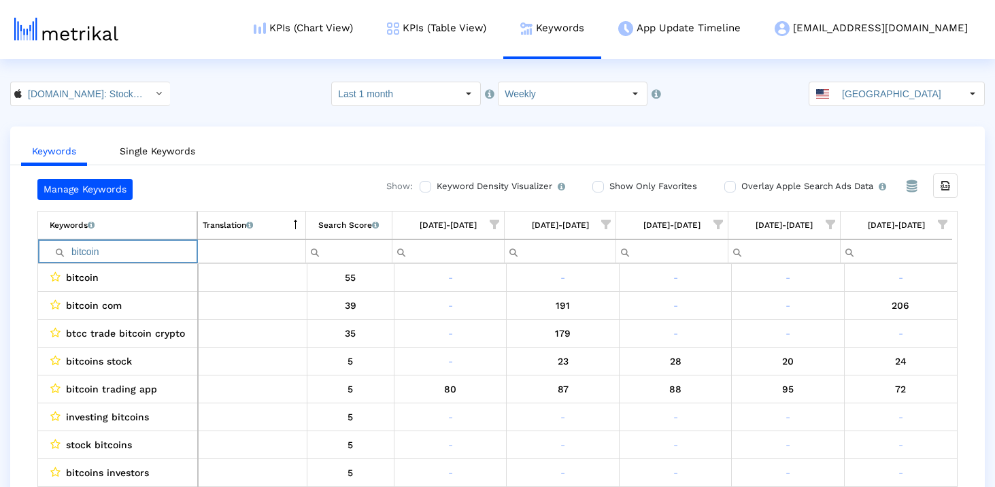
click at [137, 256] on input "bitcoin" at bounding box center [123, 251] width 147 height 22
click at [4, 315] on div "Keywords Single Keywords Manage Keywords Show: Keyword Density Visualizer Turn …" at bounding box center [497, 320] width 995 height 388
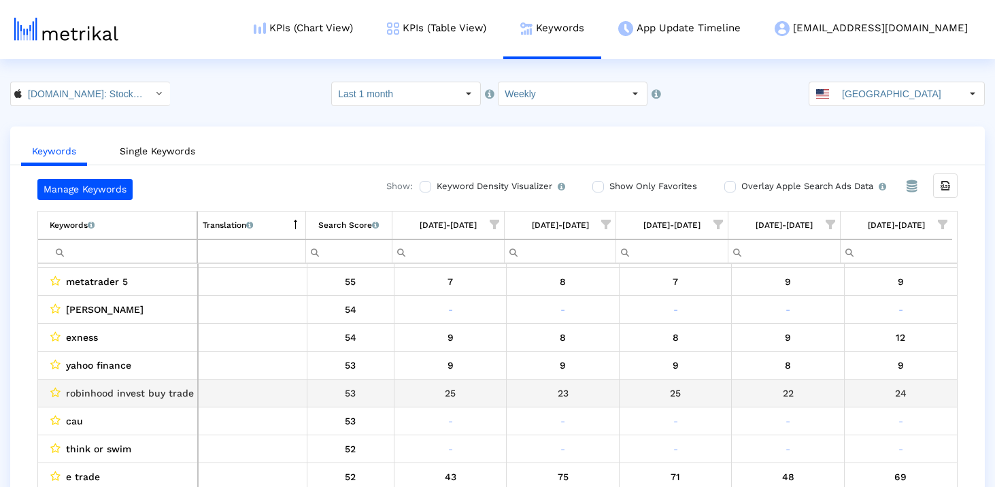
scroll to position [456, 0]
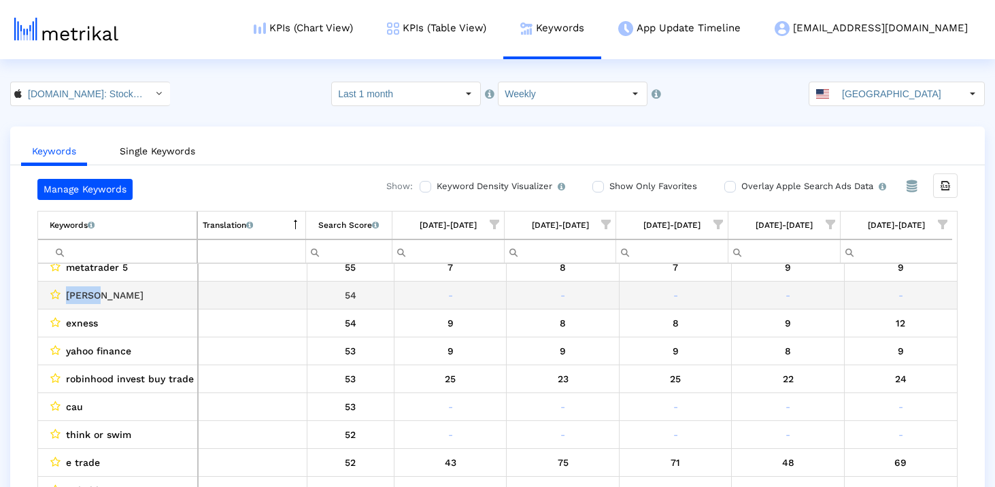
drag, startPoint x: 104, startPoint y: 296, endPoint x: 66, endPoint y: 296, distance: 38.1
click at [66, 296] on div "[PERSON_NAME]" at bounding box center [121, 295] width 143 height 18
copy span "[PERSON_NAME]"
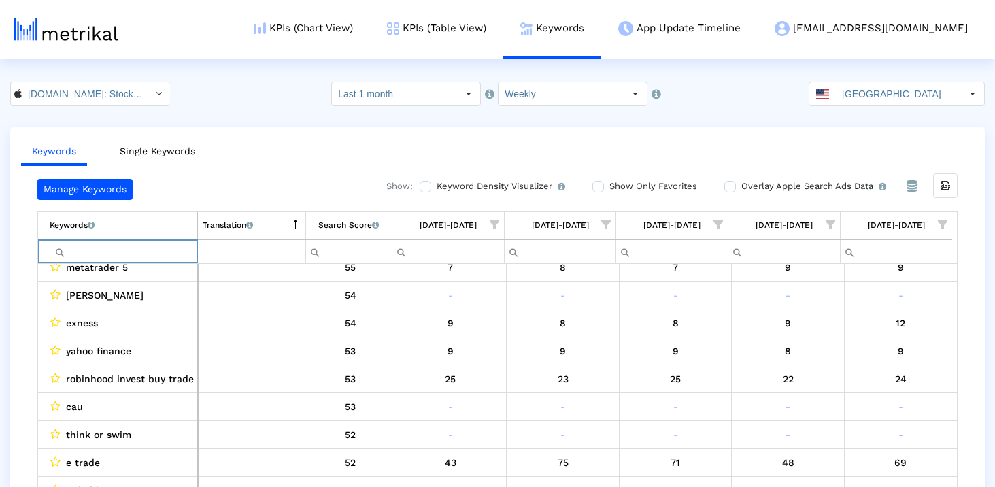
click at [92, 247] on input "Filter cell" at bounding box center [123, 251] width 147 height 22
paste input "[PERSON_NAME]"
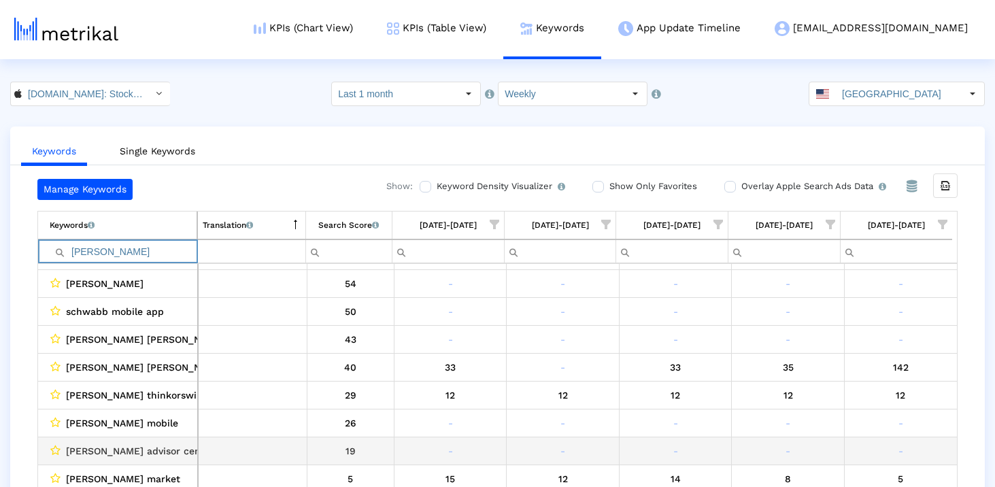
scroll to position [27, 0]
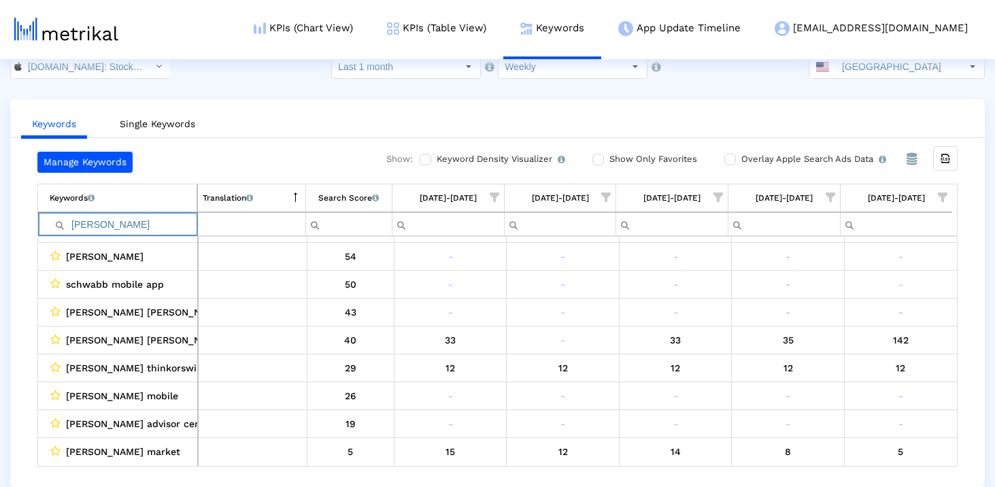
click at [131, 233] on input "[PERSON_NAME]" at bounding box center [123, 224] width 147 height 22
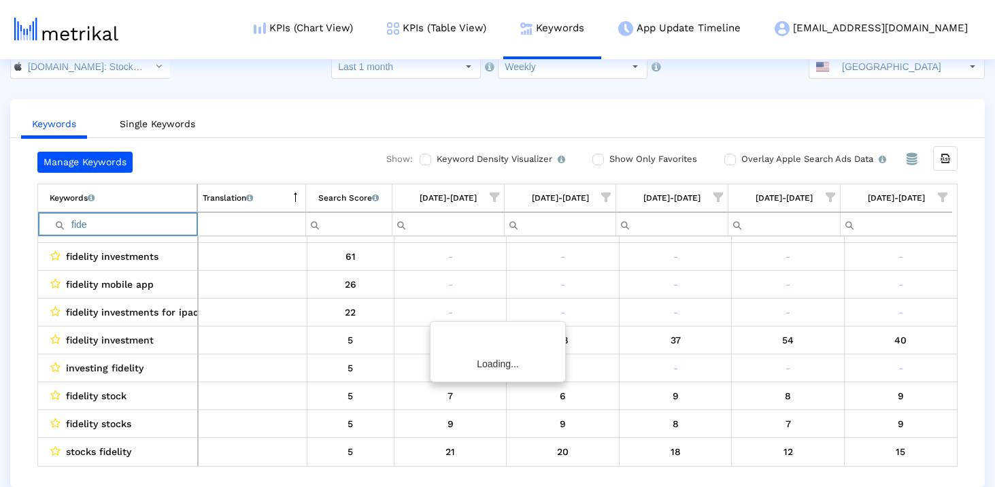
scroll to position [0, 0]
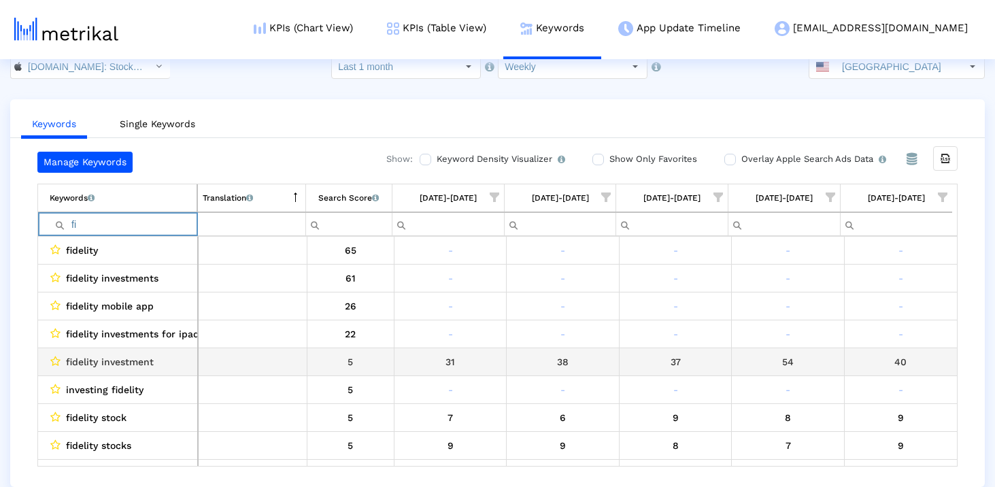
type input "f"
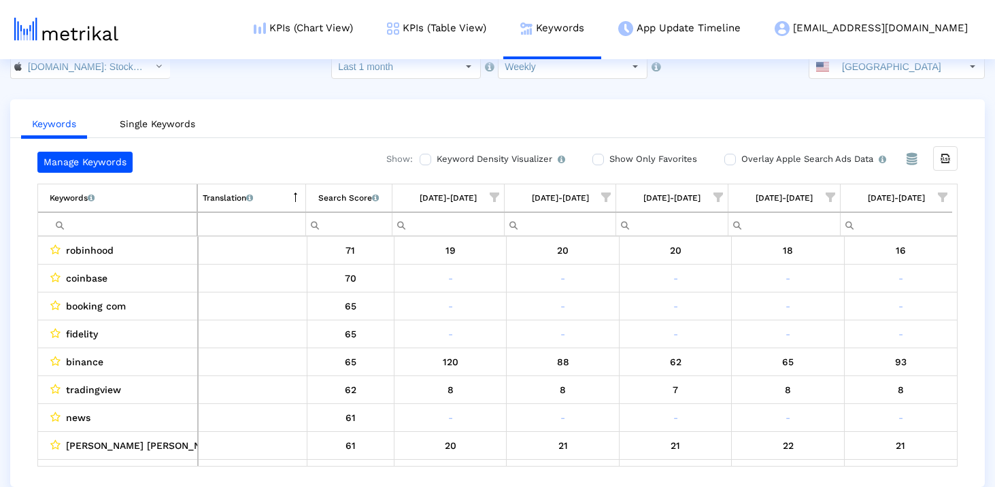
click at [258, 158] on div "Manage Keywords Show: Keyword Density Visualizer Turn this on to view where and…" at bounding box center [497, 162] width 920 height 21
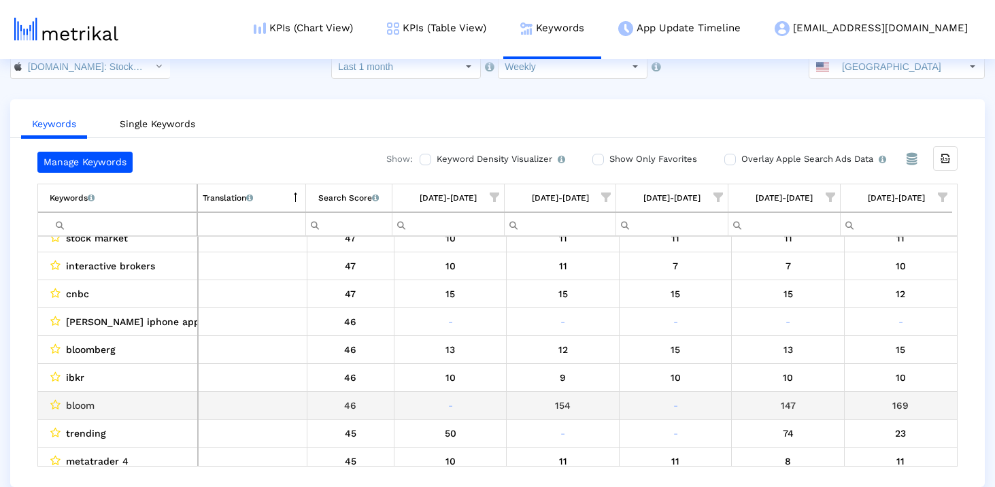
scroll to position [1303, 0]
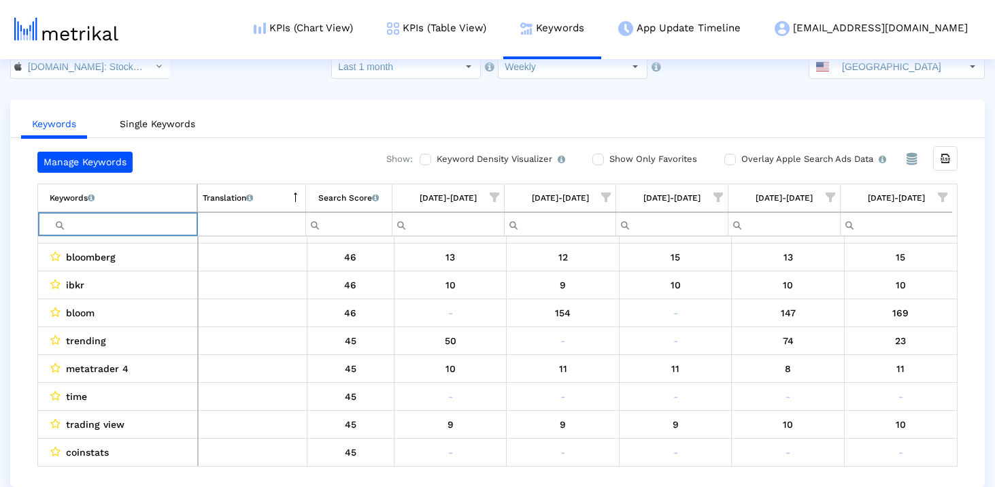
click at [117, 228] on input "Filter cell" at bounding box center [123, 224] width 147 height 22
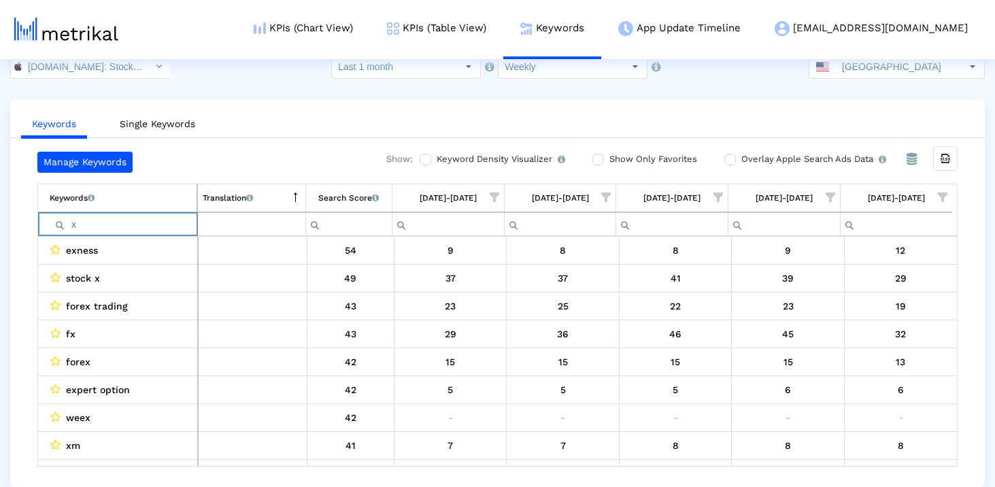
type input "x"
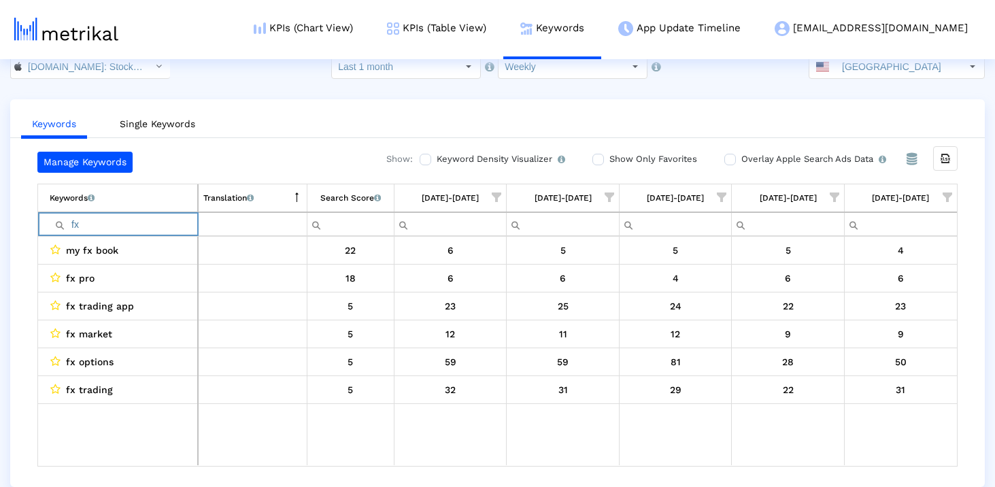
click at [129, 222] on input "fx" at bounding box center [124, 224] width 148 height 22
type input "f"
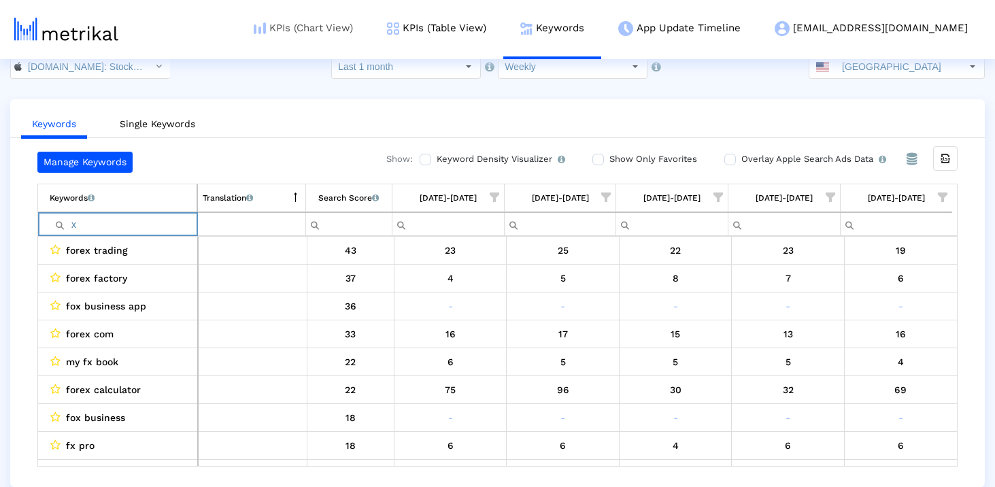
type input "x"
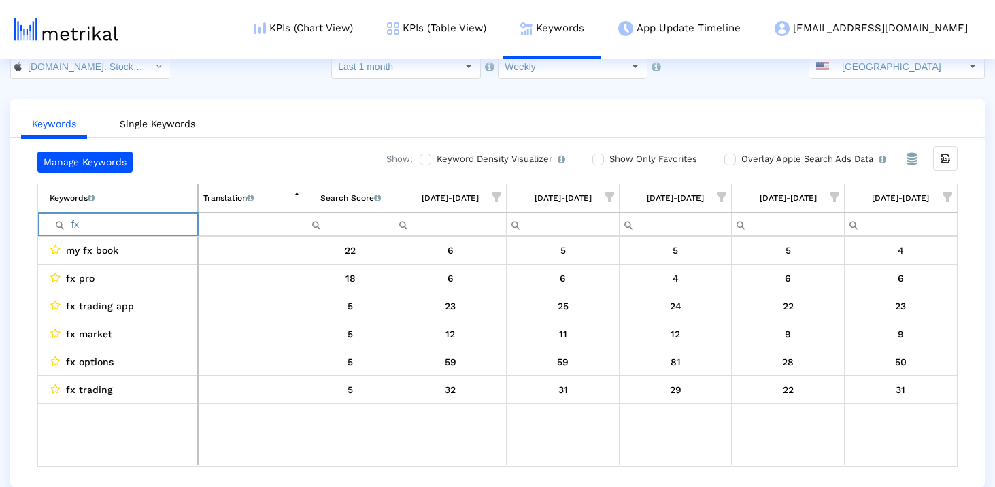
click at [110, 219] on input "fx" at bounding box center [124, 224] width 148 height 22
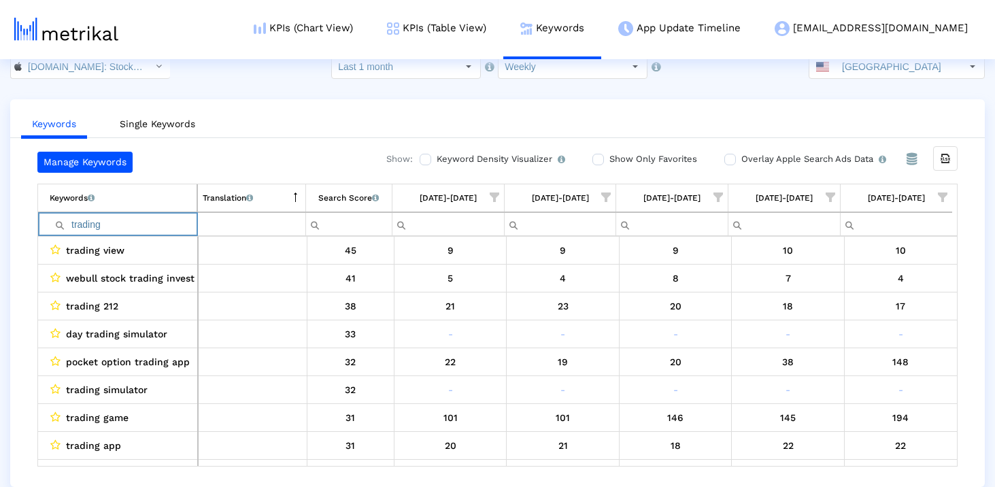
click at [107, 228] on input "trading" at bounding box center [123, 224] width 147 height 22
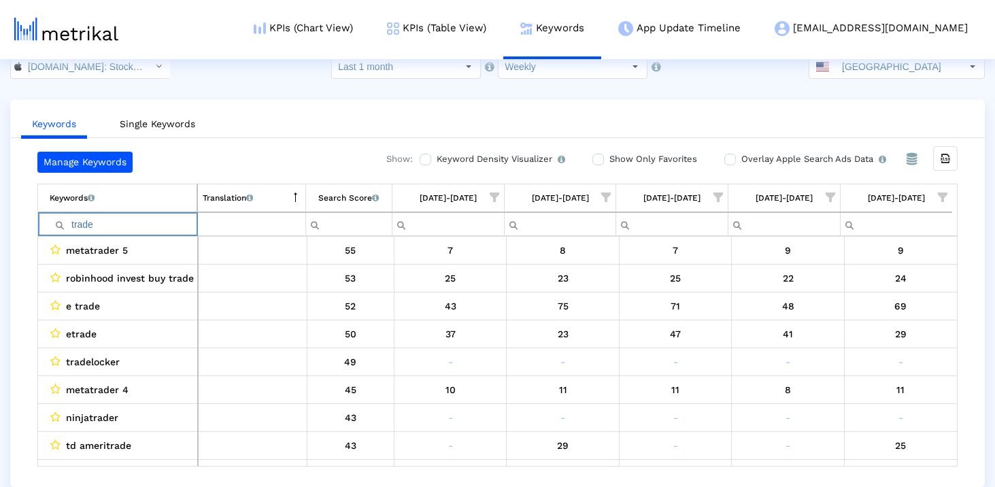
click at [164, 225] on input "trade" at bounding box center [123, 224] width 147 height 22
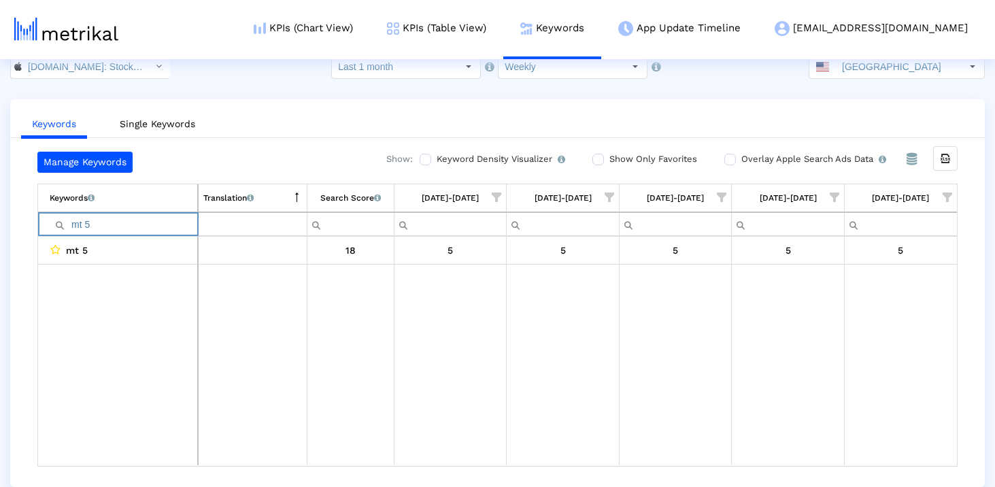
click at [146, 228] on input "mt 5" at bounding box center [124, 224] width 148 height 22
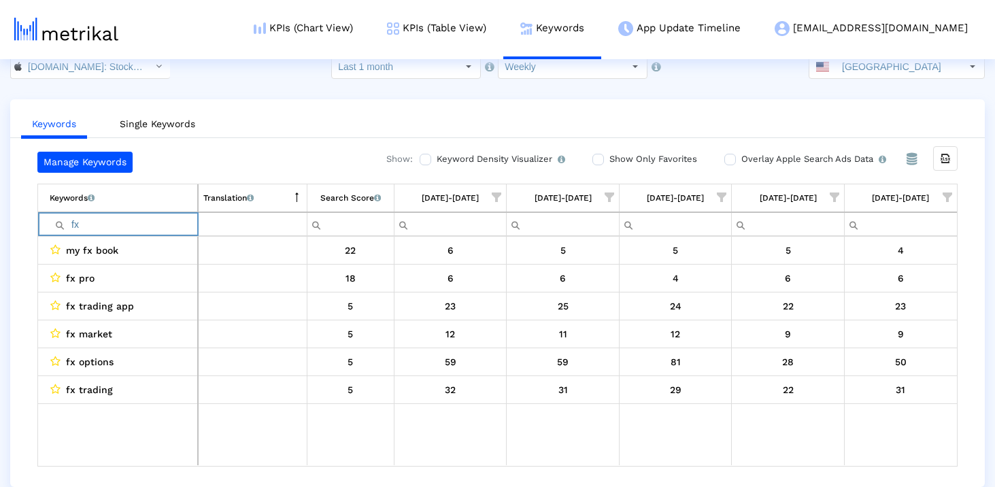
click at [99, 225] on input "fx" at bounding box center [124, 224] width 148 height 22
type input "f"
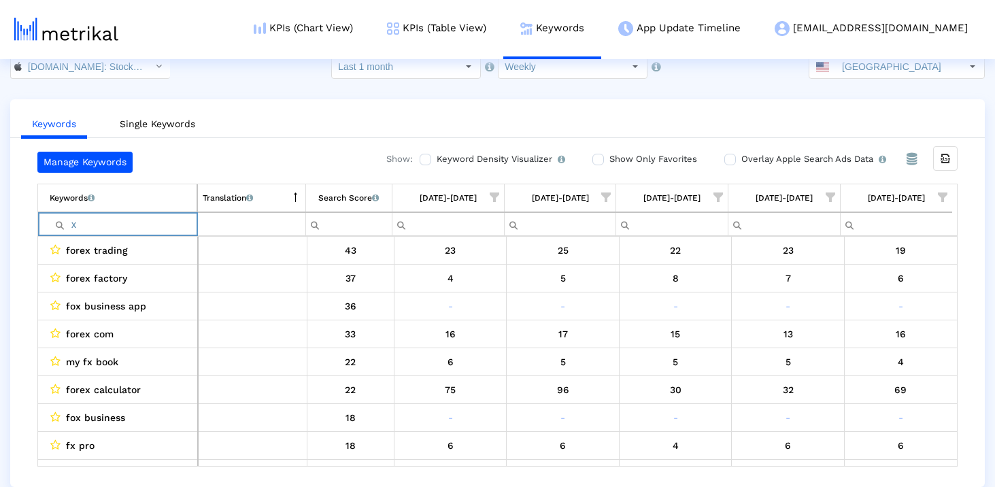
type input "x"
click at [159, 223] on input "x" at bounding box center [123, 224] width 147 height 22
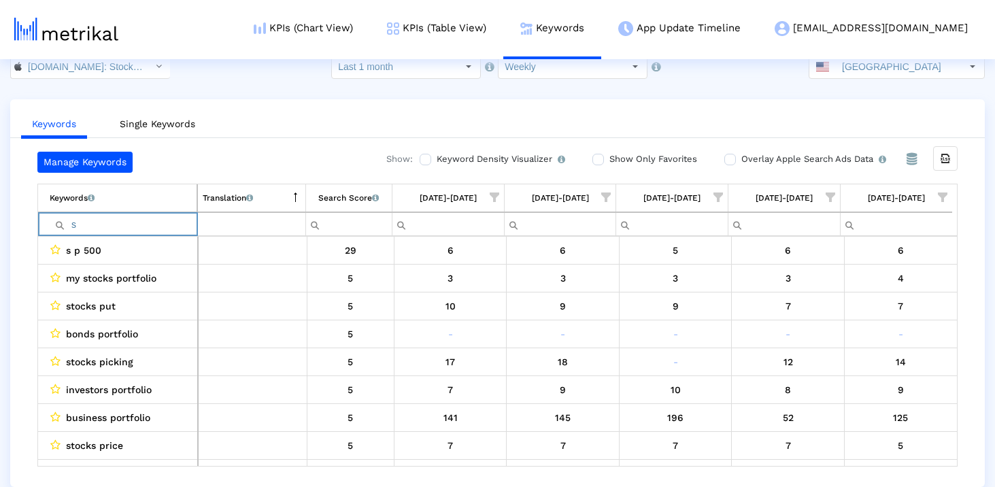
type input "s"
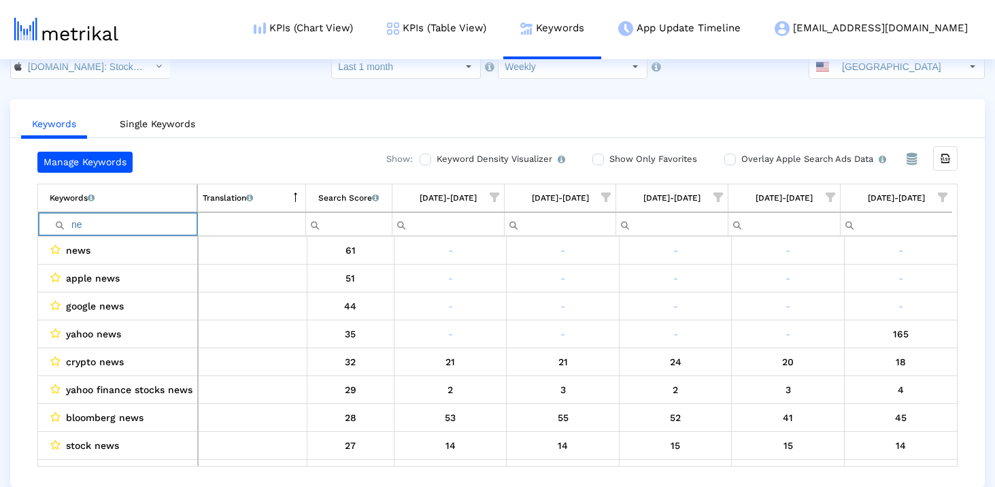
type input "n"
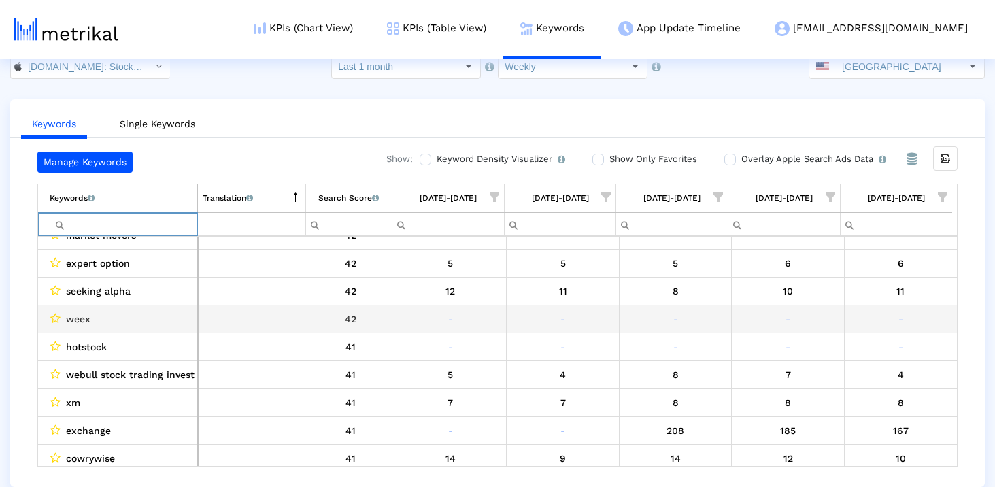
scroll to position [2050, 0]
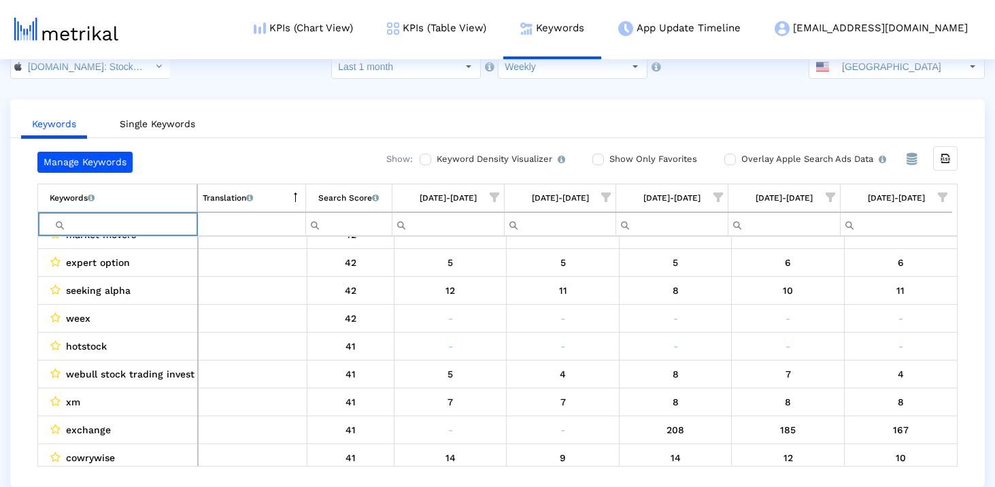
click at [137, 218] on input "Filter cell" at bounding box center [123, 224] width 147 height 22
type input "xm"
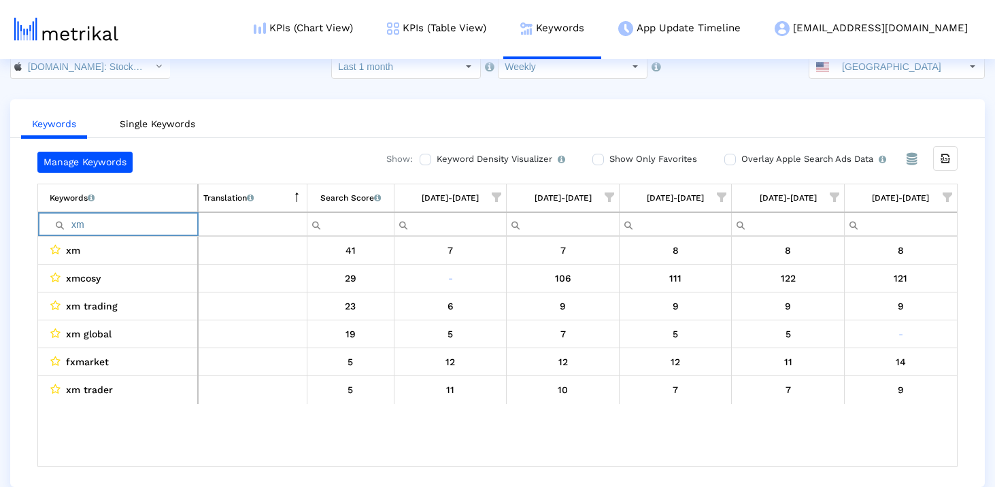
scroll to position [0, 0]
click at [155, 222] on input "xm" at bounding box center [124, 224] width 148 height 22
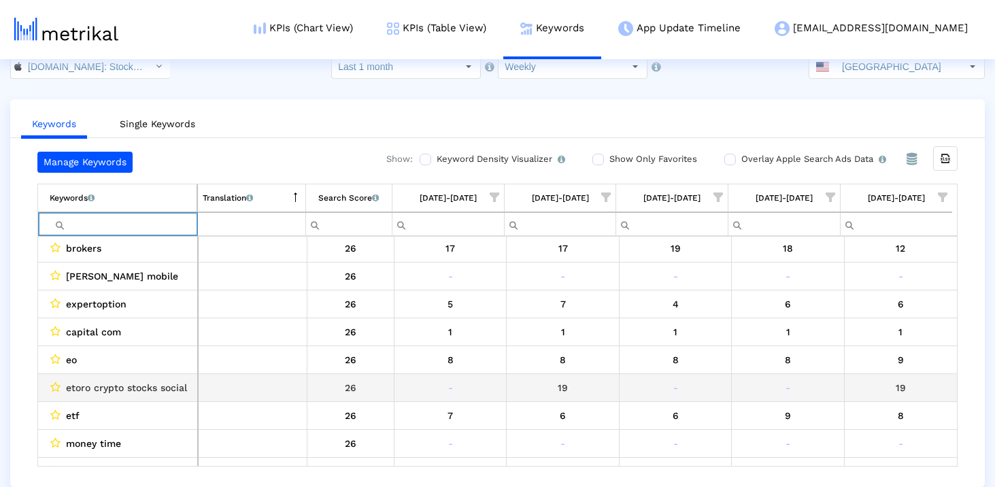
scroll to position [7086, 0]
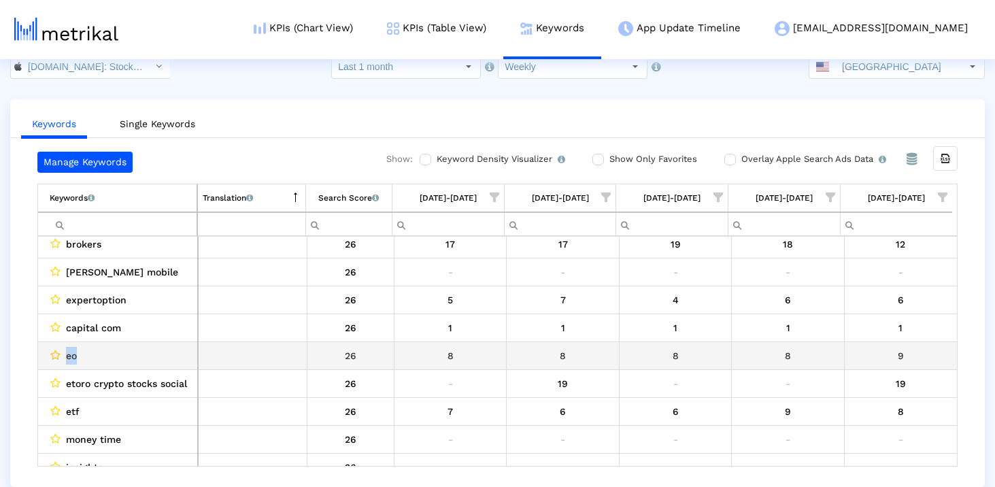
drag, startPoint x: 94, startPoint y: 357, endPoint x: 57, endPoint y: 359, distance: 36.8
click at [57, 357] on div "eo" at bounding box center [121, 356] width 143 height 18
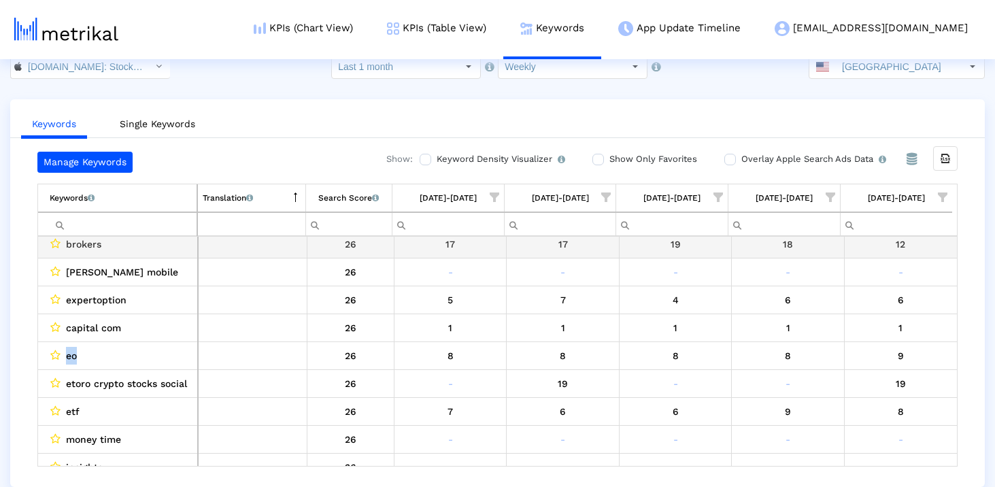
click at [97, 226] on input "Filter cell" at bounding box center [123, 224] width 147 height 22
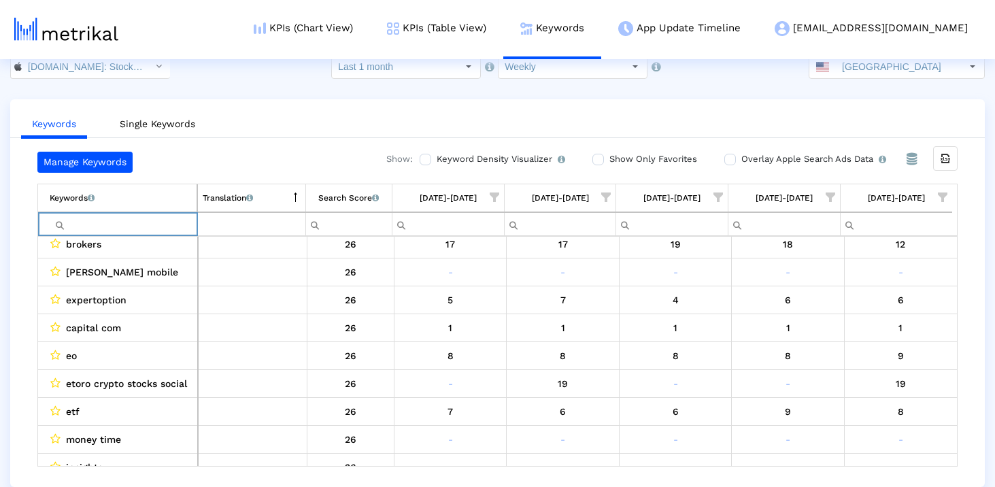
paste input "eo"
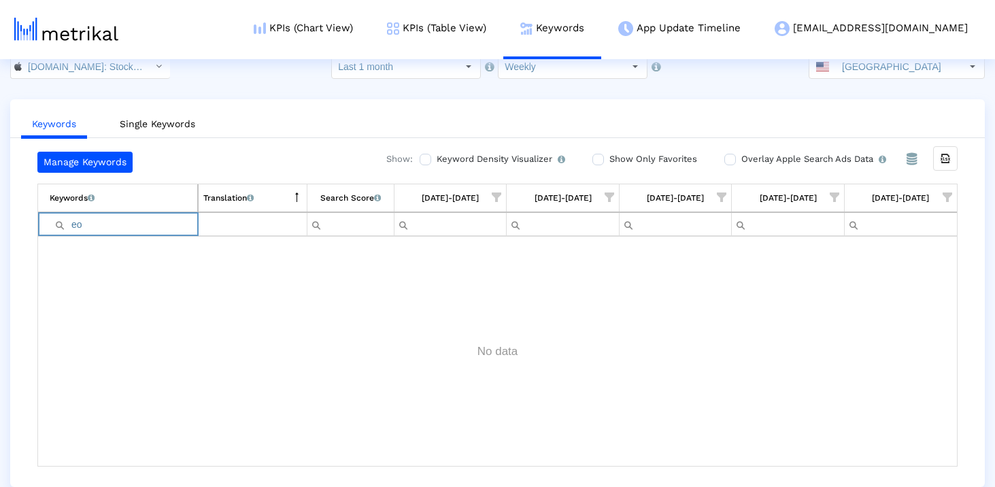
type input "e"
type input "w"
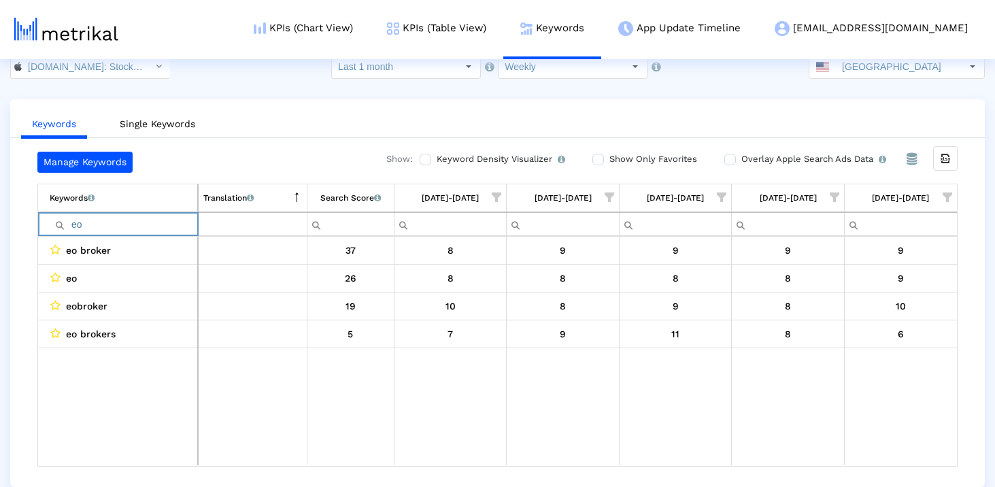
click at [199, 223] on input "Filter cell" at bounding box center [253, 224] width 108 height 22
click at [192, 223] on input "eo" at bounding box center [124, 224] width 148 height 22
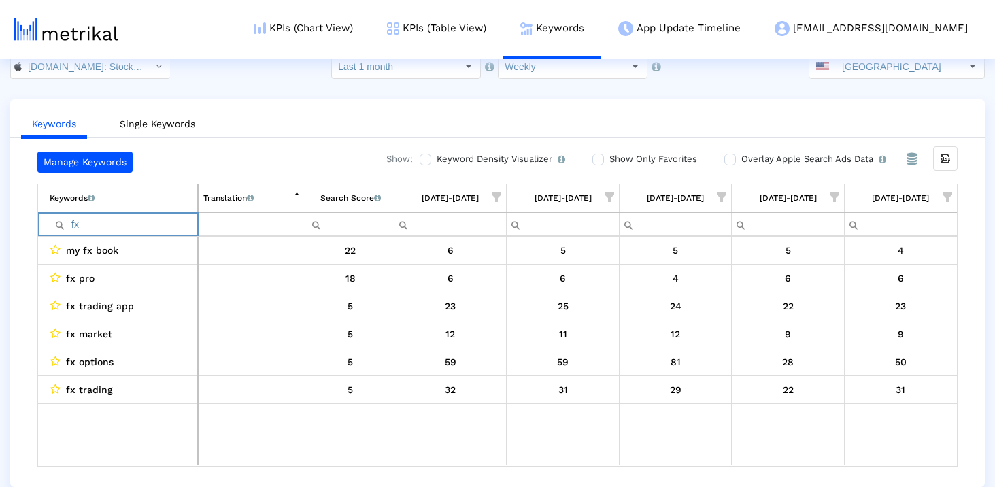
click at [95, 227] on input "fx" at bounding box center [124, 224] width 148 height 22
type input "f"
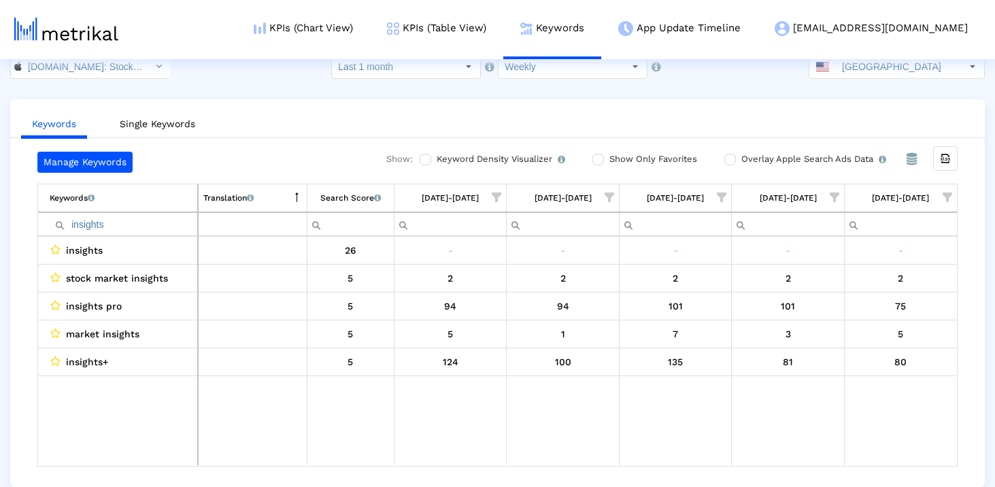
drag, startPoint x: 426, startPoint y: 276, endPoint x: 910, endPoint y: 345, distance: 489.0
click at [910, 345] on tbody "insights 26 - - - - - stock market insights 5 2 2 2 2 2 insights pro 5 94 94 10…" at bounding box center [497, 351] width 918 height 228
click at [910, 345] on td "5" at bounding box center [900, 334] width 113 height 28
click at [152, 225] on input "insights" at bounding box center [124, 224] width 148 height 22
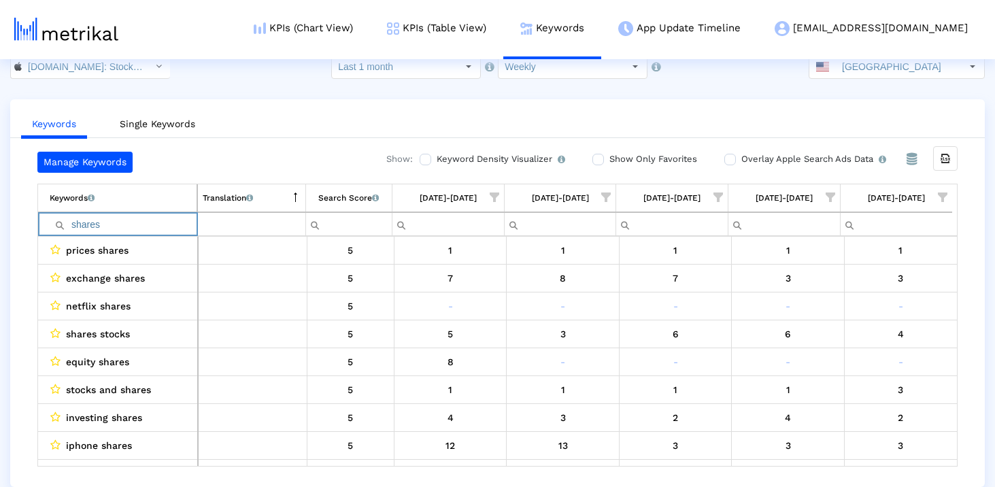
click at [136, 216] on input "shares" at bounding box center [123, 224] width 147 height 22
click at [144, 227] on input "shares" at bounding box center [123, 224] width 147 height 22
click at [143, 216] on input "shares" at bounding box center [123, 224] width 147 height 22
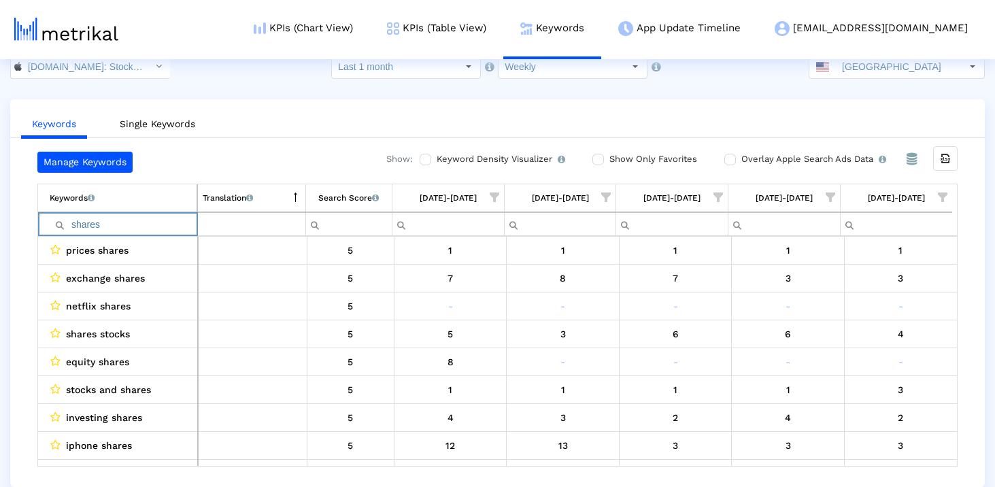
click at [143, 216] on input "shares" at bounding box center [123, 224] width 147 height 22
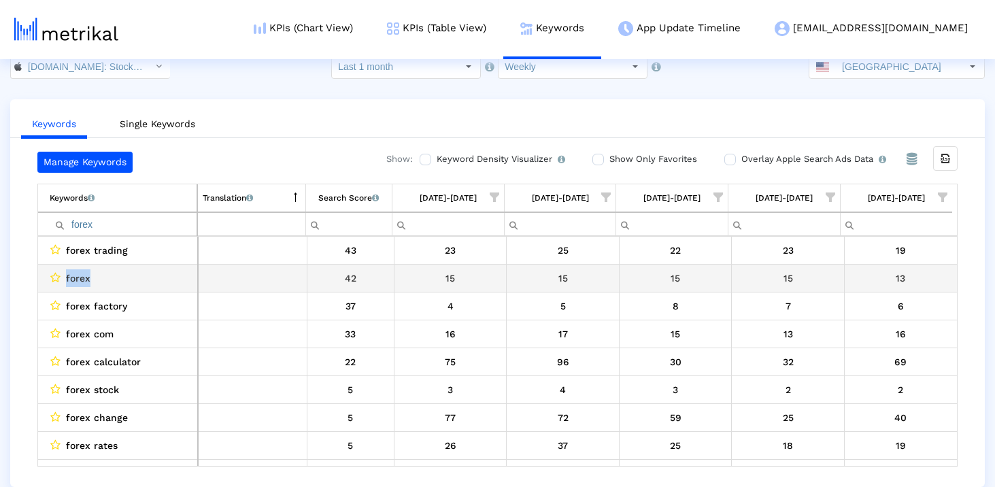
drag, startPoint x: 115, startPoint y: 273, endPoint x: 46, endPoint y: 273, distance: 68.7
click at [46, 273] on td "forex" at bounding box center [118, 278] width 160 height 28
drag, startPoint x: 435, startPoint y: 278, endPoint x: 736, endPoint y: 267, distance: 301.4
click at [736, 269] on tr "forex 42 15 15 15 15 13" at bounding box center [497, 278] width 918 height 28
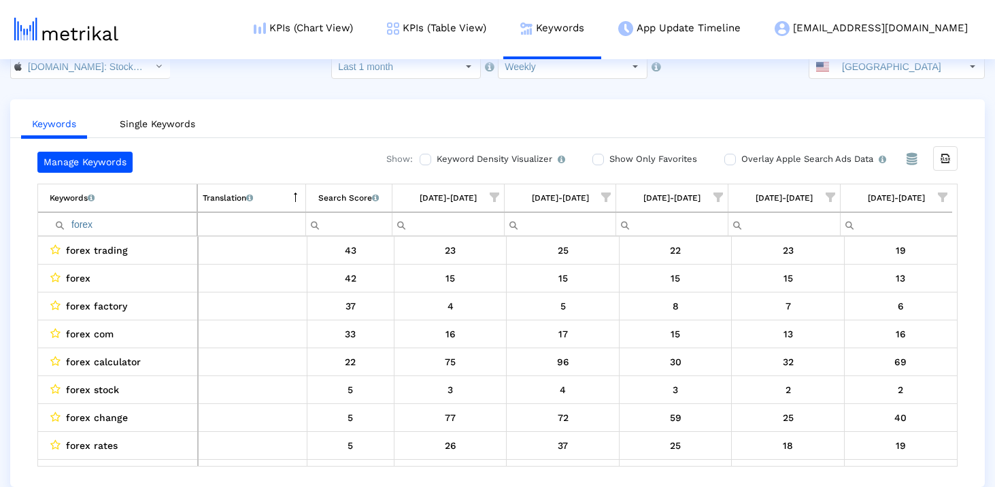
click at [118, 231] on input "forex" at bounding box center [123, 224] width 147 height 22
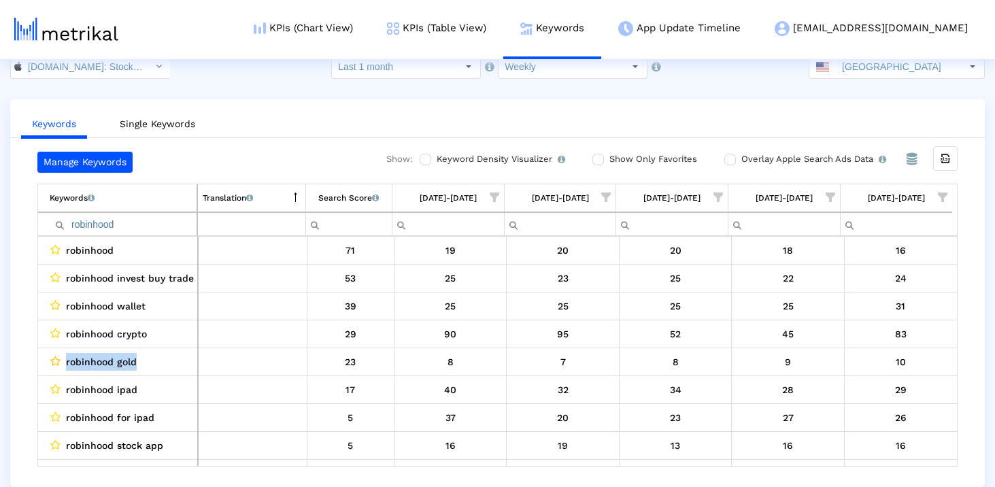
drag, startPoint x: 141, startPoint y: 360, endPoint x: 60, endPoint y: 360, distance: 80.9
click at [60, 360] on div "robinhood gold" at bounding box center [121, 362] width 143 height 18
click at [111, 222] on input "robinhood" at bounding box center [123, 224] width 147 height 22
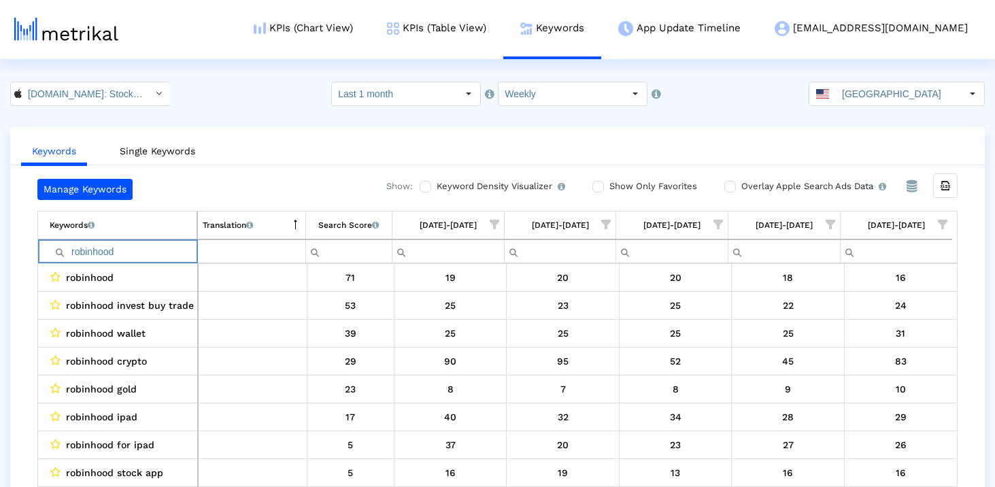
click at [152, 260] on input "robinhood" at bounding box center [123, 251] width 147 height 22
click at [141, 247] on input "robinhood" at bounding box center [123, 251] width 147 height 22
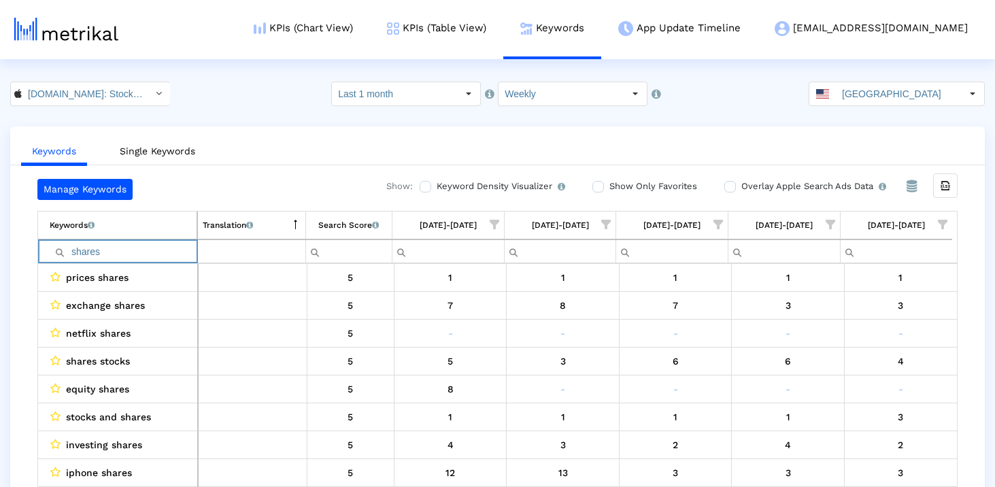
click at [173, 250] on input "shares" at bounding box center [123, 251] width 147 height 22
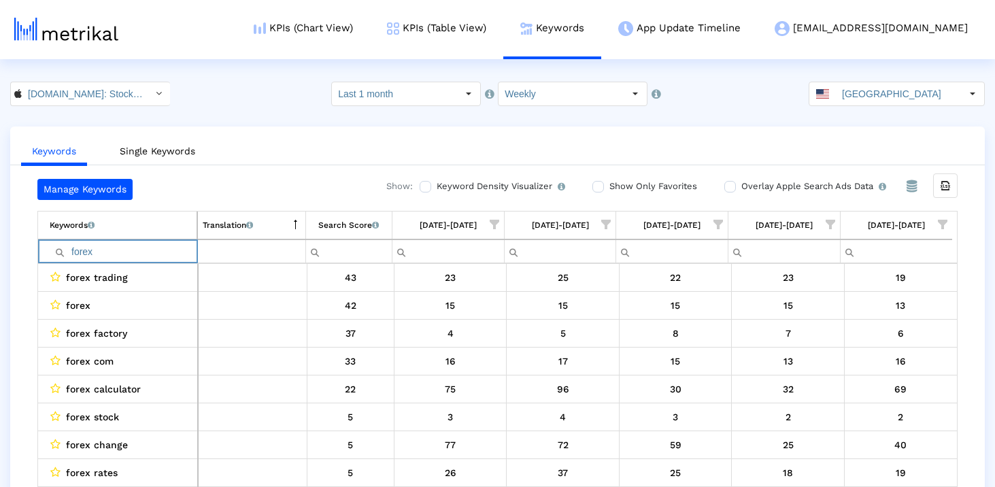
click at [116, 255] on input "forex" at bounding box center [123, 251] width 147 height 22
paste input "mt5"
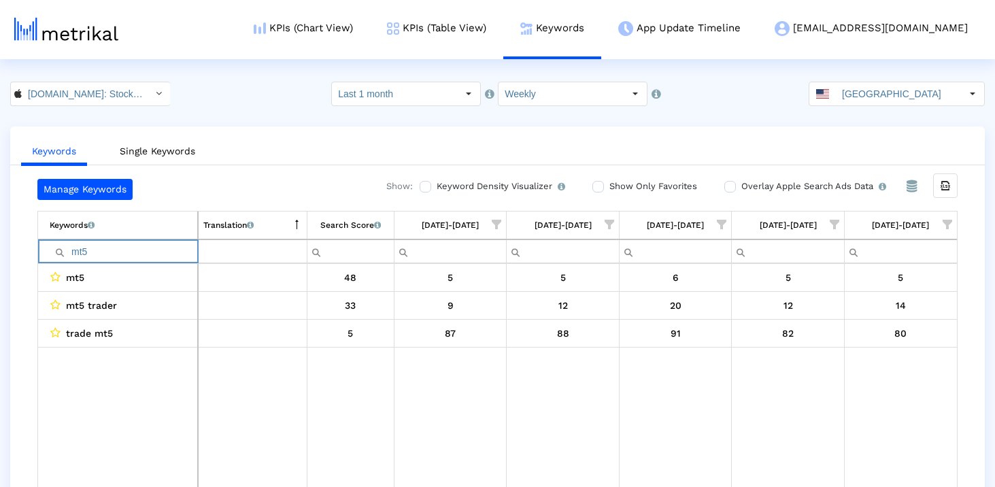
click at [101, 259] on input "mt5" at bounding box center [124, 251] width 148 height 22
click at [86, 258] on input "mt" at bounding box center [124, 251] width 148 height 22
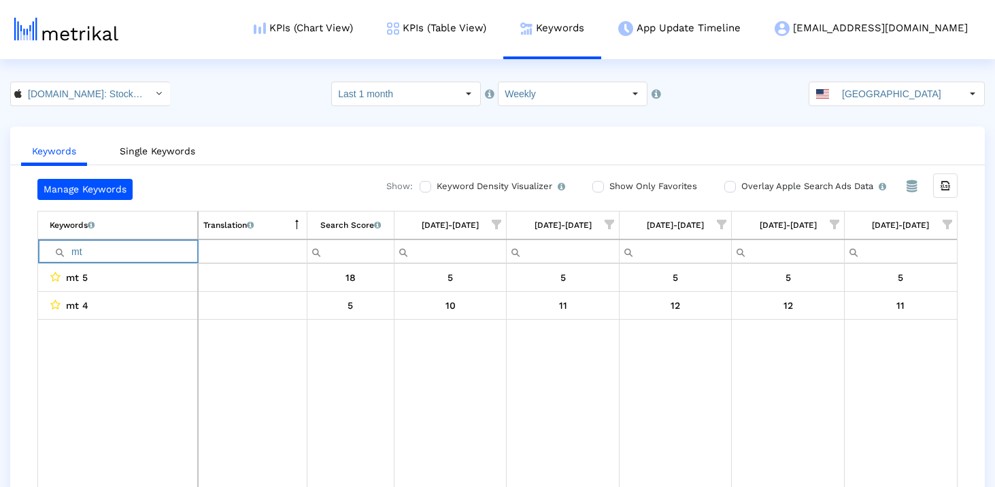
click at [73, 250] on input "mt" at bounding box center [124, 251] width 148 height 22
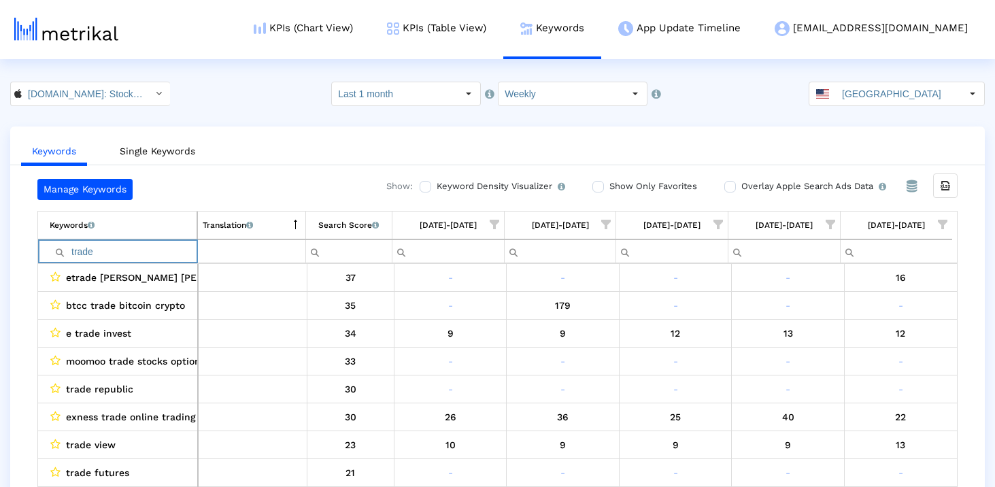
click at [92, 249] on input "trade" at bounding box center [123, 251] width 147 height 22
type input "fx"
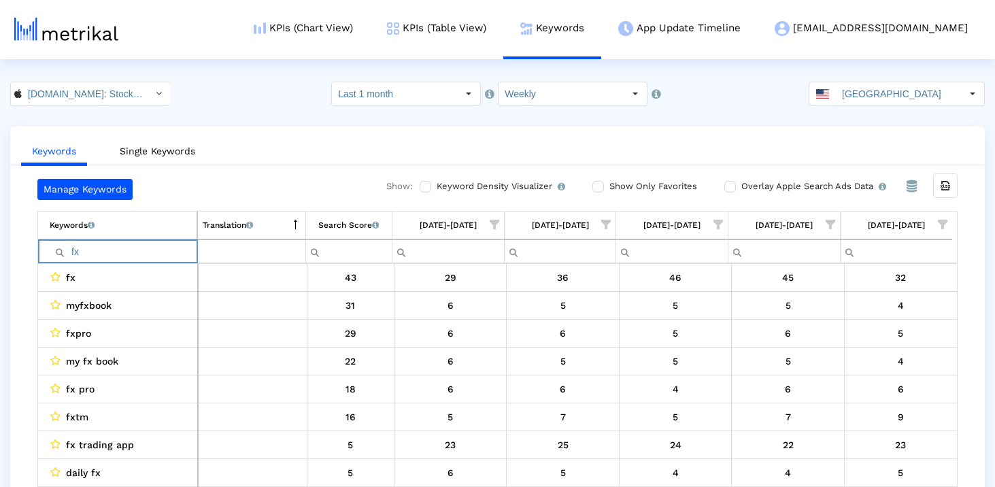
click at [190, 254] on input "fx" at bounding box center [123, 251] width 147 height 22
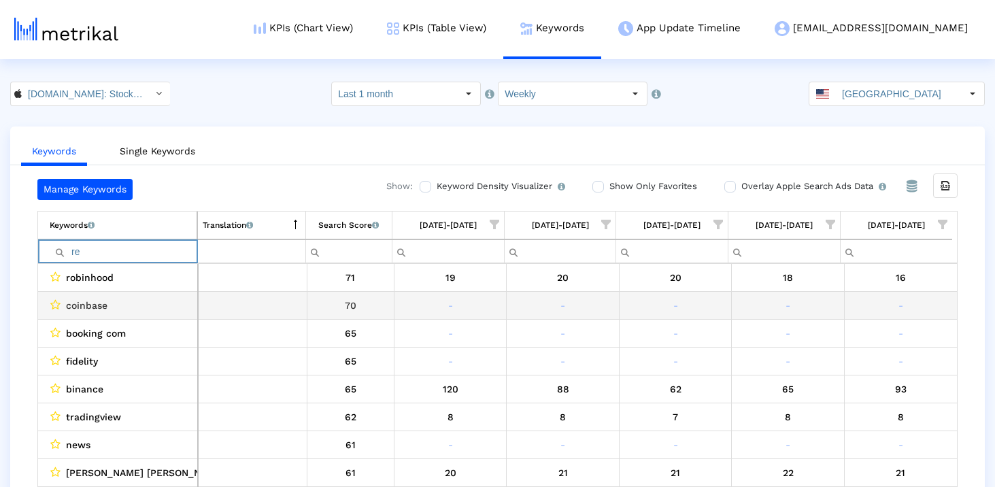
type input "r"
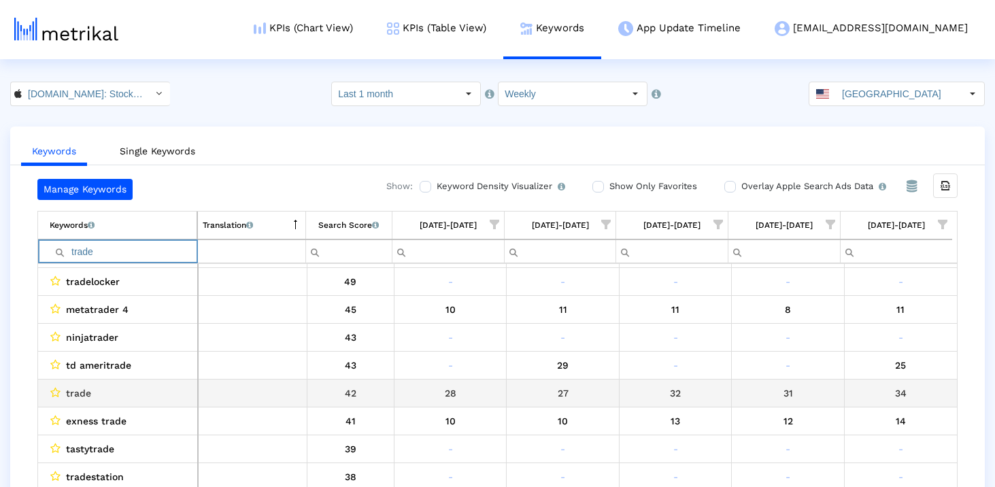
scroll to position [108, 0]
drag, startPoint x: 353, startPoint y: 391, endPoint x: 331, endPoint y: 393, distance: 21.8
click at [331, 393] on div "42" at bounding box center [350, 392] width 77 height 18
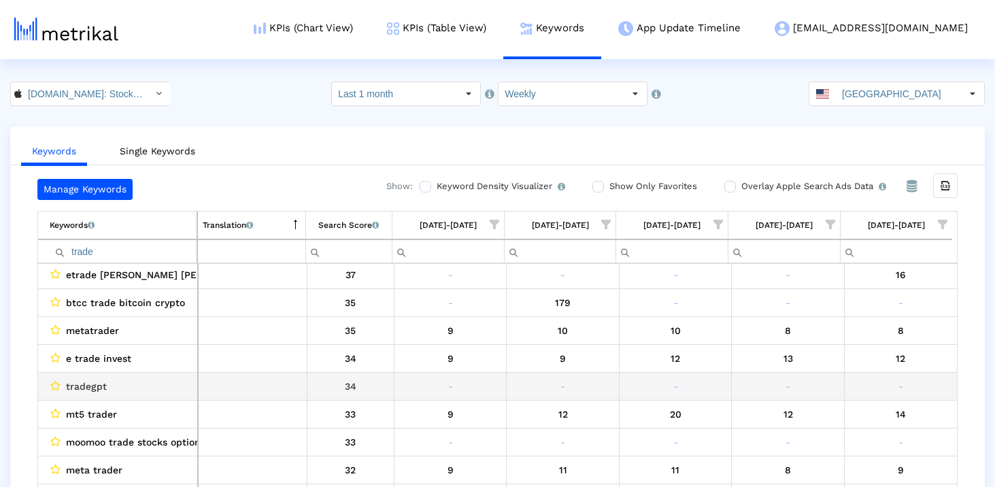
scroll to position [0, 0]
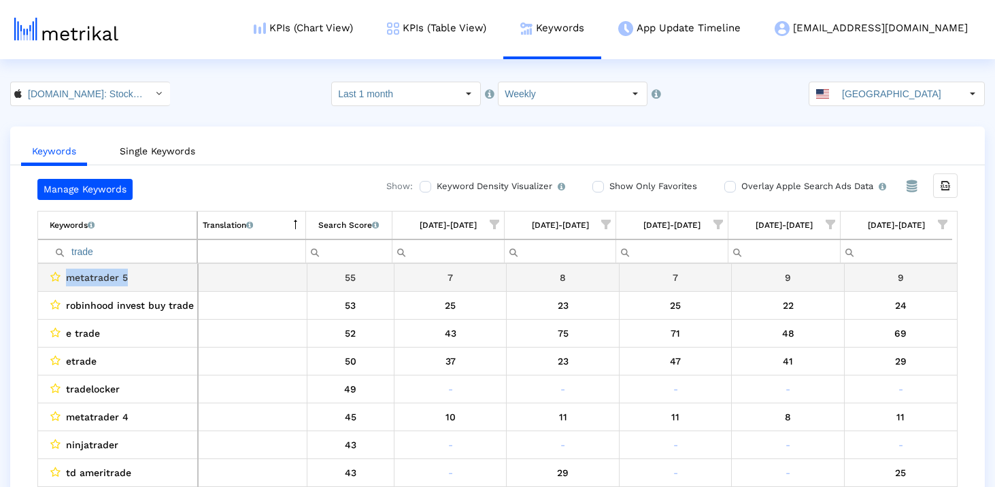
drag, startPoint x: 135, startPoint y: 282, endPoint x: 48, endPoint y: 281, distance: 87.7
click at [48, 281] on td "metatrader 5" at bounding box center [118, 278] width 160 height 28
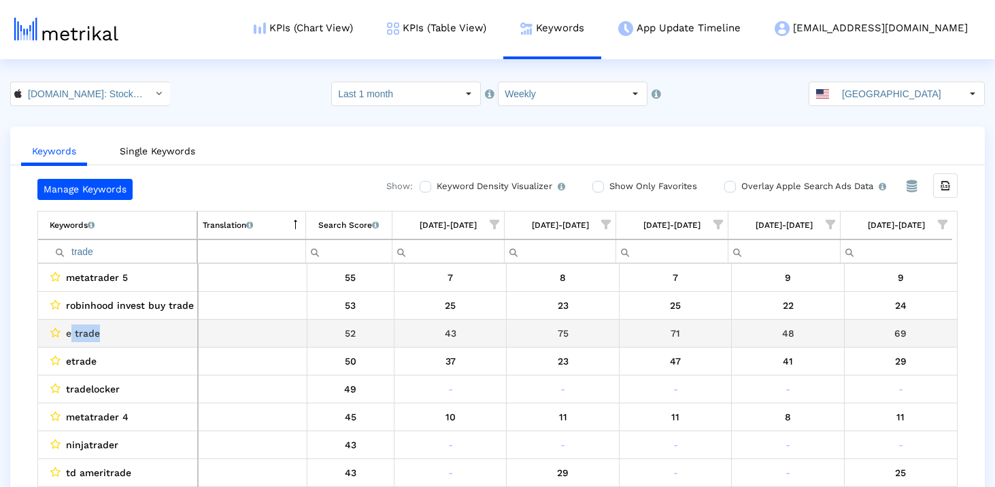
drag, startPoint x: 126, startPoint y: 326, endPoint x: 70, endPoint y: 326, distance: 55.7
click at [70, 326] on div "e trade" at bounding box center [121, 333] width 143 height 18
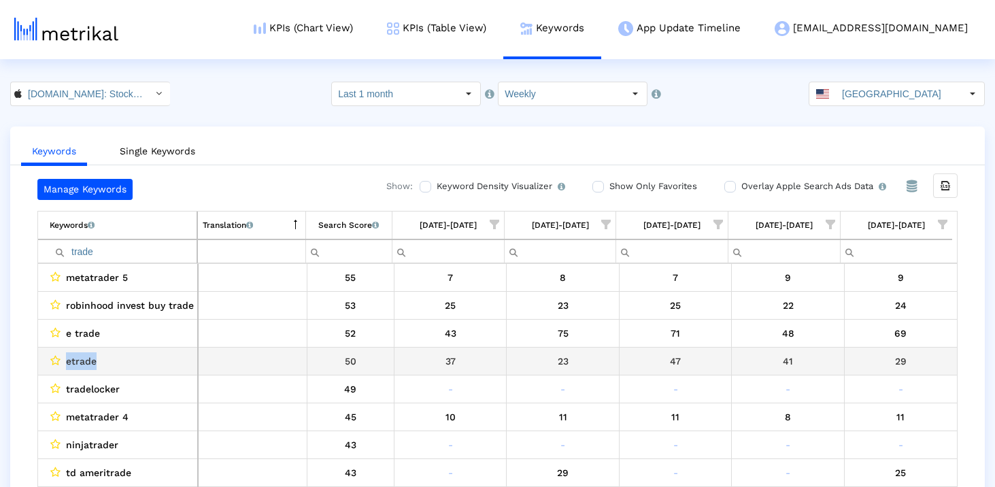
drag, startPoint x: 118, startPoint y: 362, endPoint x: 42, endPoint y: 360, distance: 75.5
click at [42, 360] on td "etrade" at bounding box center [118, 361] width 160 height 28
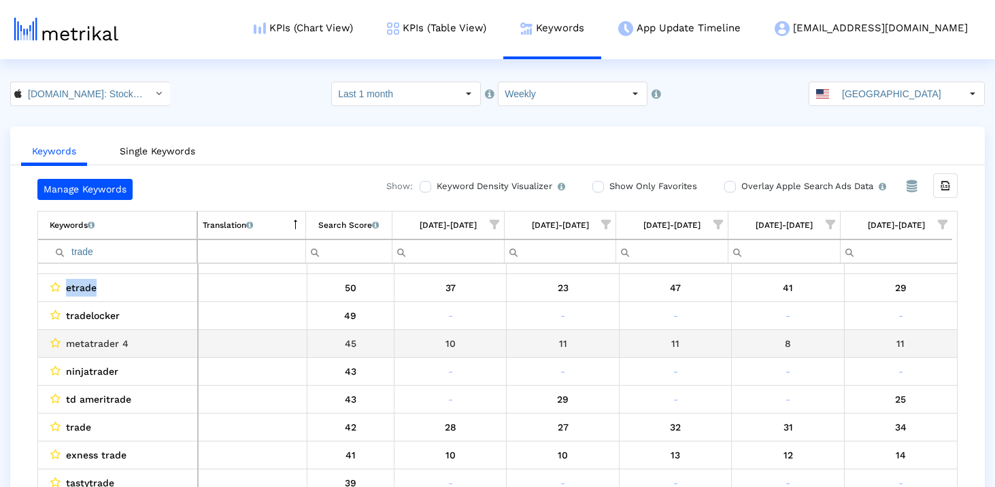
scroll to position [74, 0]
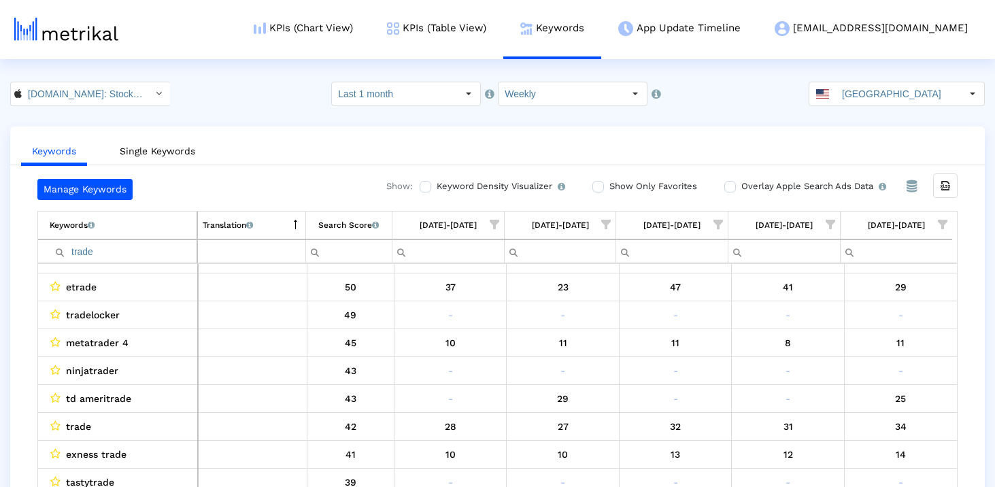
click at [80, 252] on input "trade" at bounding box center [123, 251] width 147 height 22
paste input "mt5"
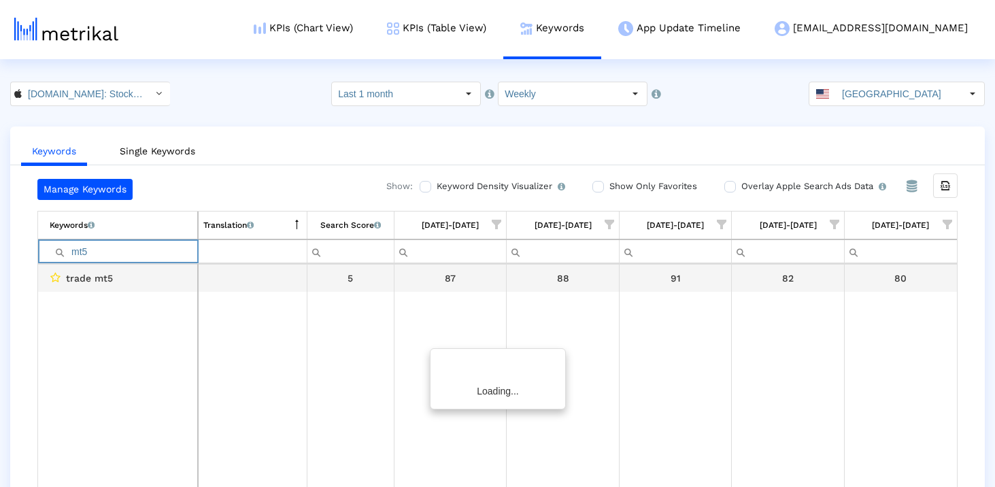
scroll to position [0, 0]
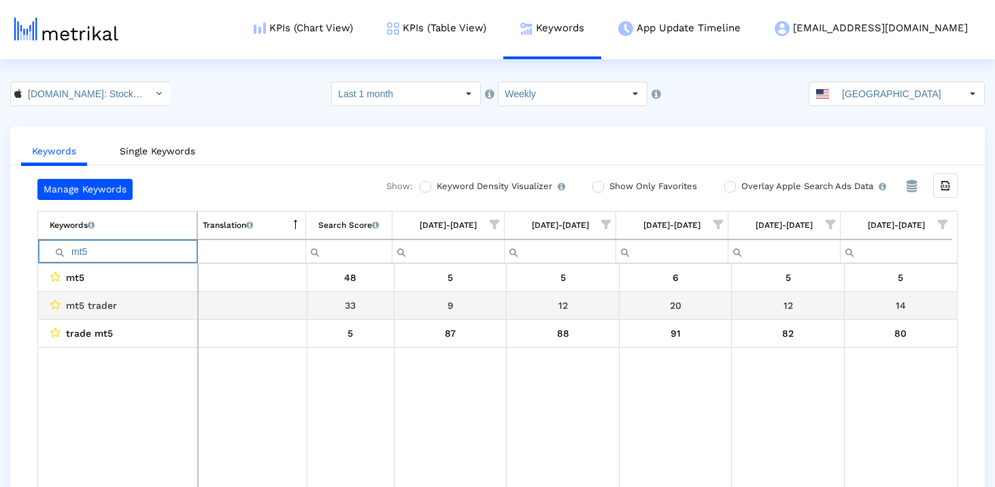
click at [124, 311] on div "mt5 trader" at bounding box center [121, 305] width 143 height 18
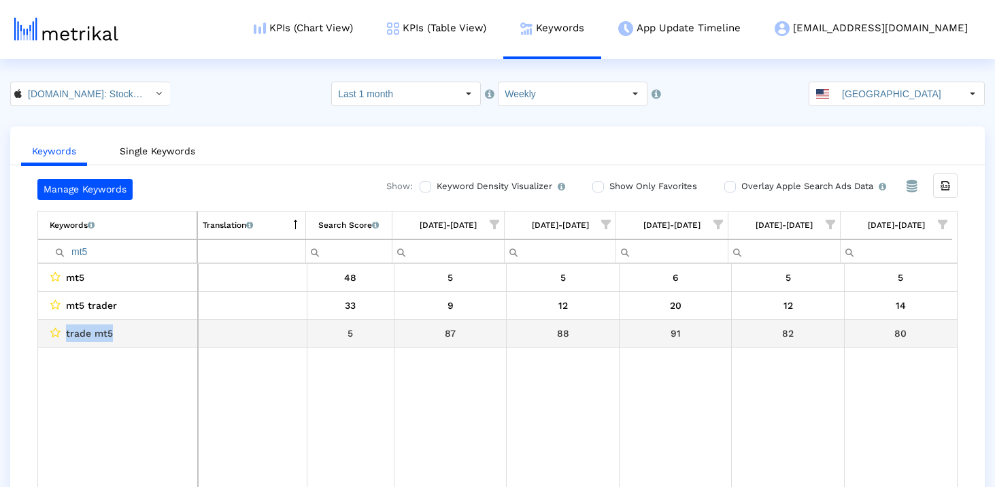
drag, startPoint x: 120, startPoint y: 332, endPoint x: 47, endPoint y: 332, distance: 73.4
click at [47, 332] on td "trade mt5" at bounding box center [118, 334] width 160 height 28
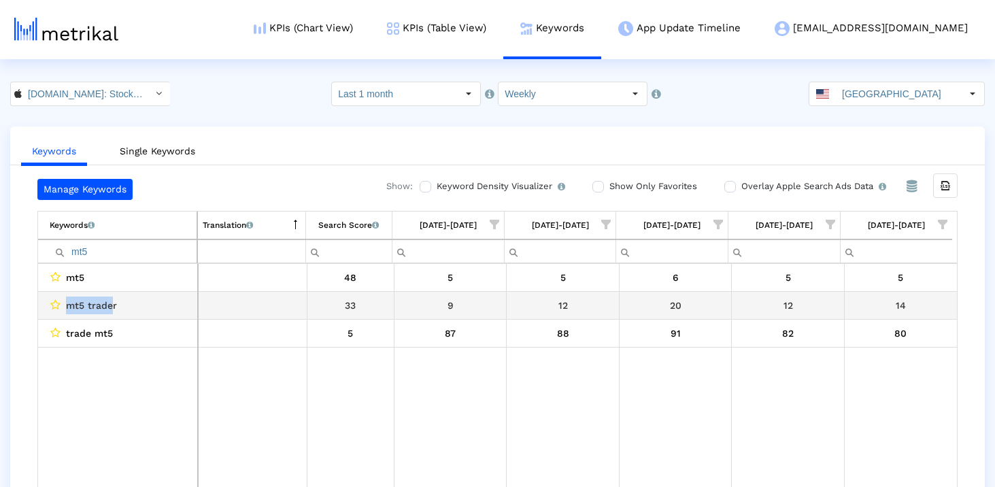
drag, startPoint x: 66, startPoint y: 305, endPoint x: 111, endPoint y: 307, distance: 44.9
click at [111, 307] on span "mt5 trader" at bounding box center [91, 305] width 51 height 18
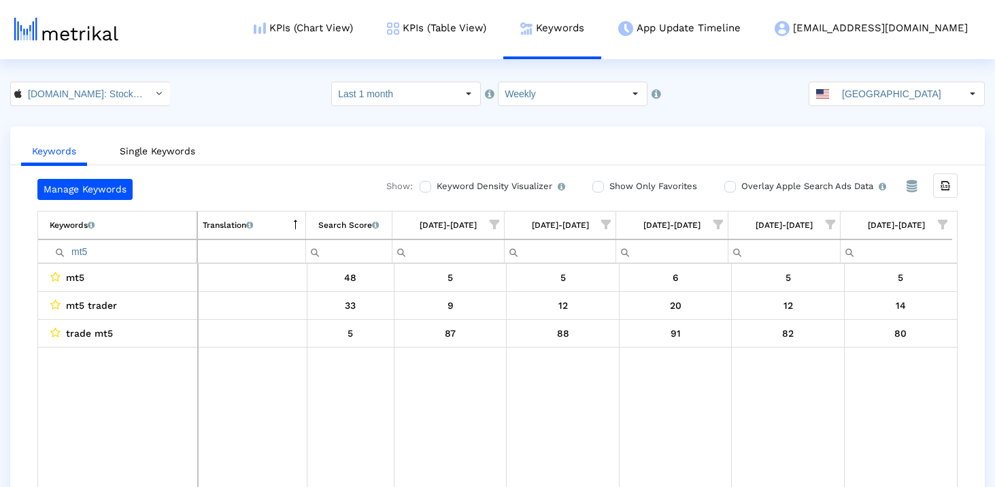
click at [111, 256] on input "mt5" at bounding box center [123, 251] width 147 height 22
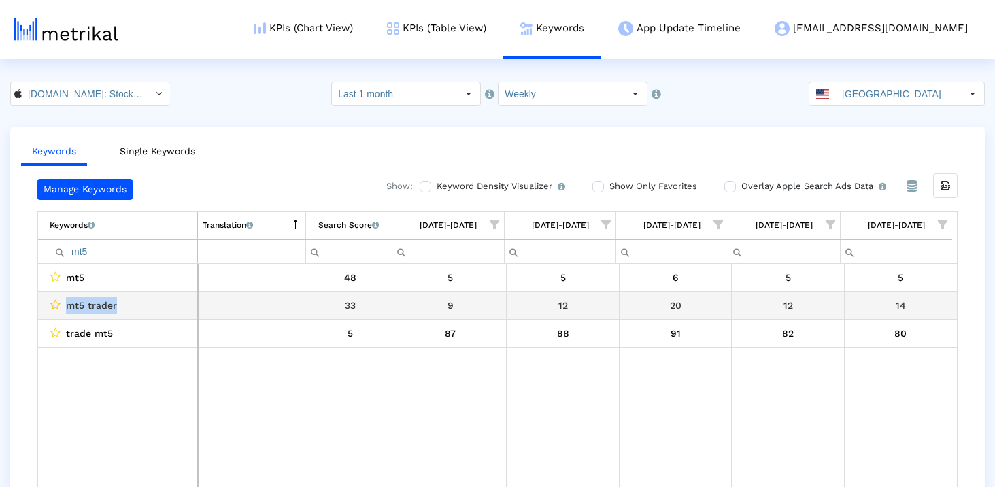
drag, startPoint x: 129, startPoint y: 304, endPoint x: 55, endPoint y: 304, distance: 74.1
click at [55, 304] on div "mt5 trader" at bounding box center [121, 305] width 143 height 18
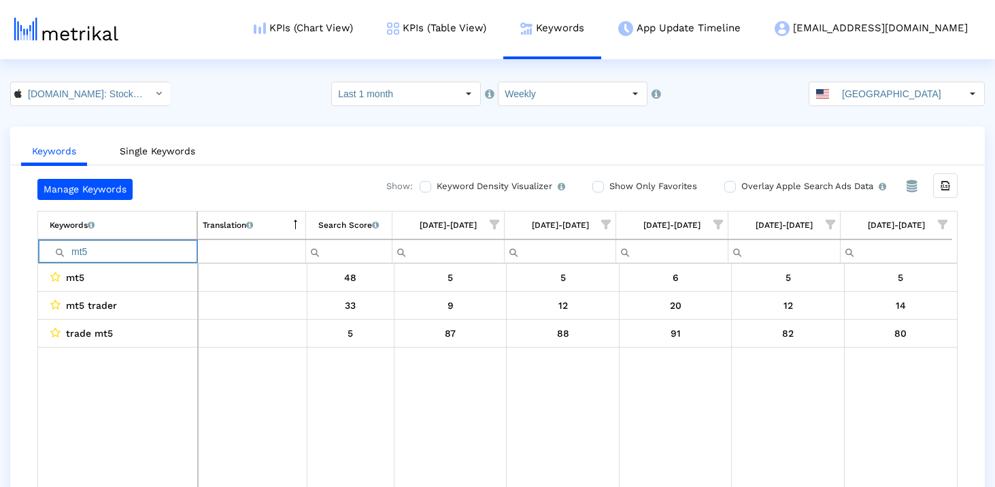
click at [137, 259] on input "mt5" at bounding box center [123, 251] width 147 height 22
paste input "trader"
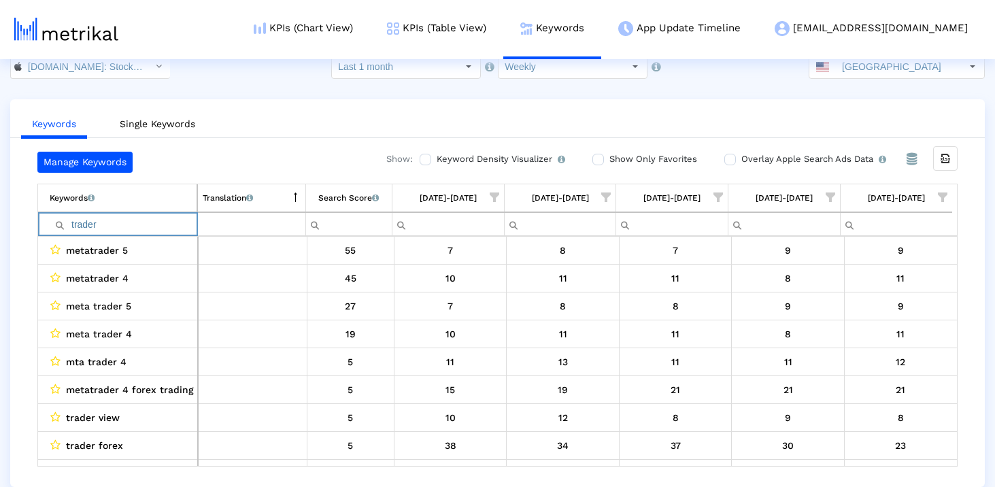
click at [101, 218] on input "trader" at bounding box center [123, 224] width 147 height 22
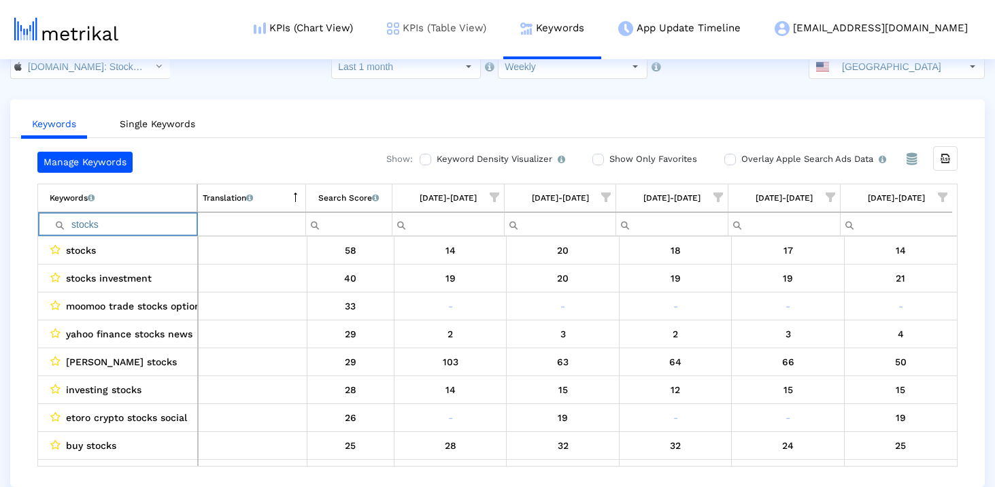
type input "stocks"
click at [113, 225] on input "stocks" at bounding box center [123, 224] width 147 height 22
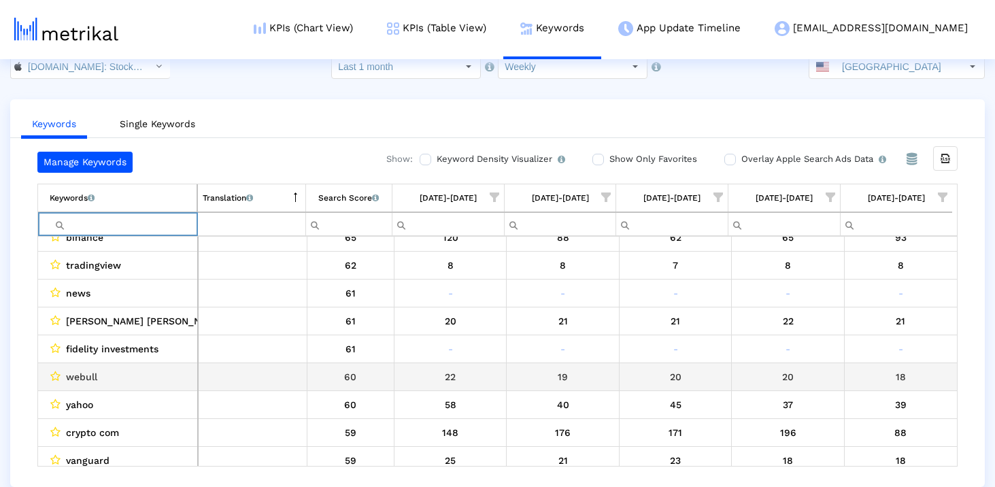
scroll to position [125, 0]
click at [79, 376] on span "webull" at bounding box center [81, 376] width 31 height 18
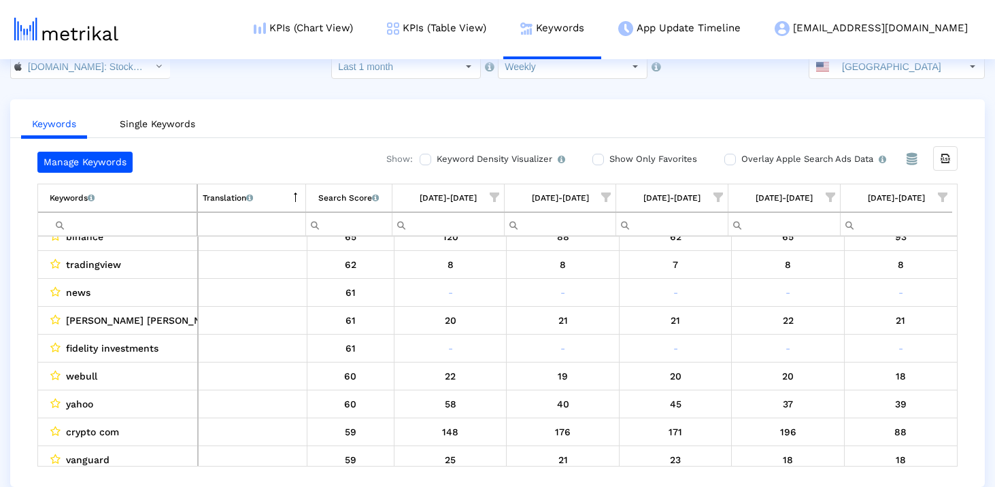
click at [124, 223] on input "Filter cell" at bounding box center [123, 224] width 147 height 22
paste input "webull"
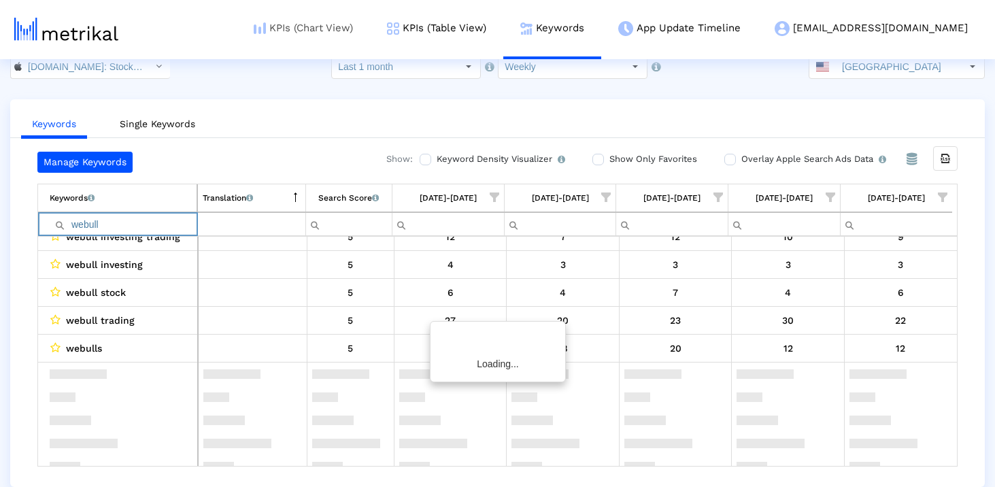
scroll to position [0, 0]
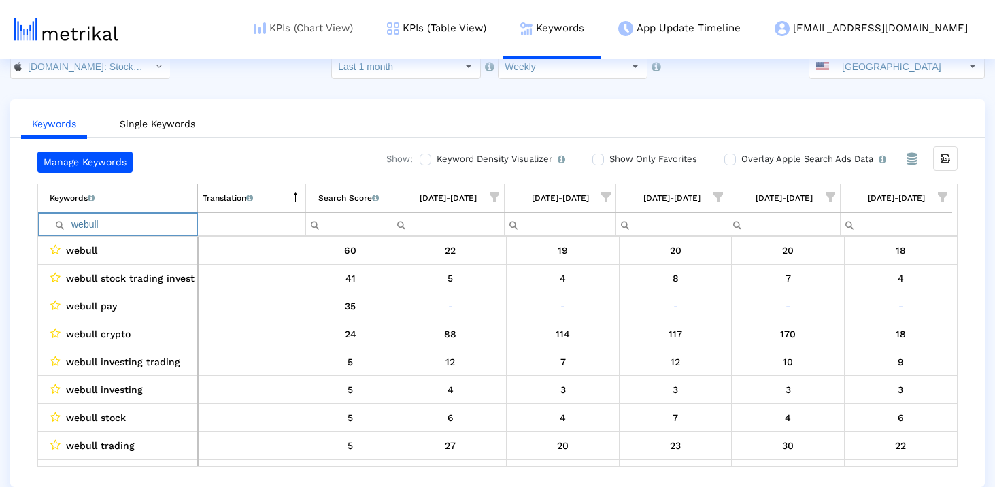
type input "webull"
click at [114, 226] on input "webull" at bounding box center [123, 224] width 147 height 22
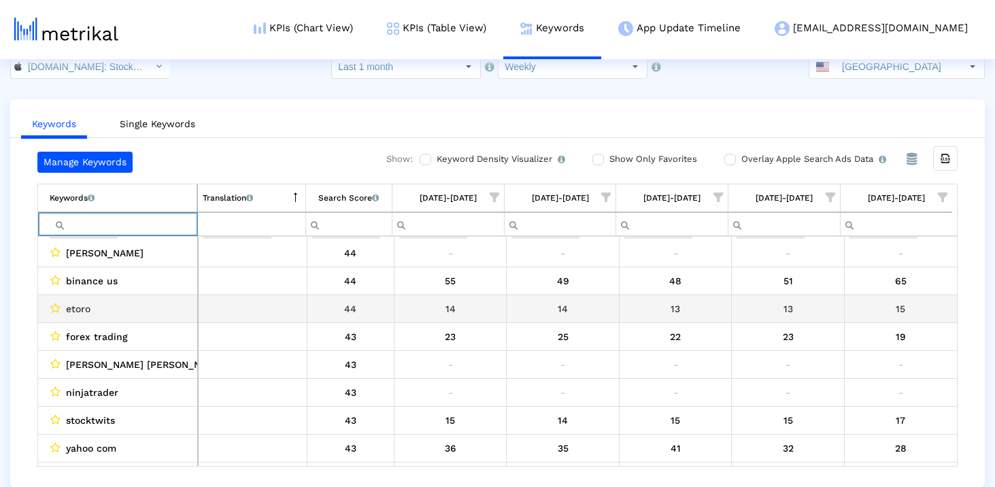
scroll to position [1706, 0]
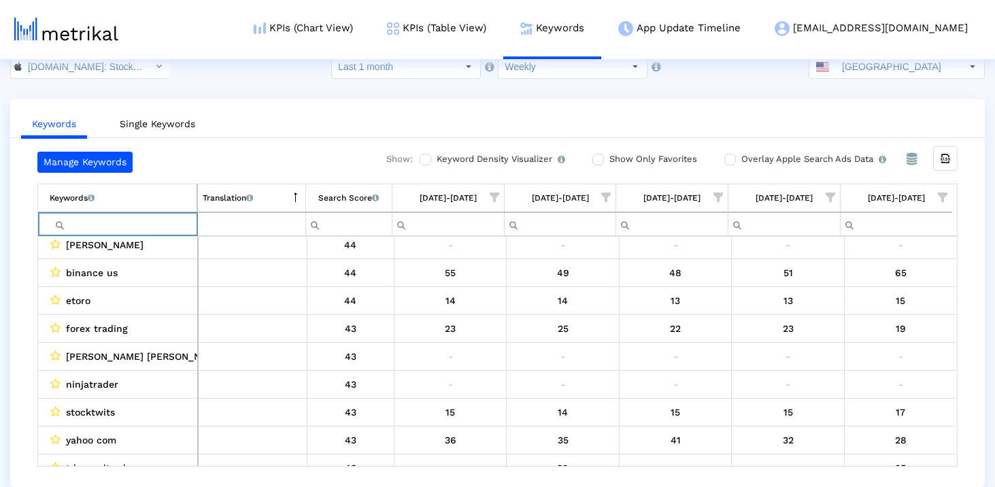
click at [129, 226] on input "Filter cell" at bounding box center [123, 224] width 147 height 22
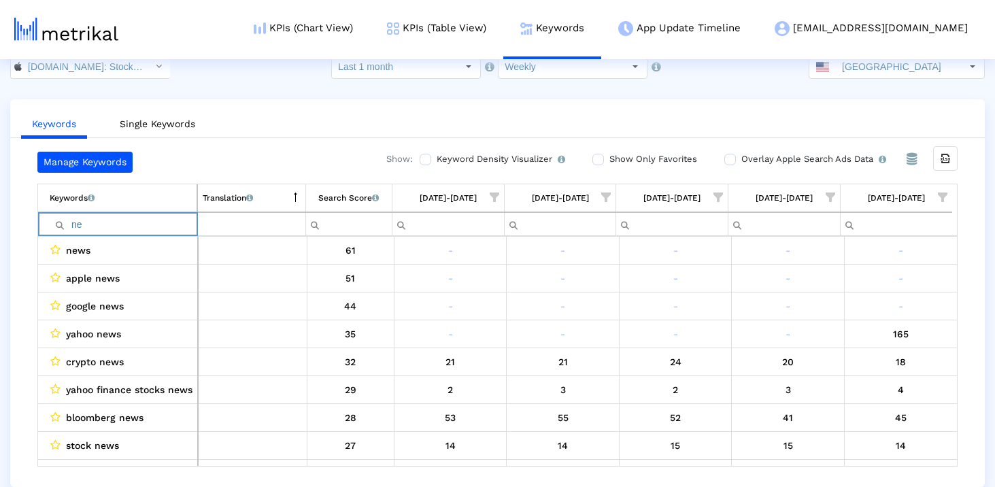
type input "n"
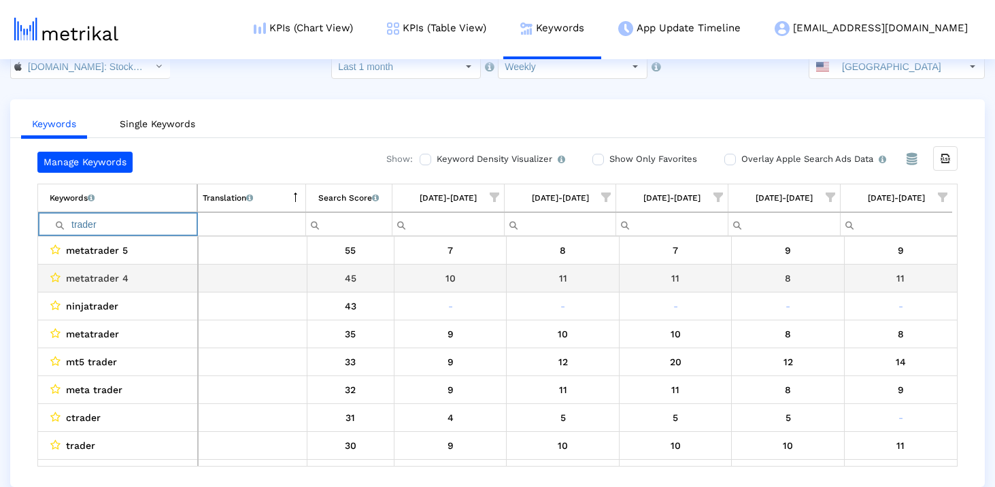
scroll to position [14, 0]
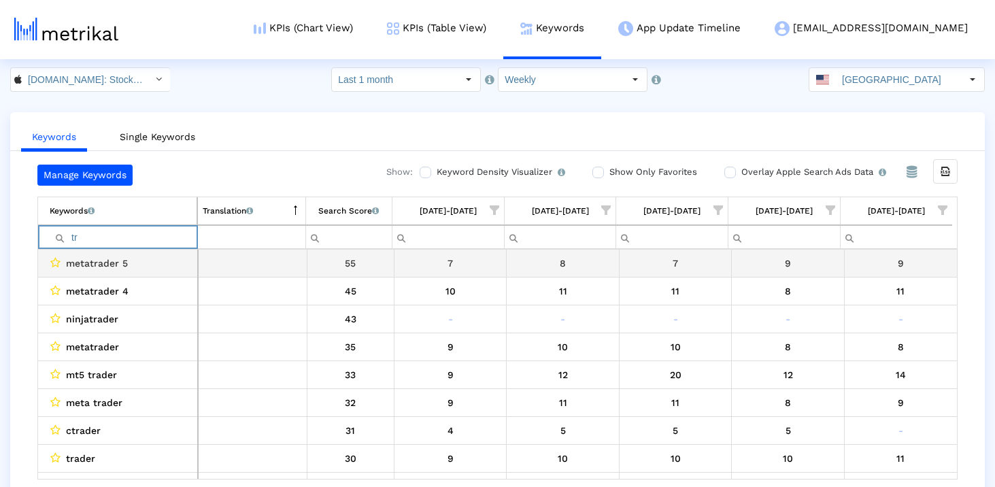
type input "t"
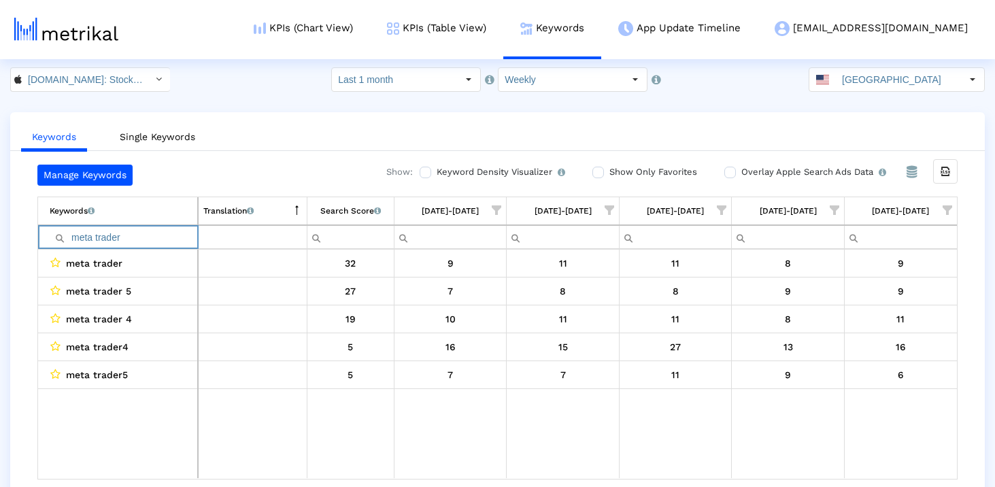
click at [111, 241] on input "meta trader" at bounding box center [124, 237] width 148 height 22
type input "e"
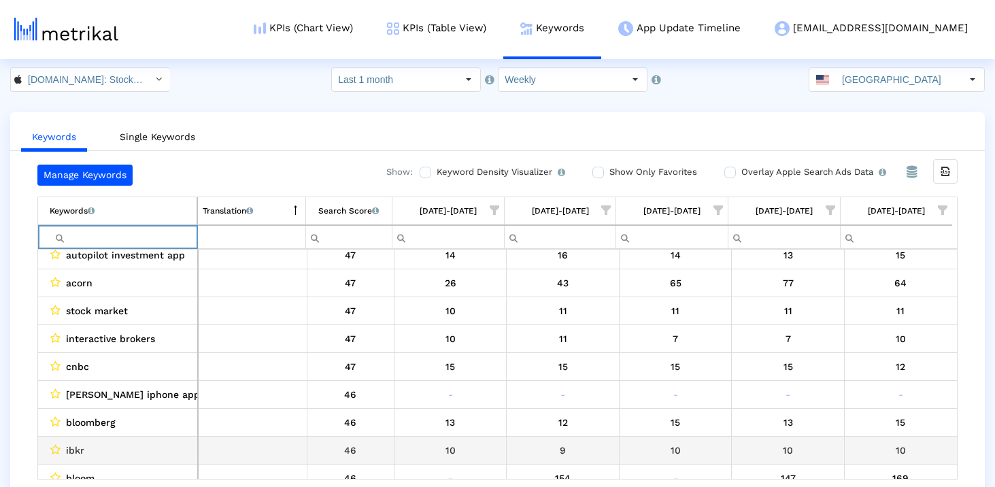
scroll to position [1256, 0]
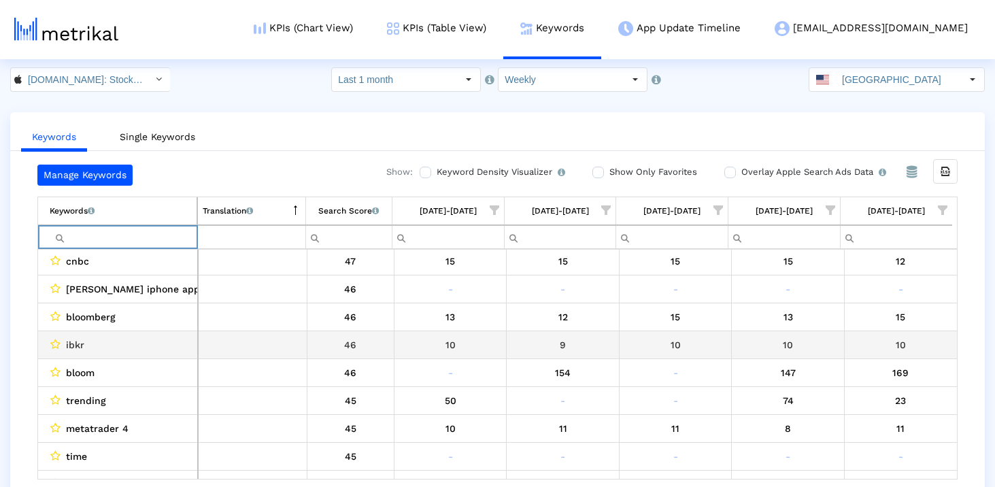
click at [67, 341] on span "ibkr" at bounding box center [75, 345] width 18 height 18
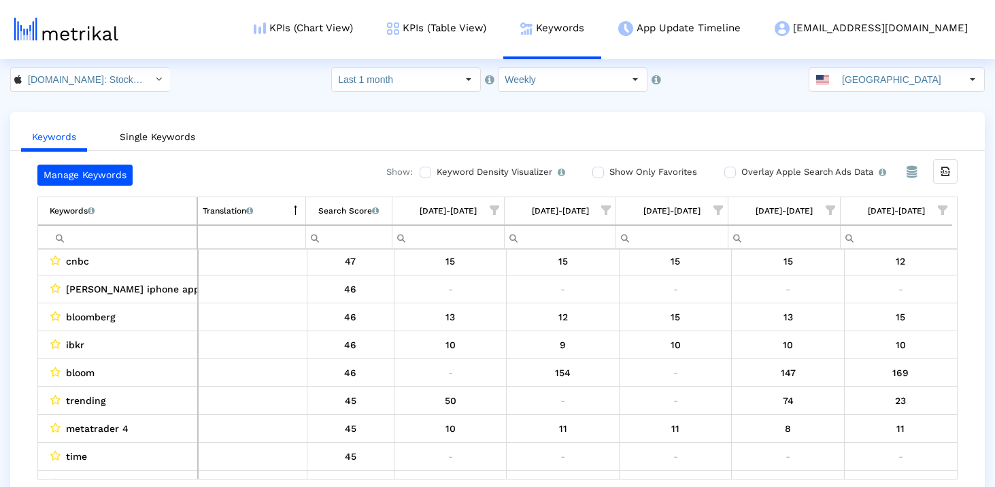
click at [124, 242] on input "Filter cell" at bounding box center [123, 237] width 147 height 22
paste input "ibkr"
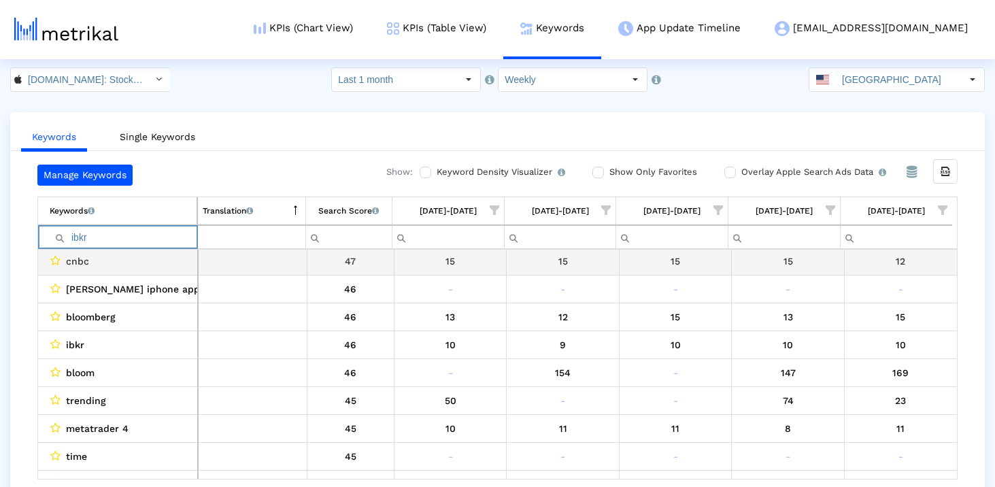
scroll to position [0, 0]
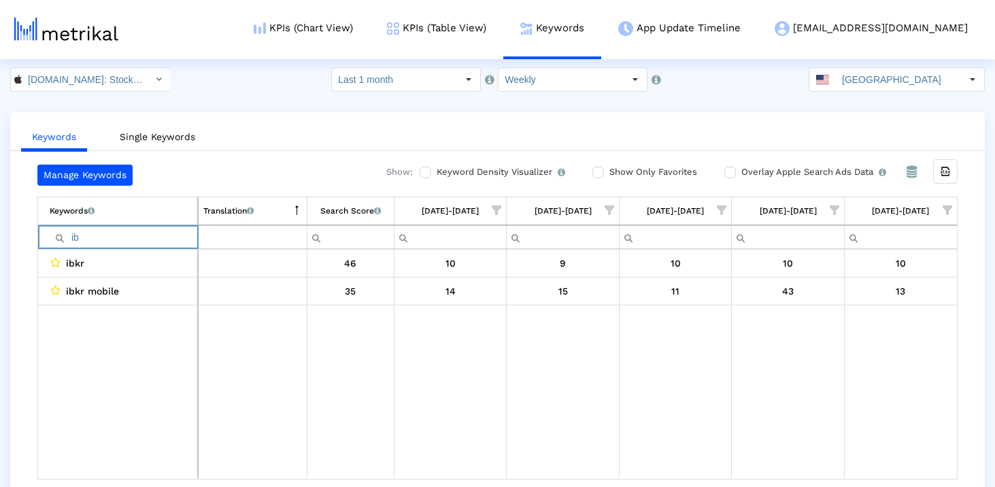
type input "i"
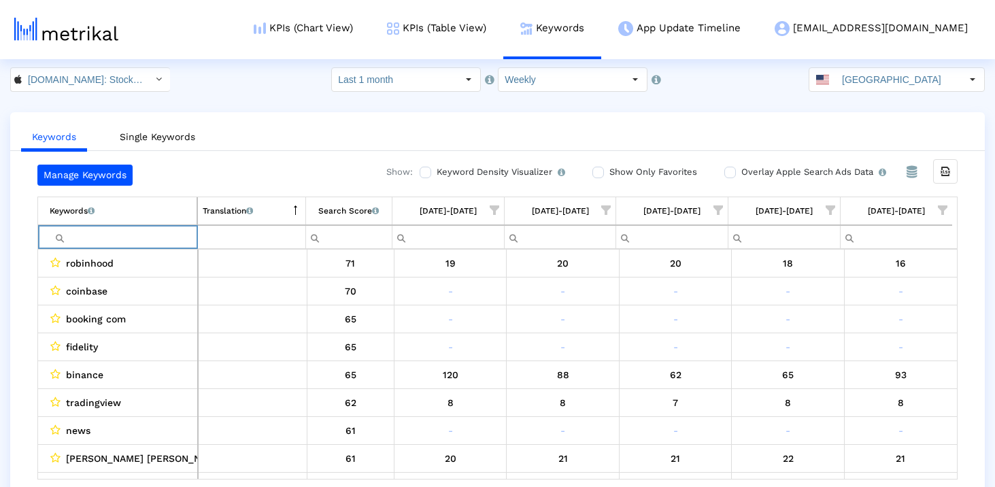
click at [25, 243] on div "Manage Keywords Show: Keyword Density Visualizer Turn this on to view where and…" at bounding box center [497, 322] width 974 height 315
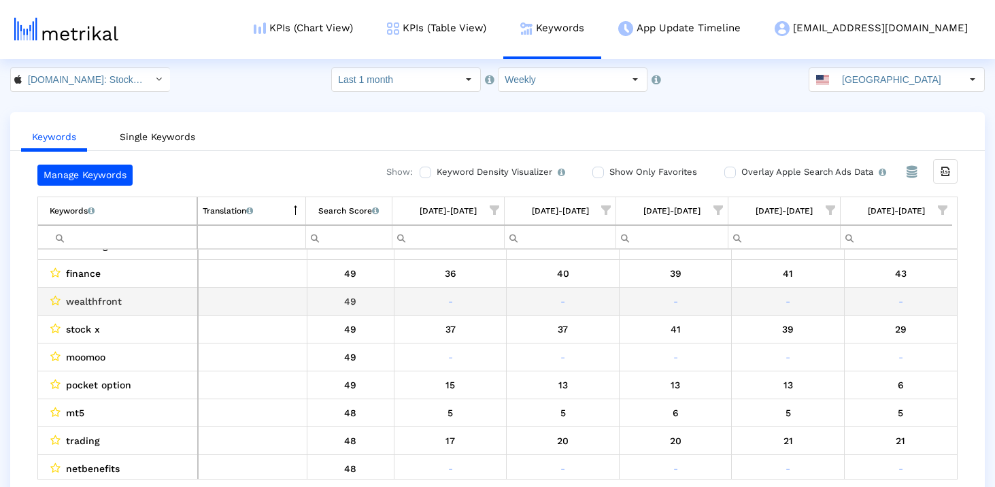
scroll to position [908, 0]
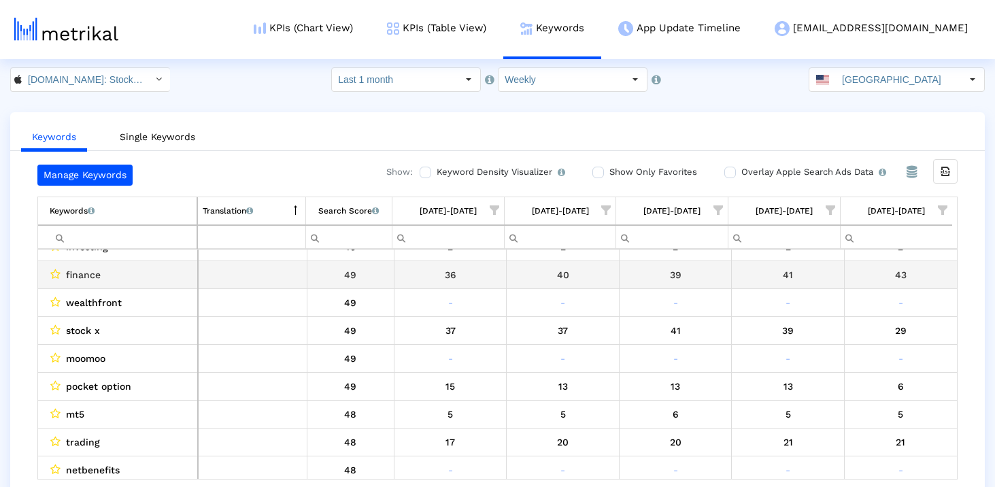
click at [78, 269] on span "finance" at bounding box center [83, 275] width 35 height 18
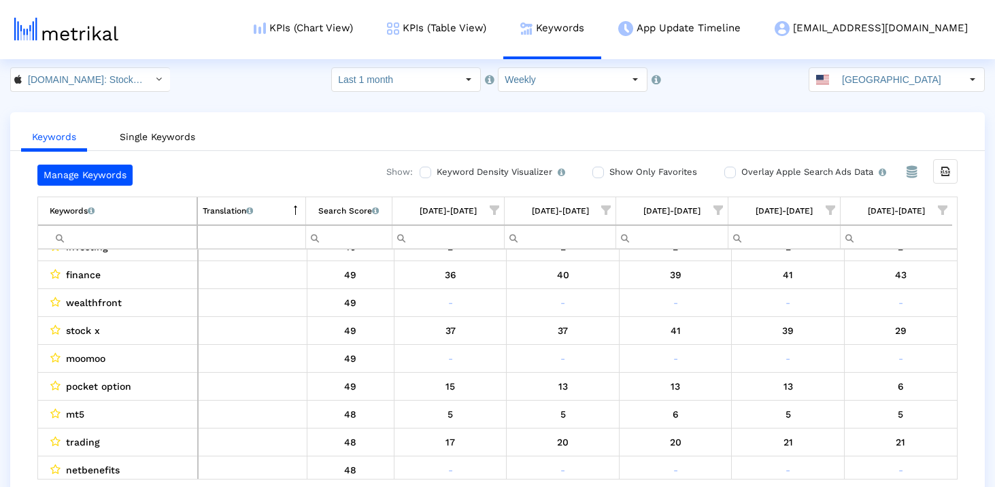
click at [122, 232] on input "Filter cell" at bounding box center [123, 237] width 147 height 22
paste input "finance"
type input "finance"
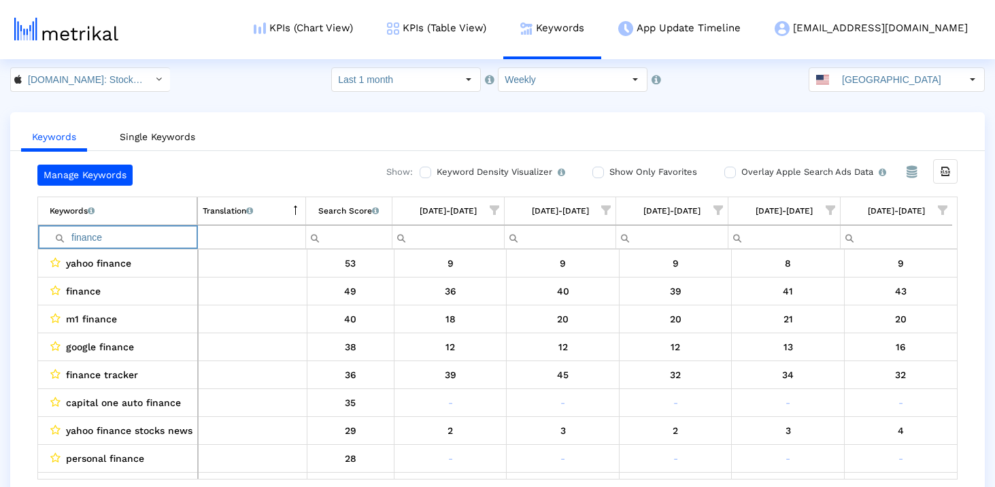
click at [122, 233] on input "finance" at bounding box center [123, 237] width 147 height 22
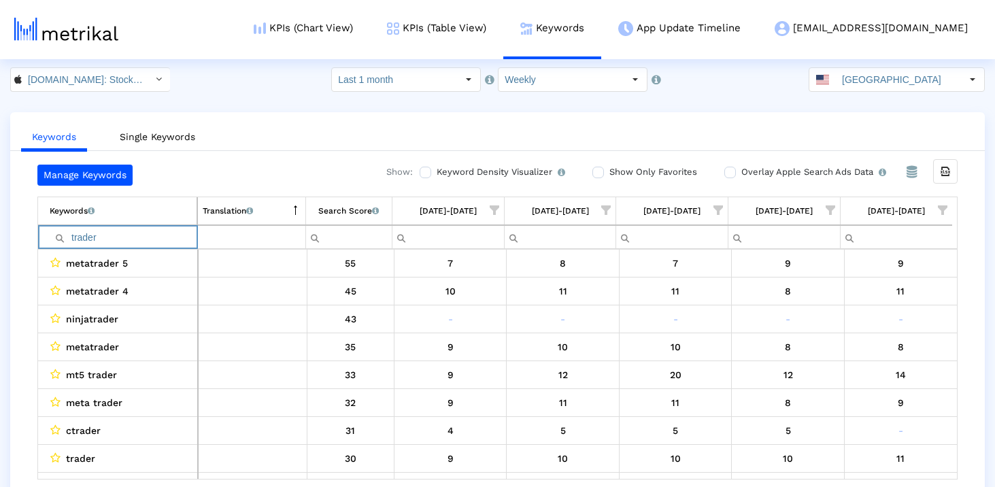
click at [71, 237] on input "trader" at bounding box center [123, 237] width 147 height 22
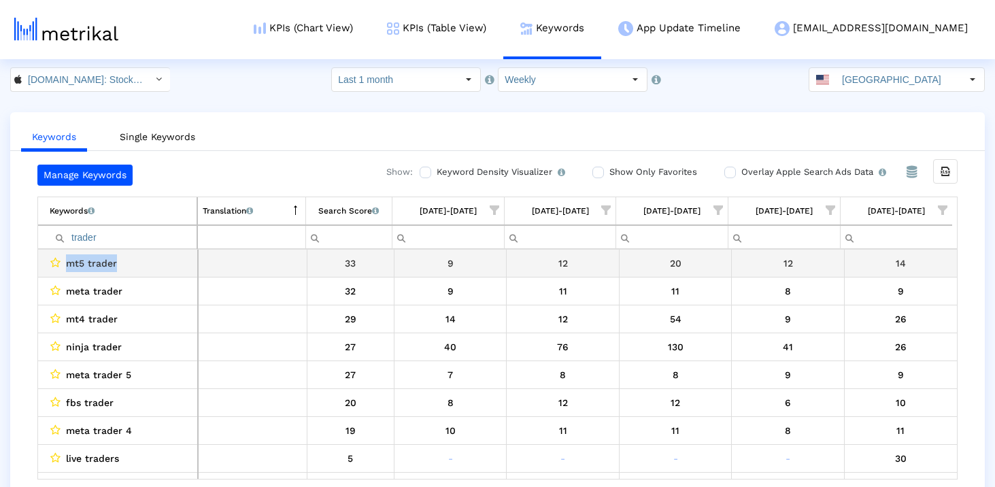
drag, startPoint x: 149, startPoint y: 262, endPoint x: 67, endPoint y: 262, distance: 82.3
click at [67, 262] on div "mt5 trader" at bounding box center [121, 263] width 143 height 18
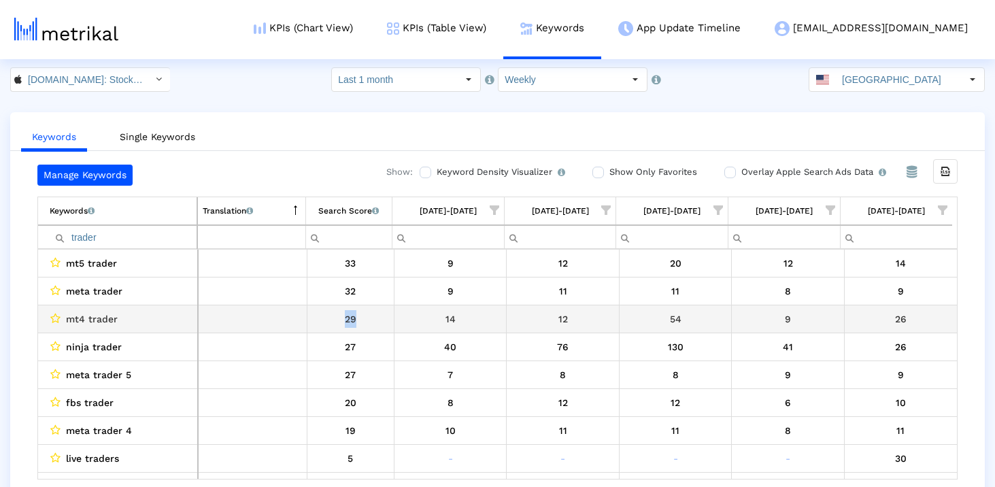
drag, startPoint x: 359, startPoint y: 321, endPoint x: 313, endPoint y: 321, distance: 46.2
click at [313, 321] on div "29" at bounding box center [350, 319] width 77 height 18
drag, startPoint x: 120, startPoint y: 320, endPoint x: 48, endPoint y: 320, distance: 71.4
click at [48, 320] on td "mt4 trader" at bounding box center [118, 319] width 160 height 28
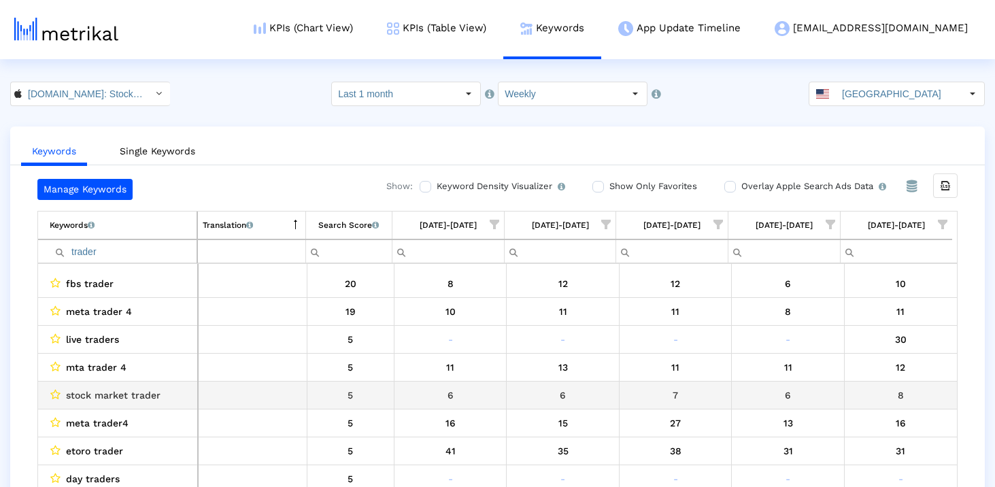
scroll to position [149, 0]
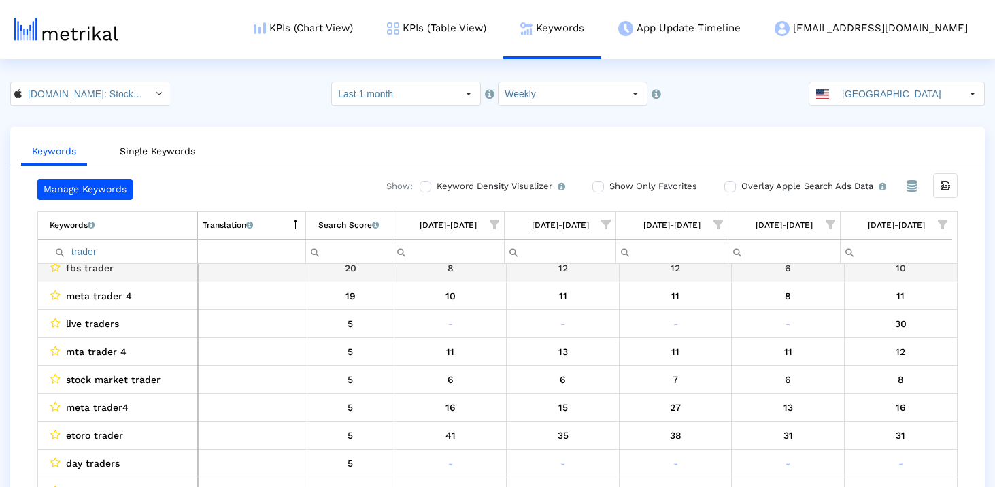
click at [139, 251] on input "trader" at bounding box center [123, 251] width 147 height 22
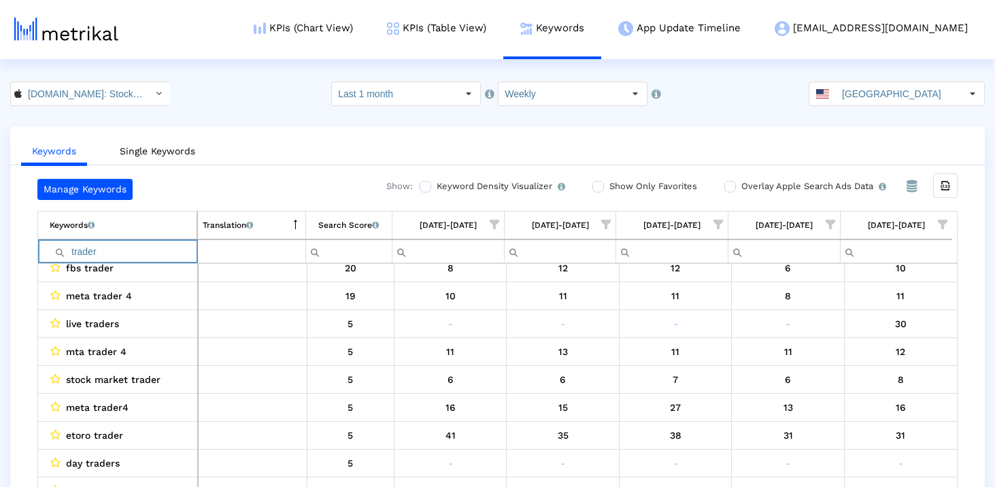
click at [139, 251] on input "trader" at bounding box center [123, 251] width 147 height 22
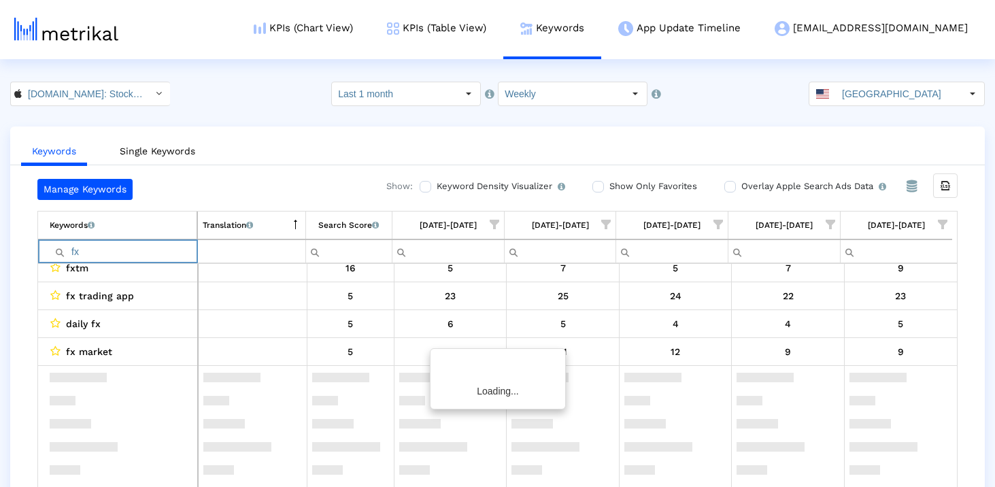
scroll to position [0, 0]
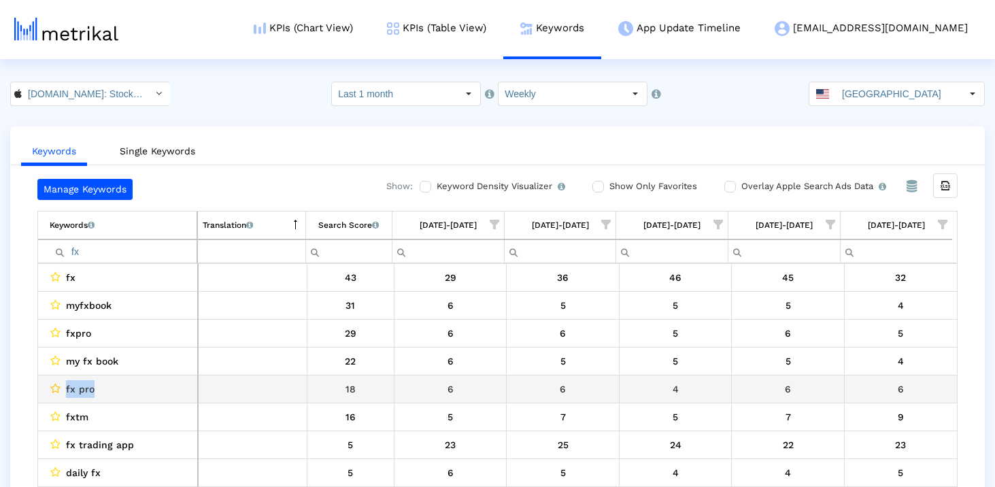
drag, startPoint x: 107, startPoint y: 385, endPoint x: 56, endPoint y: 385, distance: 51.0
click at [56, 385] on div "fx pro" at bounding box center [121, 389] width 143 height 18
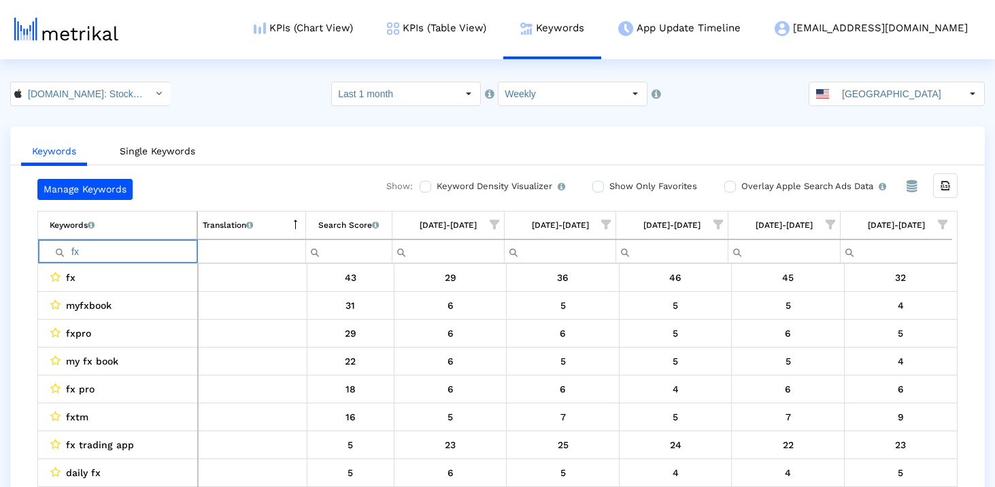
click at [145, 245] on input "fx" at bounding box center [123, 251] width 147 height 22
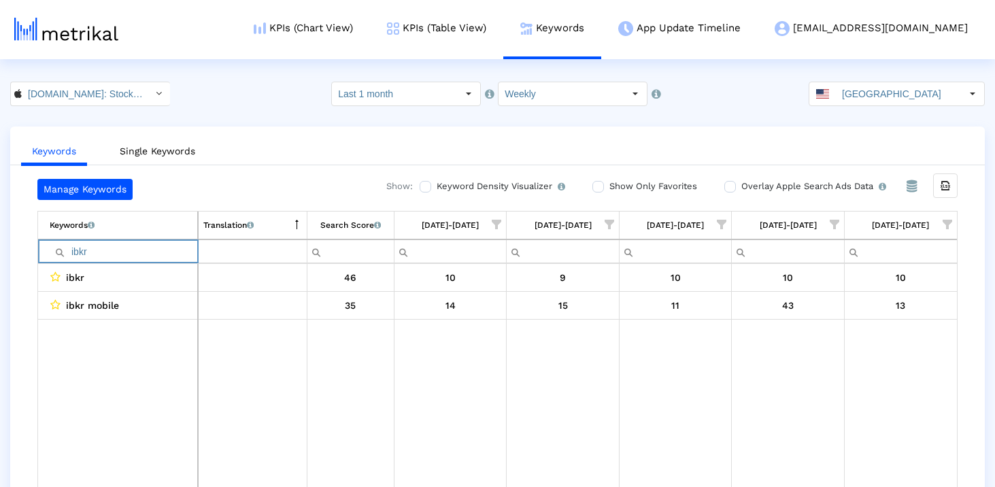
drag, startPoint x: 121, startPoint y: 252, endPoint x: 41, endPoint y: 254, distance: 80.3
click at [41, 252] on td "Contains Does not contain Starts with Ends with Equals Does not equal Reset ibkr" at bounding box center [118, 251] width 160 height 24
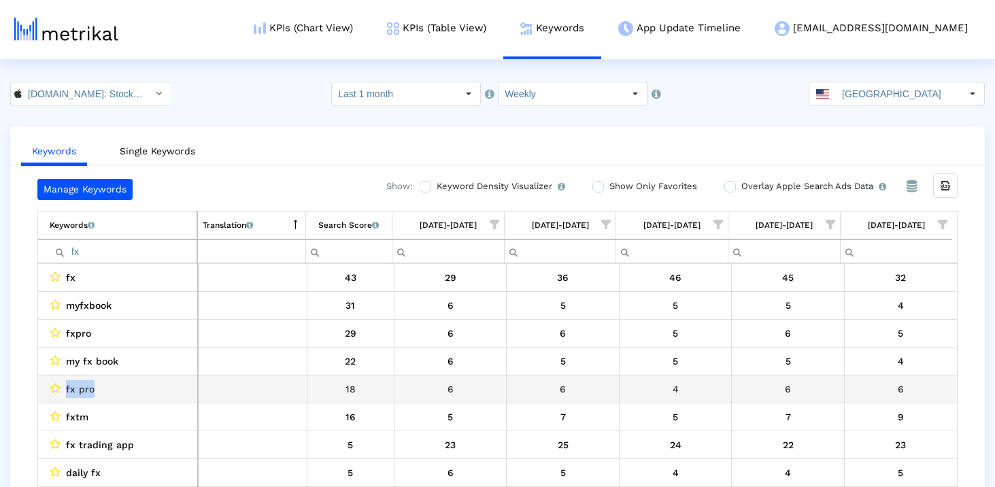
drag, startPoint x: 63, startPoint y: 390, endPoint x: 109, endPoint y: 390, distance: 46.2
click at [109, 390] on div "fx pro" at bounding box center [121, 389] width 143 height 18
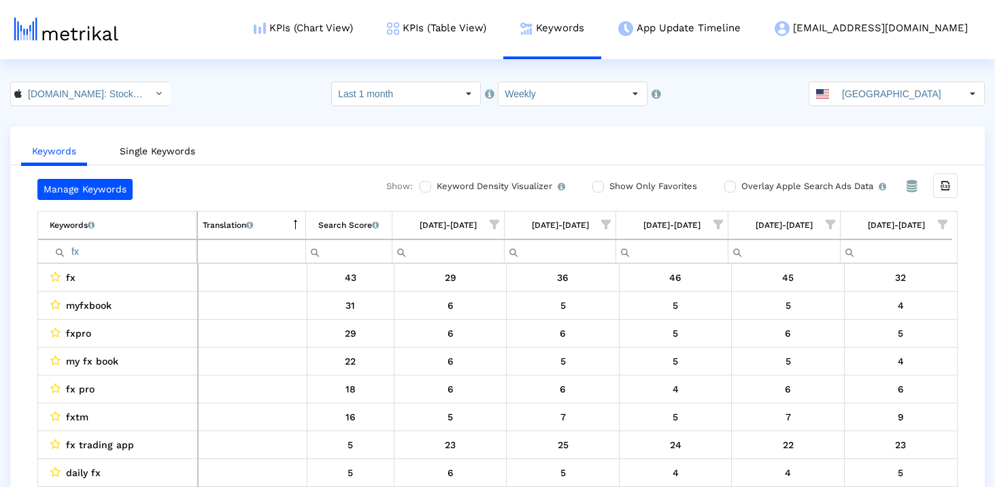
click at [104, 254] on input "fx" at bounding box center [123, 251] width 147 height 22
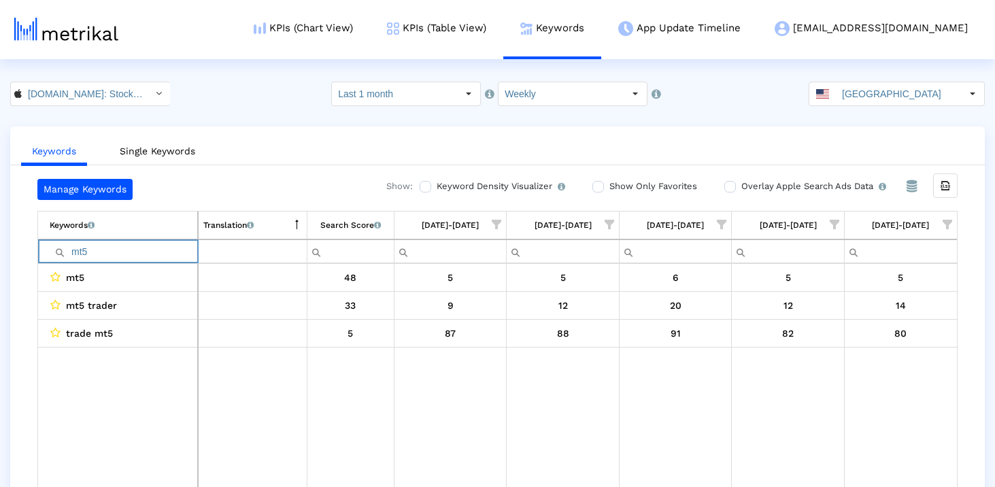
click at [109, 254] on input "mt5" at bounding box center [124, 251] width 148 height 22
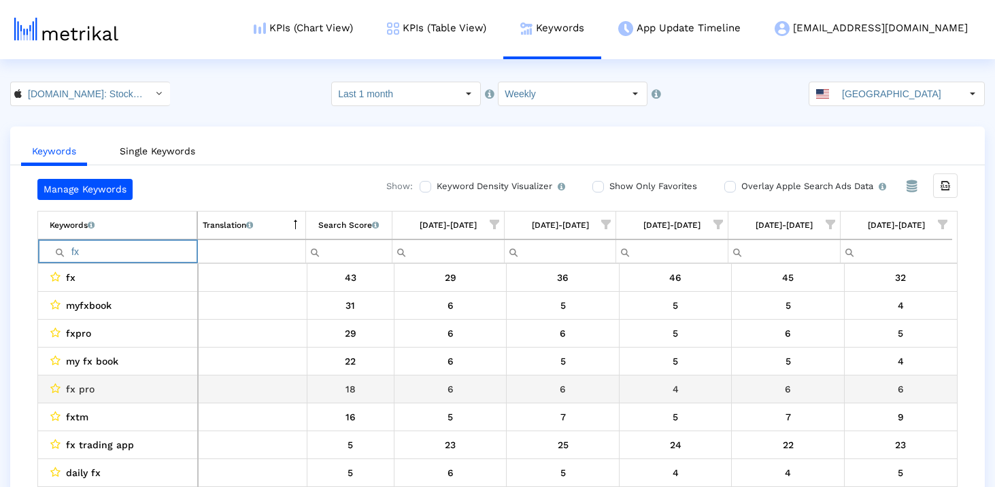
type input "fx"
drag, startPoint x: 440, startPoint y: 386, endPoint x: 872, endPoint y: 401, distance: 432.6
click at [872, 401] on tr "fx pro 18 6 6 4 6 6" at bounding box center [497, 389] width 918 height 28
click at [872, 401] on td "6" at bounding box center [900, 389] width 113 height 28
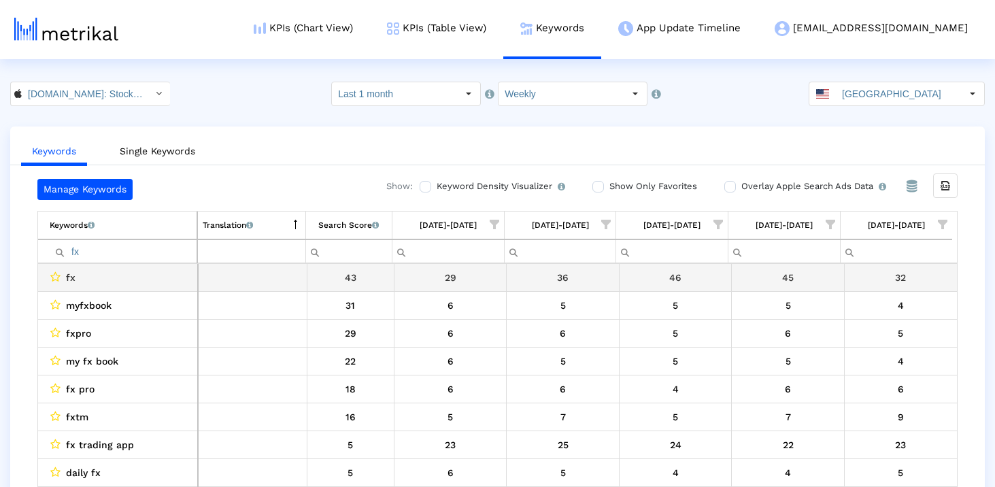
click at [126, 247] on input "fx" at bounding box center [123, 251] width 147 height 22
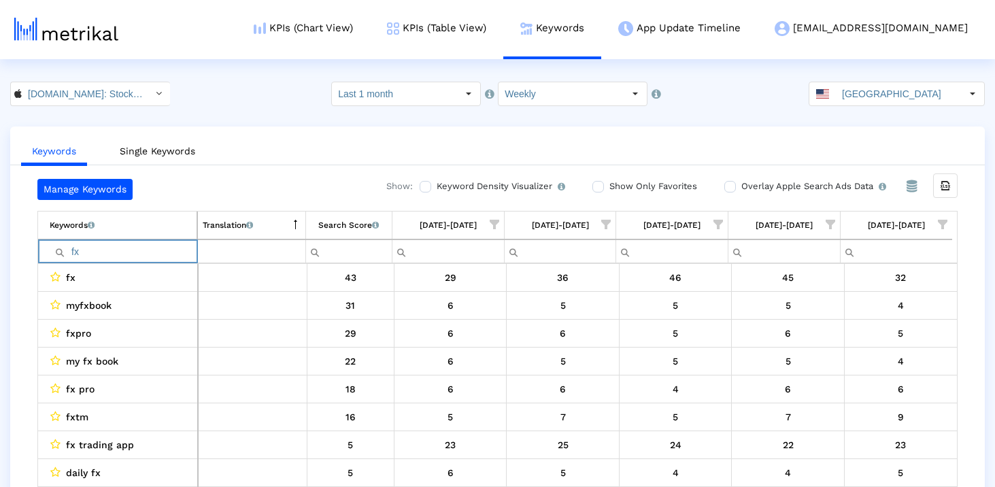
click at [126, 247] on input "fx" at bounding box center [123, 251] width 147 height 22
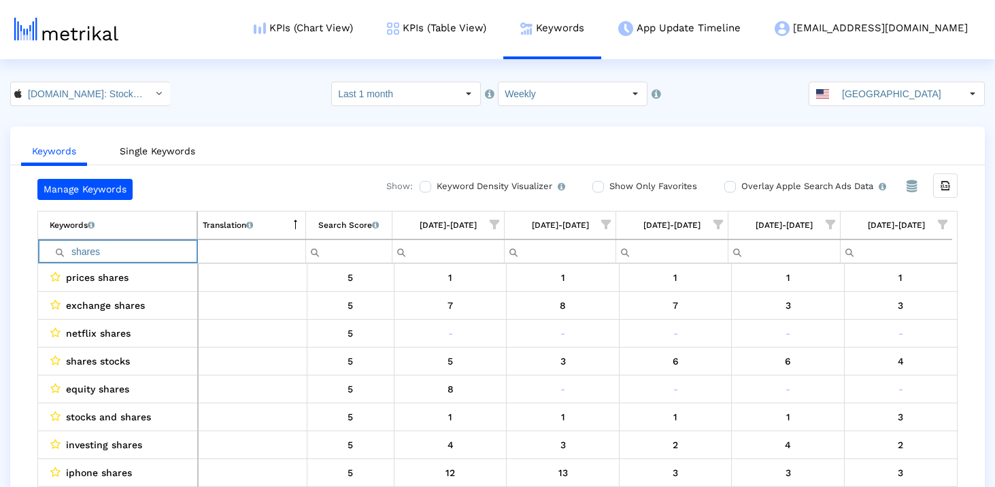
click at [128, 245] on input "shares" at bounding box center [123, 251] width 147 height 22
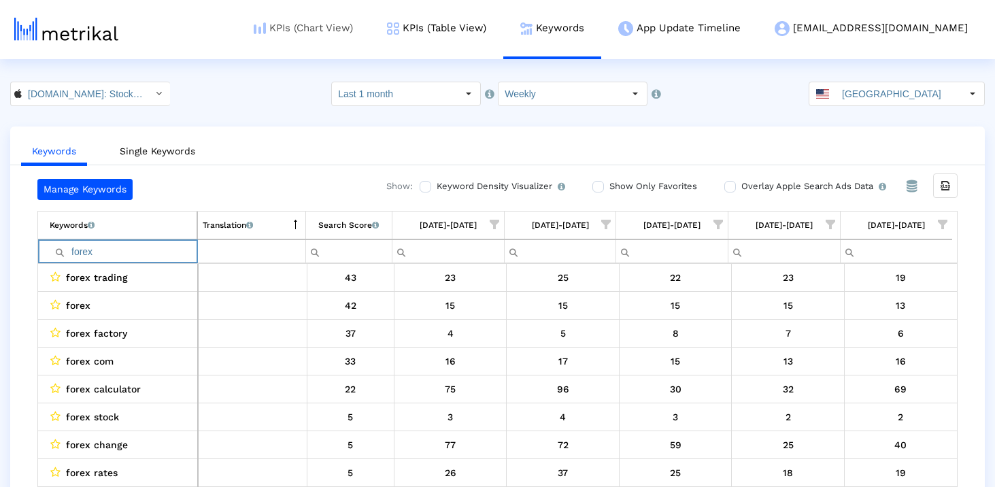
type input "forex"
click at [122, 246] on input "forex" at bounding box center [123, 251] width 147 height 22
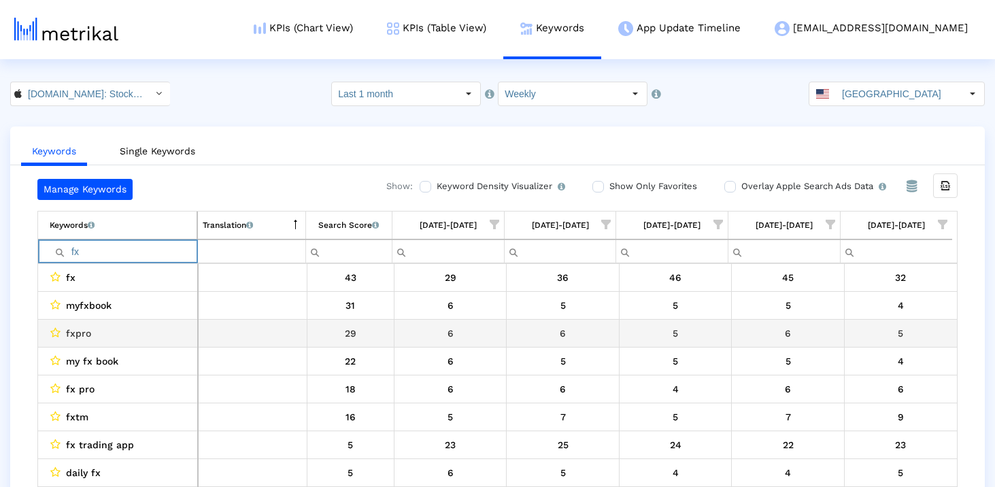
type input "fx"
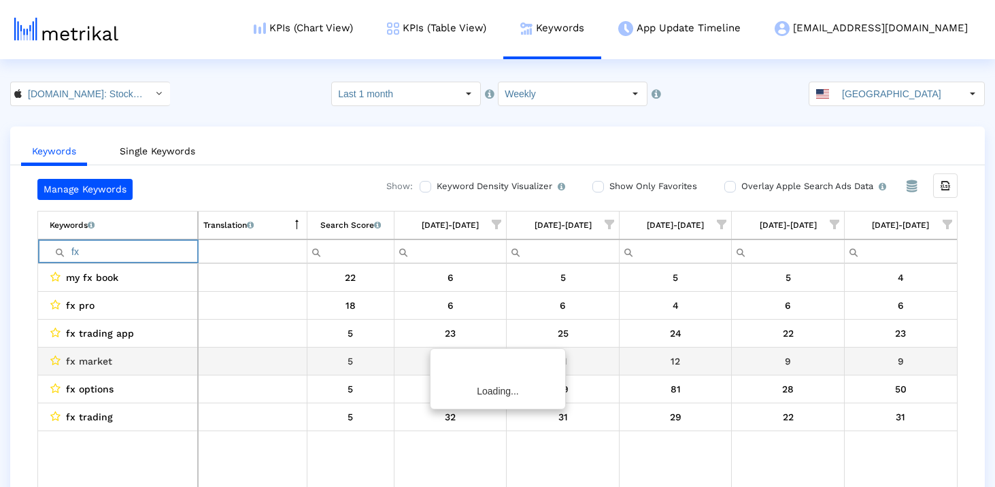
scroll to position [27, 0]
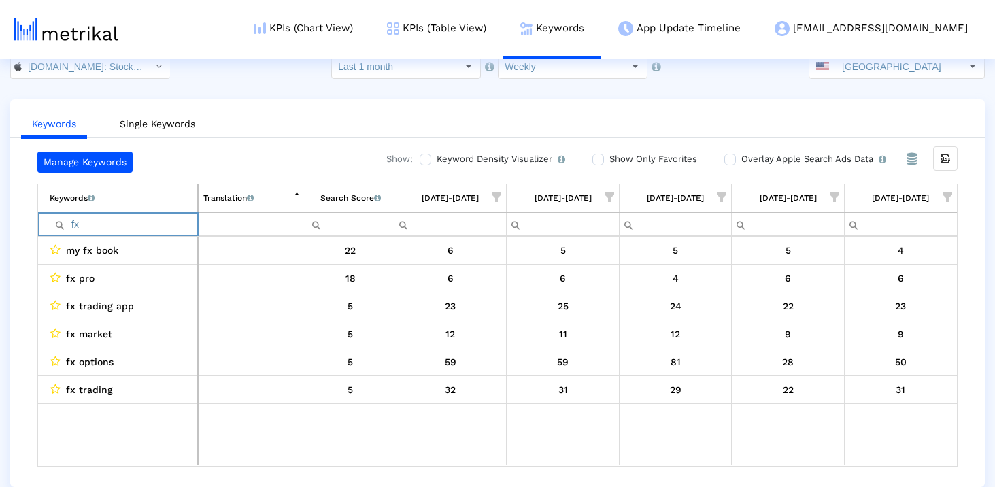
click at [125, 234] on input "fx" at bounding box center [124, 224] width 148 height 22
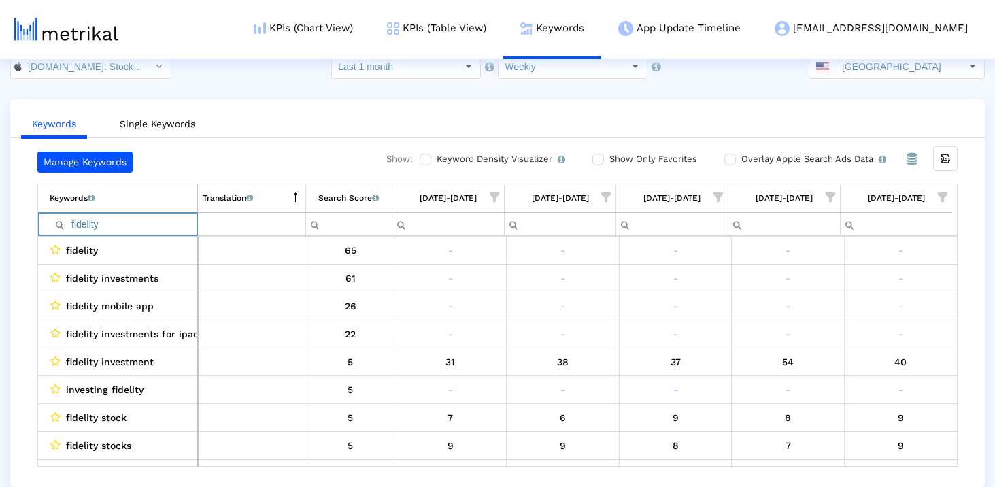
type input "fidelity"
click at [113, 222] on input "fidelity" at bounding box center [123, 224] width 147 height 22
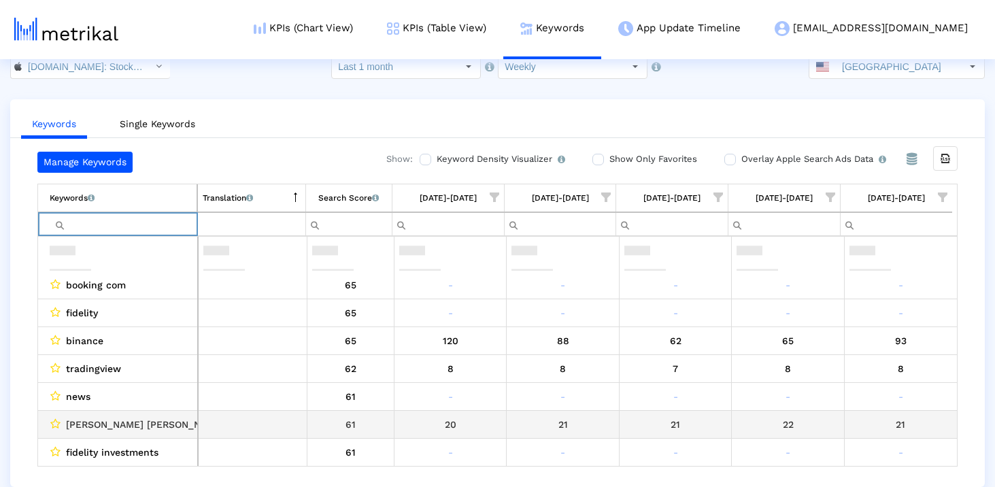
scroll to position [0, 0]
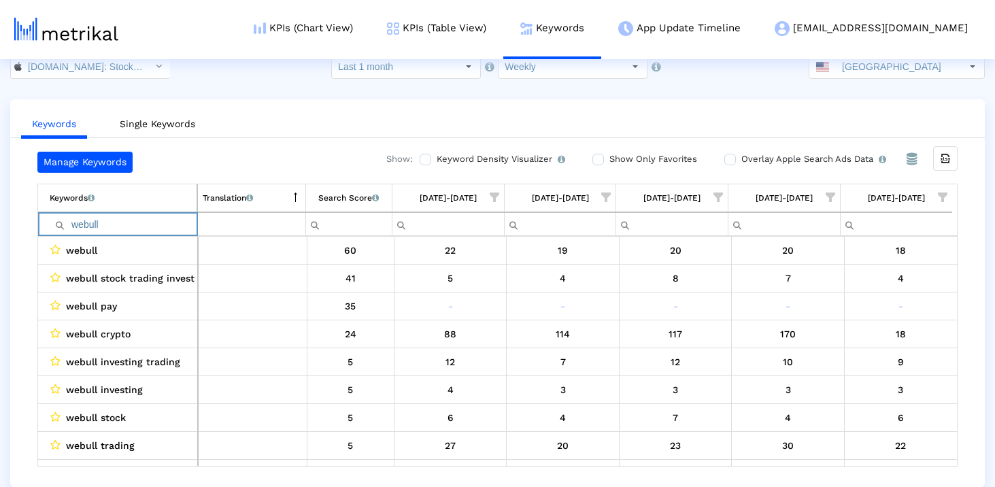
click at [101, 222] on input "webull" at bounding box center [123, 224] width 147 height 22
type input "webull"
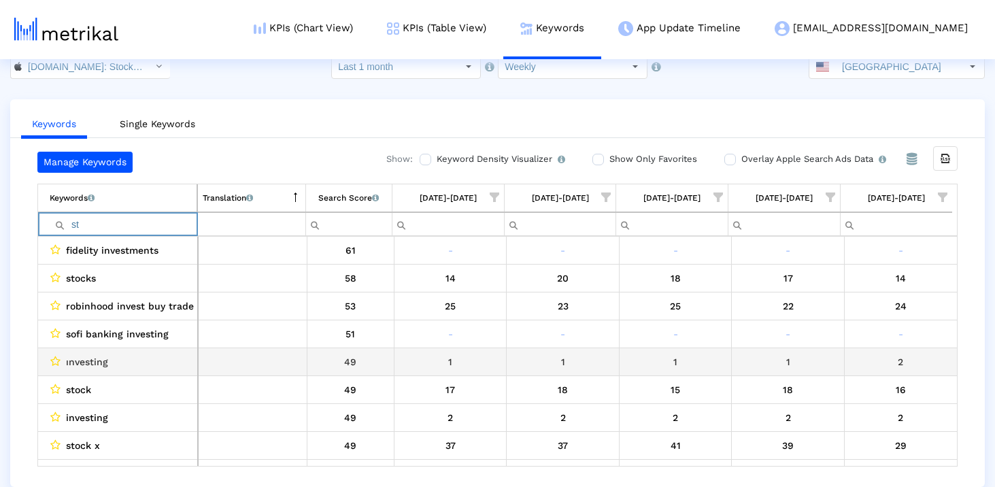
type input "s"
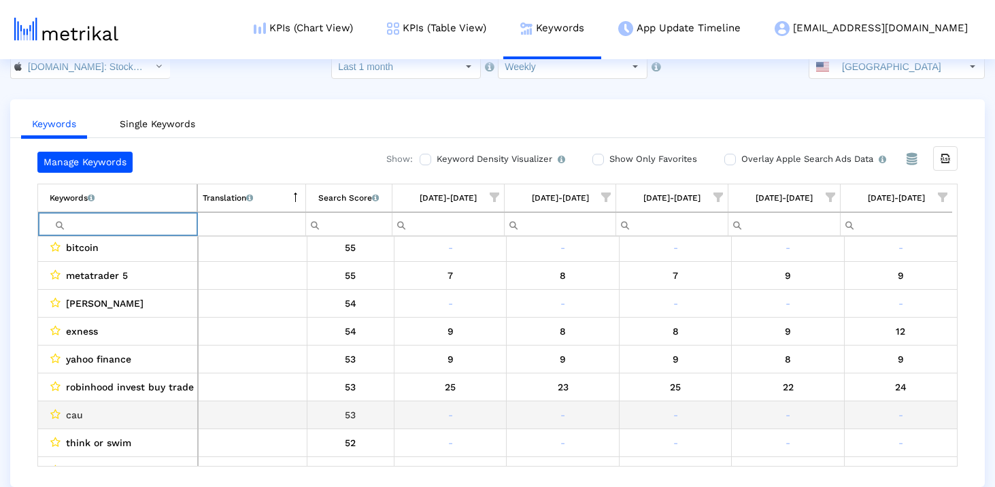
scroll to position [422, 0]
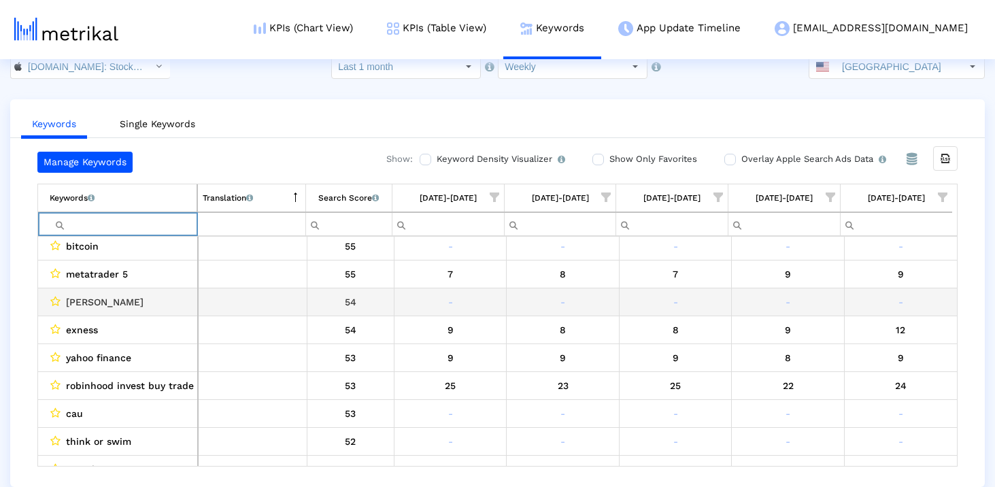
click at [80, 303] on span "[PERSON_NAME]" at bounding box center [105, 302] width 78 height 18
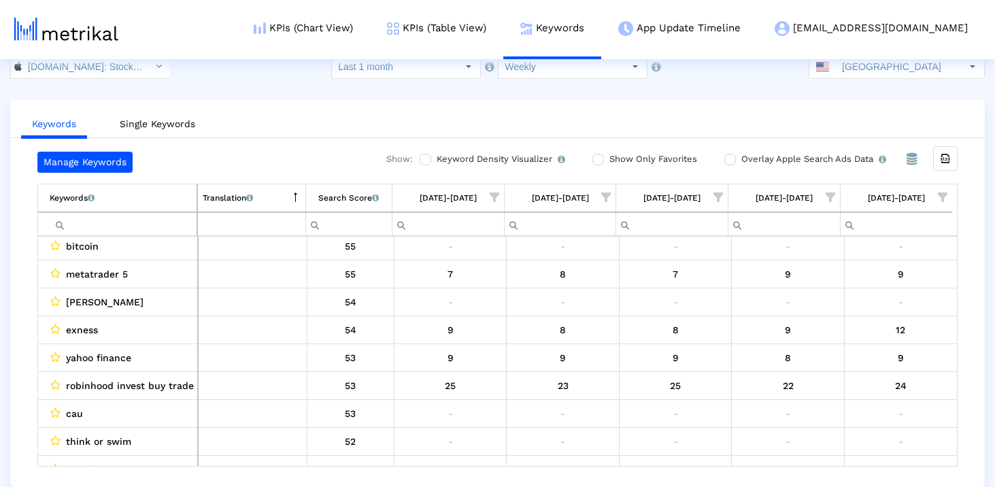
click at [139, 231] on input "Filter cell" at bounding box center [123, 224] width 147 height 22
paste input "[PERSON_NAME]"
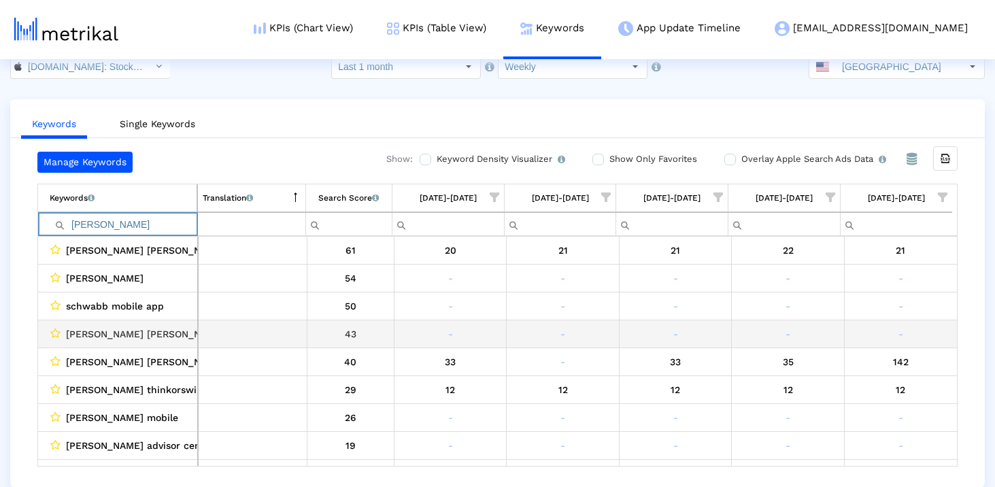
scroll to position [0, 0]
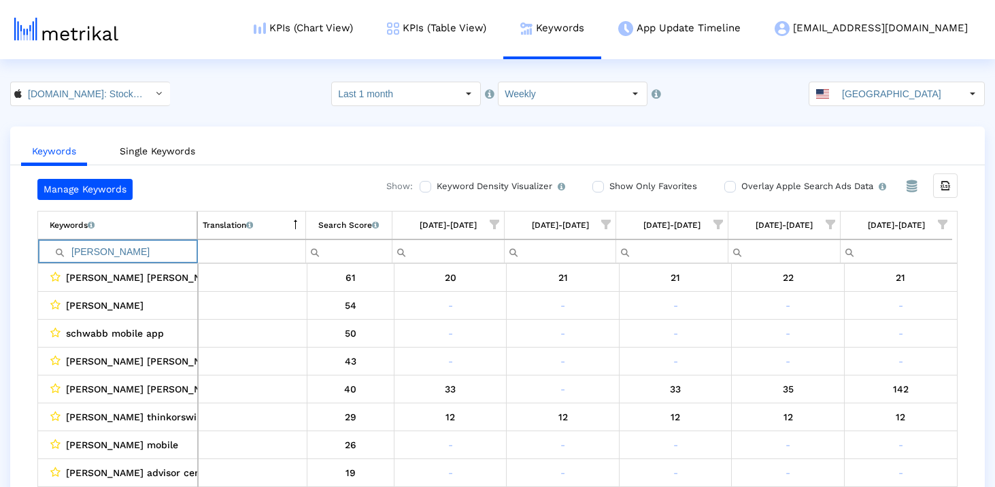
click at [156, 252] on input "[PERSON_NAME]" at bounding box center [123, 251] width 147 height 22
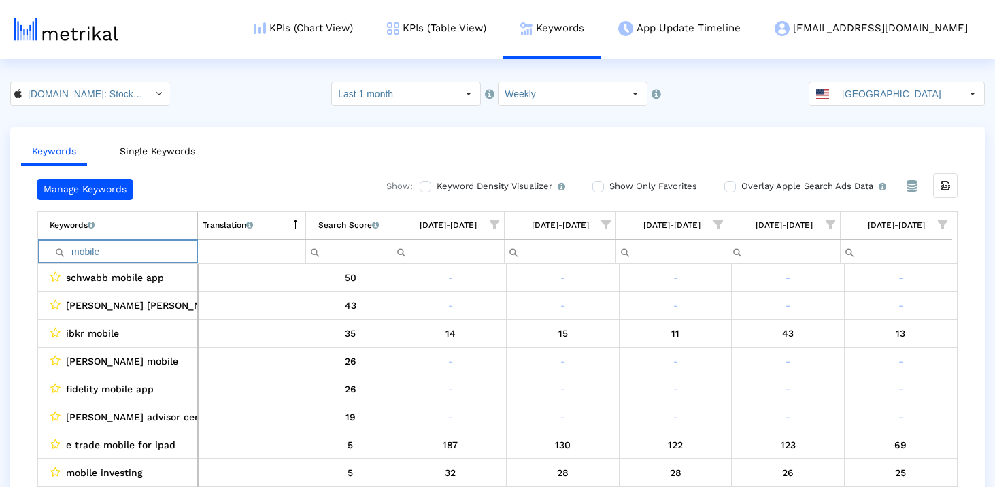
click at [104, 256] on input "mobile" at bounding box center [123, 251] width 147 height 22
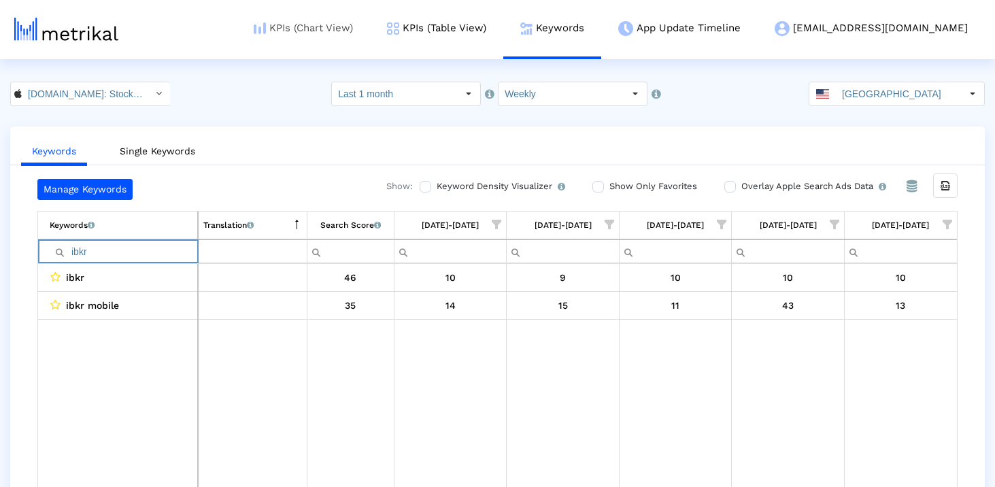
type input "ibkr"
